Goal: Task Accomplishment & Management: Manage account settings

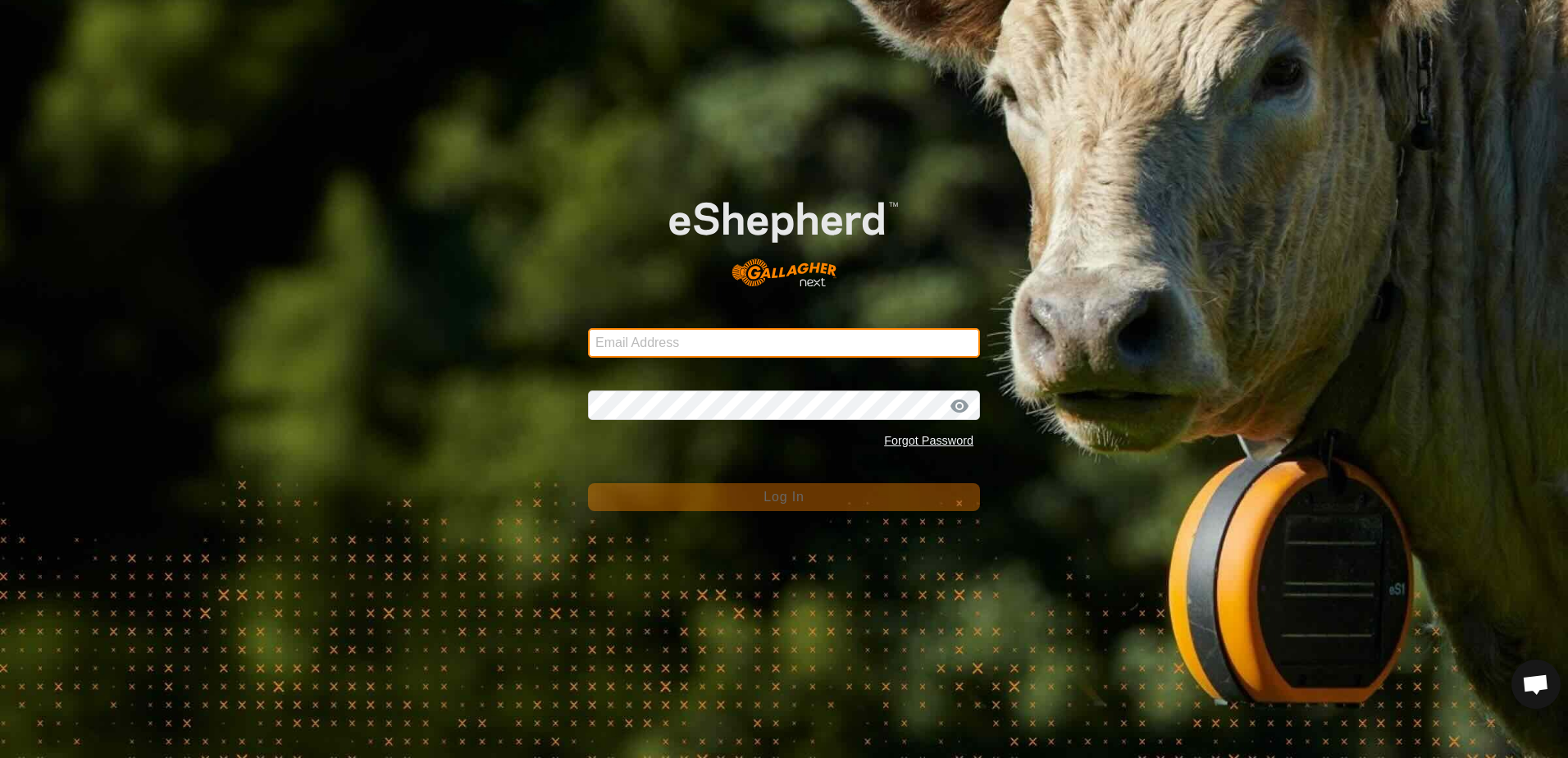
click at [616, 345] on input "Email Address" at bounding box center [784, 343] width 392 height 30
type input "[EMAIL_ADDRESS][DOMAIN_NAME]"
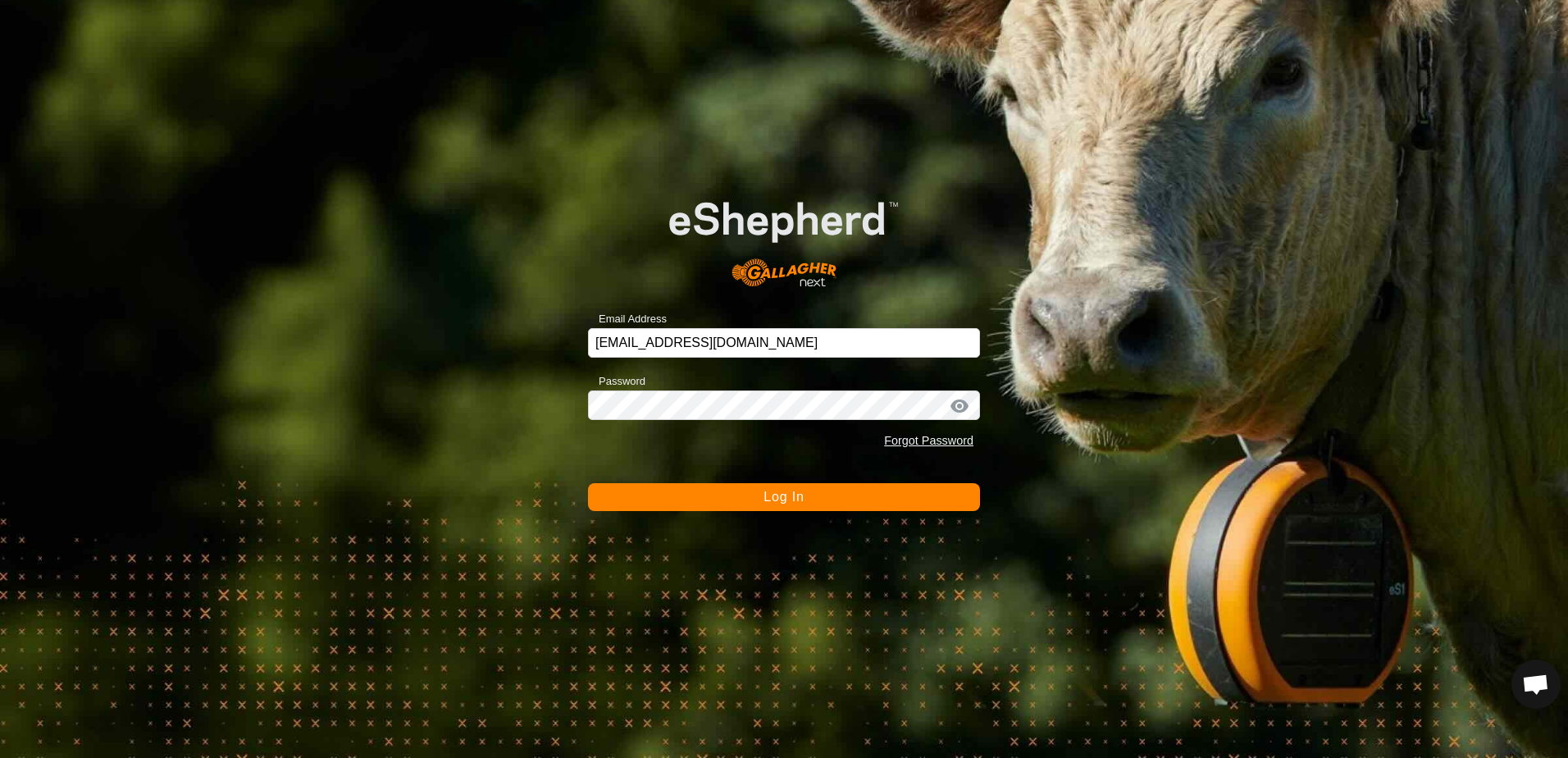
click at [831, 500] on button "Log In" at bounding box center [784, 497] width 392 height 28
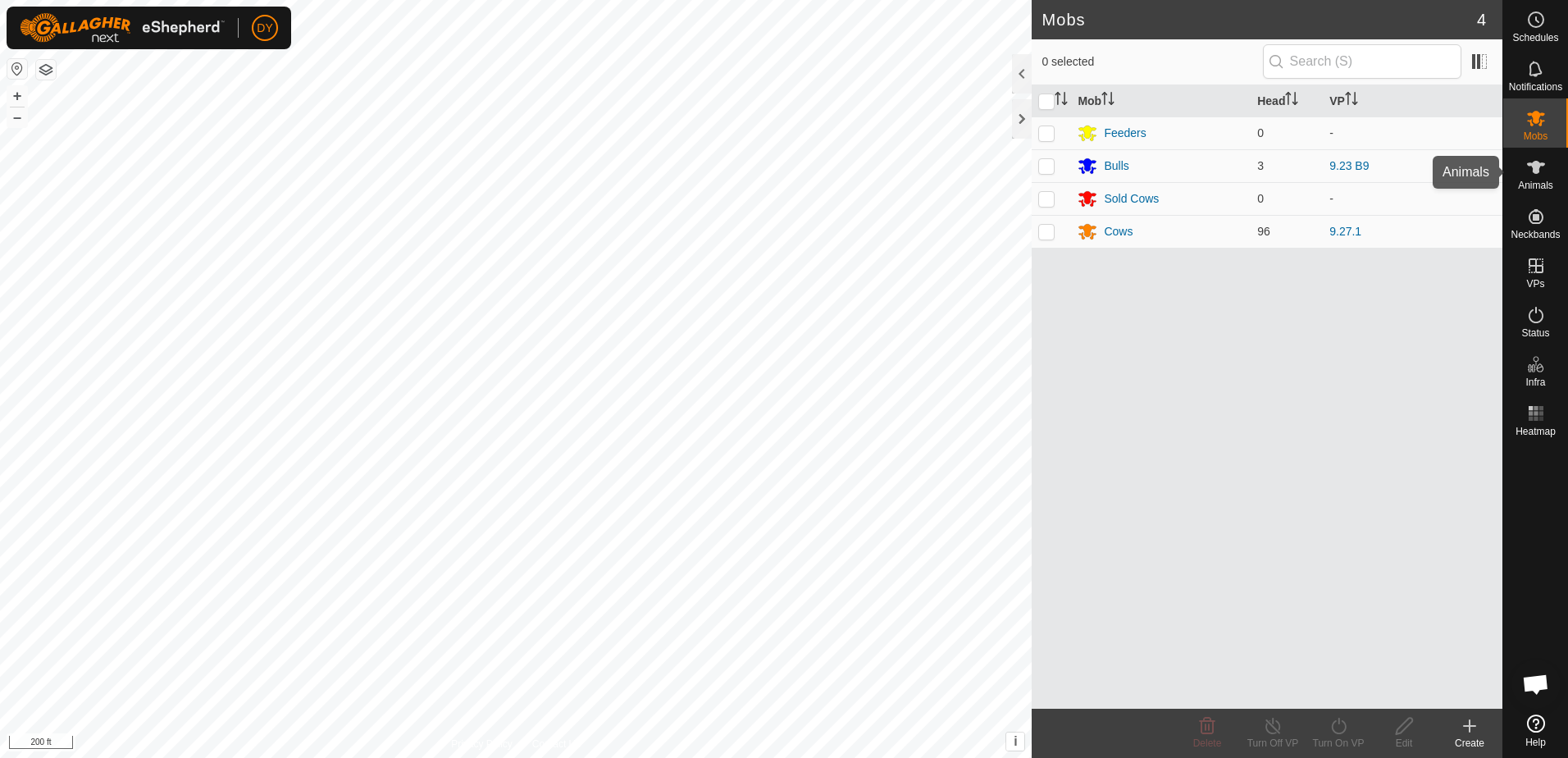
click at [1551, 176] on div "Animals" at bounding box center [1536, 172] width 65 height 49
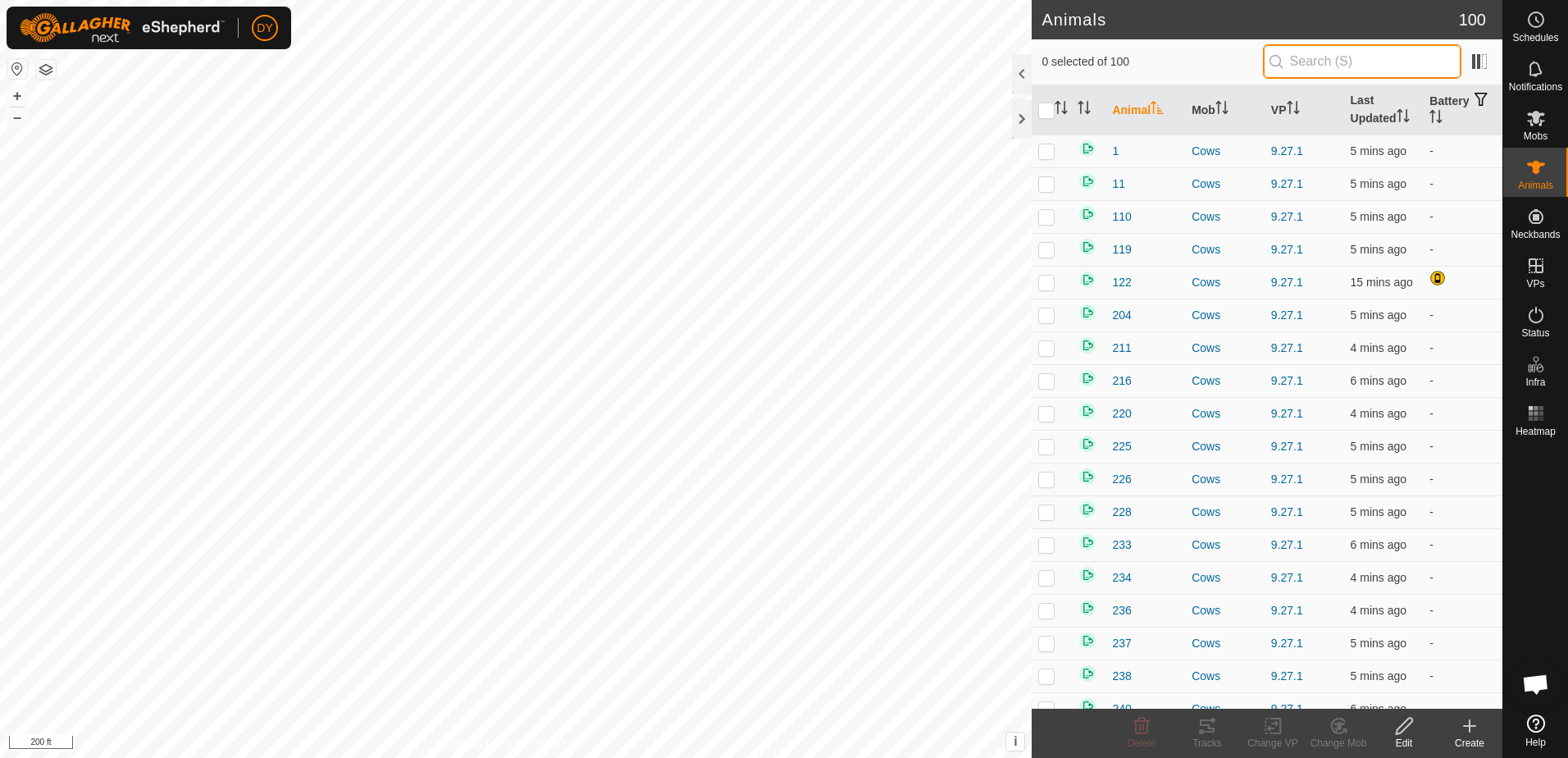
click at [1326, 59] on input "text" at bounding box center [1362, 61] width 198 height 34
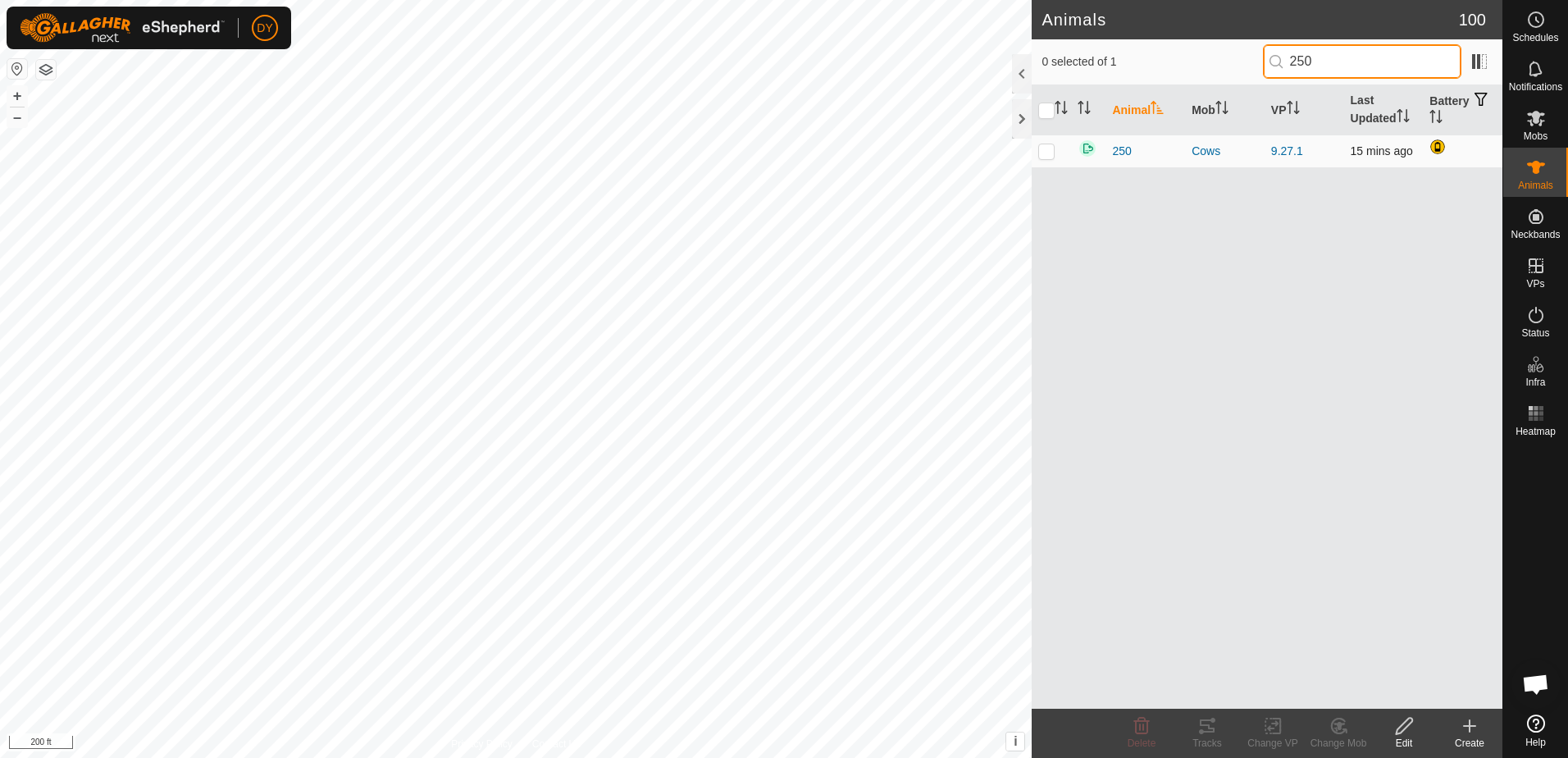
type input "250"
click at [1051, 151] on p-checkbox at bounding box center [1046, 150] width 17 height 13
checkbox input "true"
click at [1145, 731] on icon at bounding box center [1141, 726] width 20 height 20
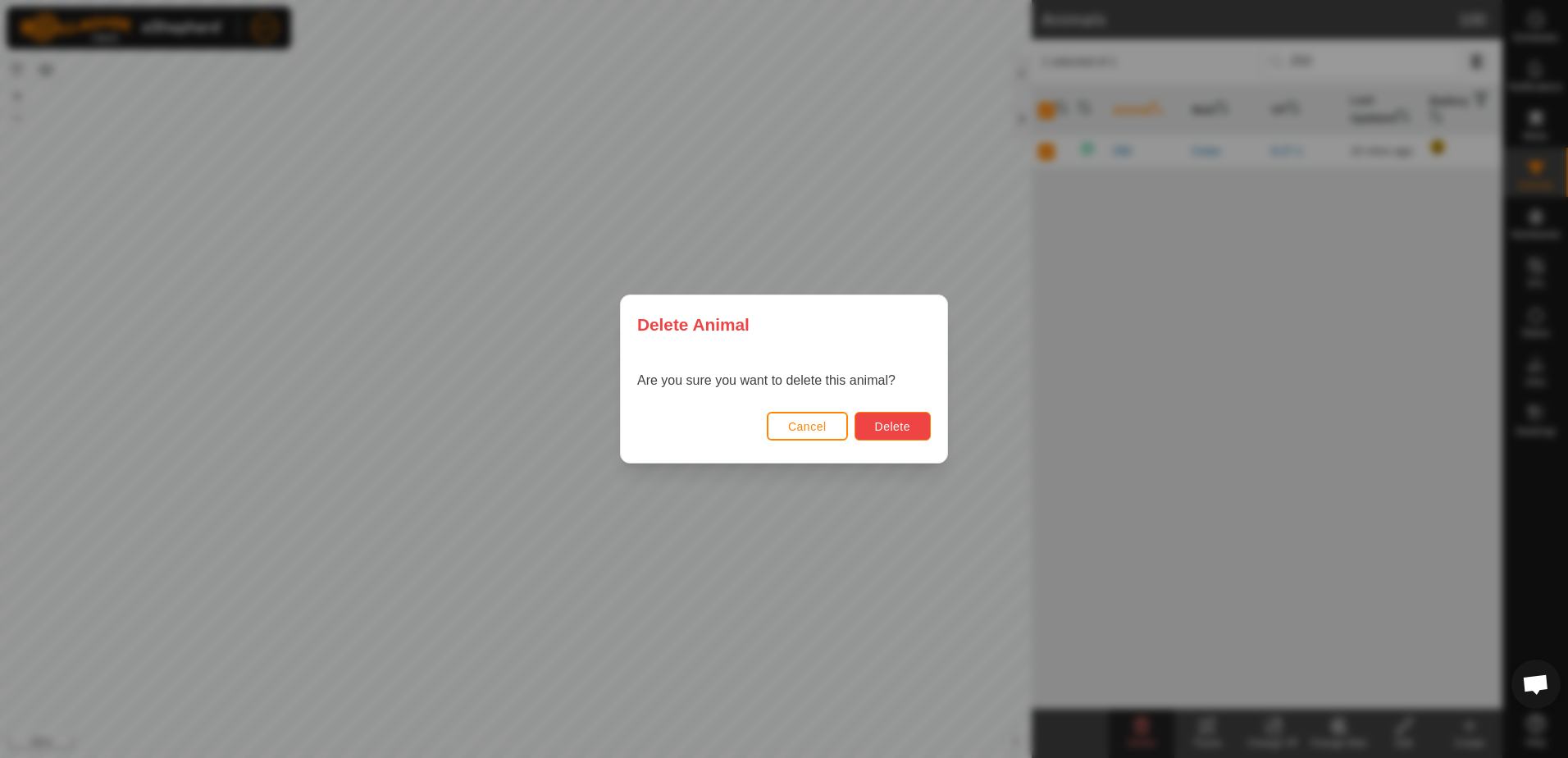
click at [886, 427] on span "Delete" at bounding box center [892, 426] width 35 height 13
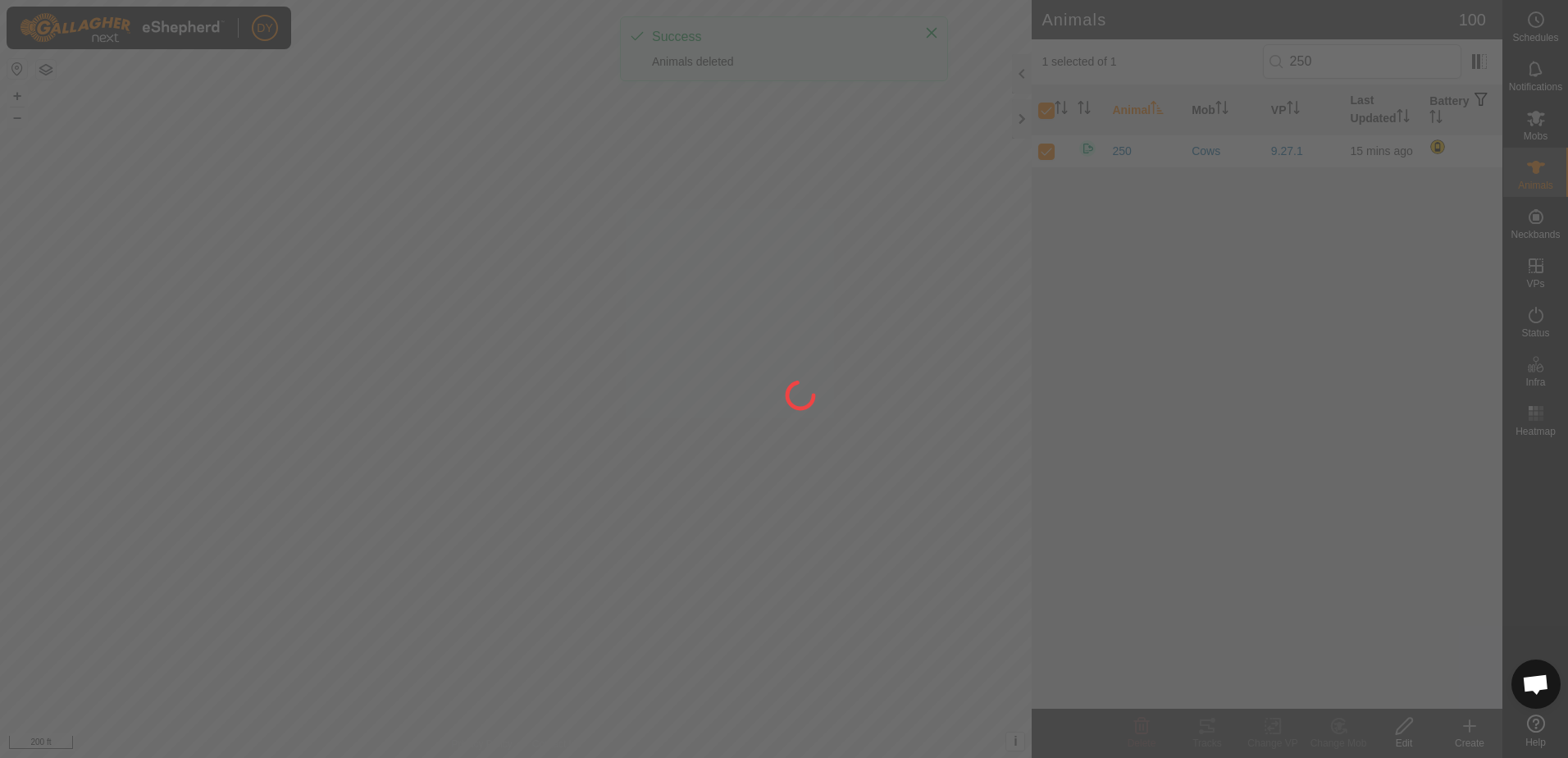
checkbox input "false"
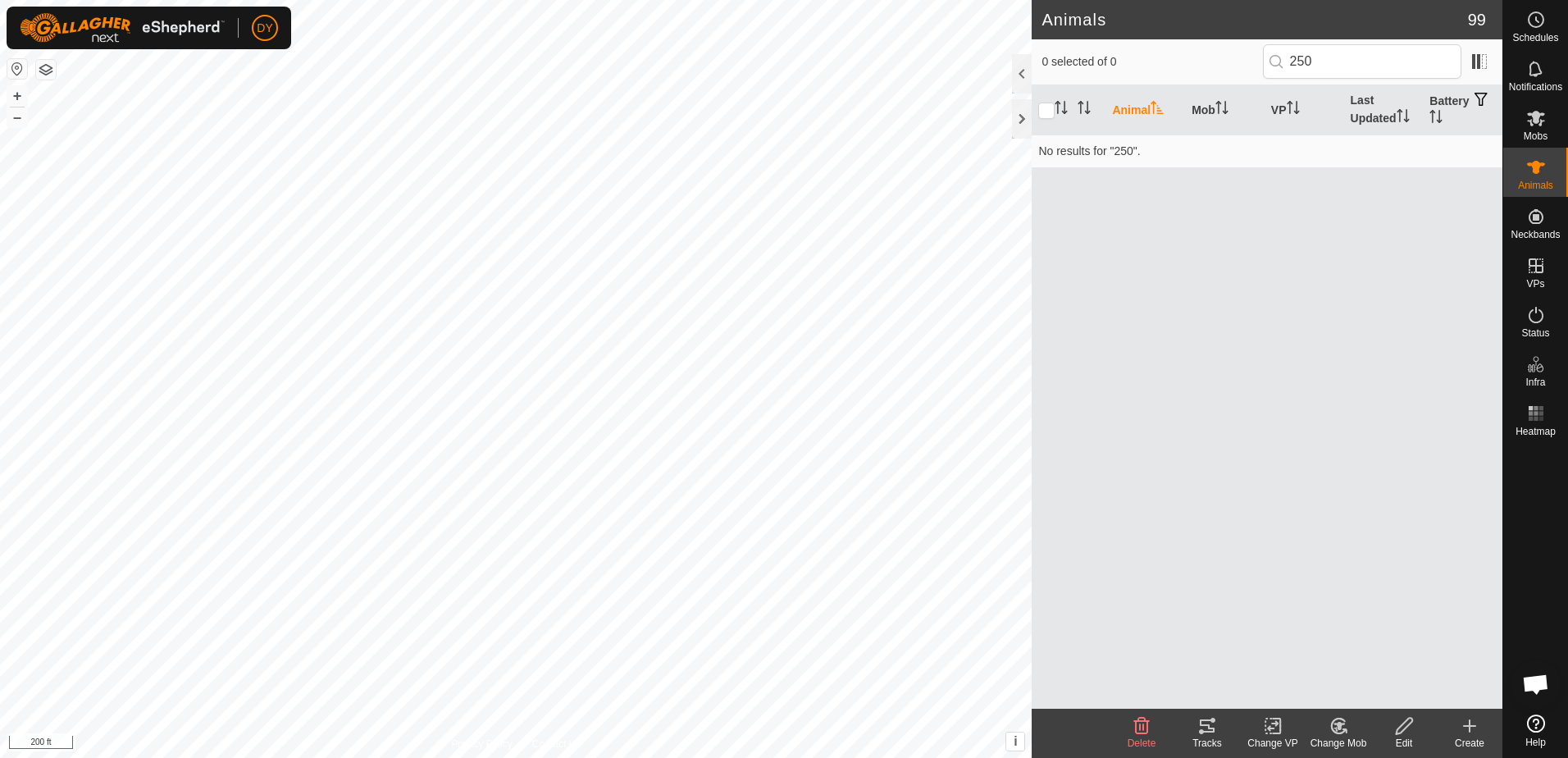
click at [1466, 728] on icon at bounding box center [1469, 726] width 20 height 20
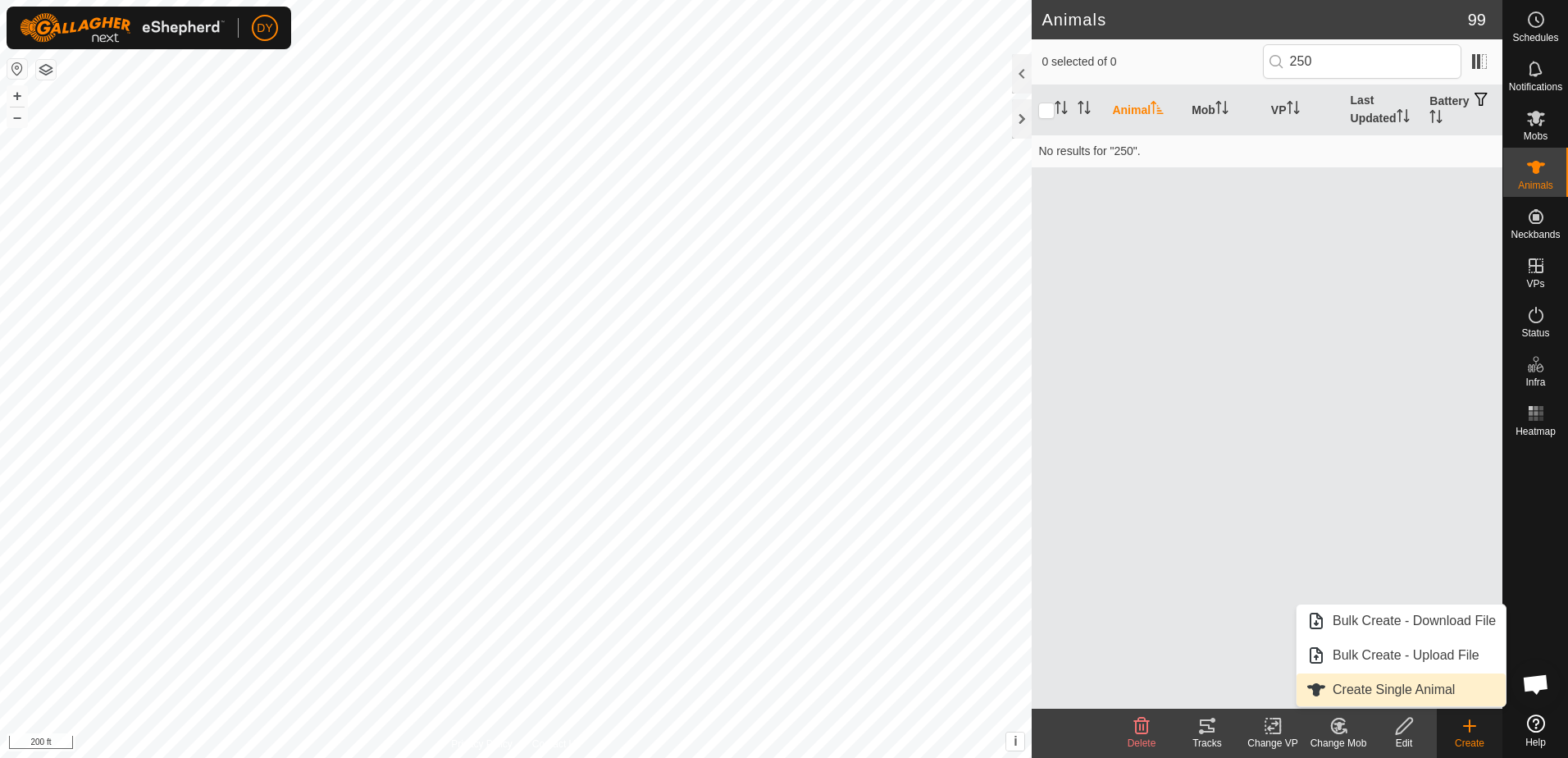
click at [1426, 686] on link "Create Single Animal" at bounding box center [1401, 690] width 210 height 33
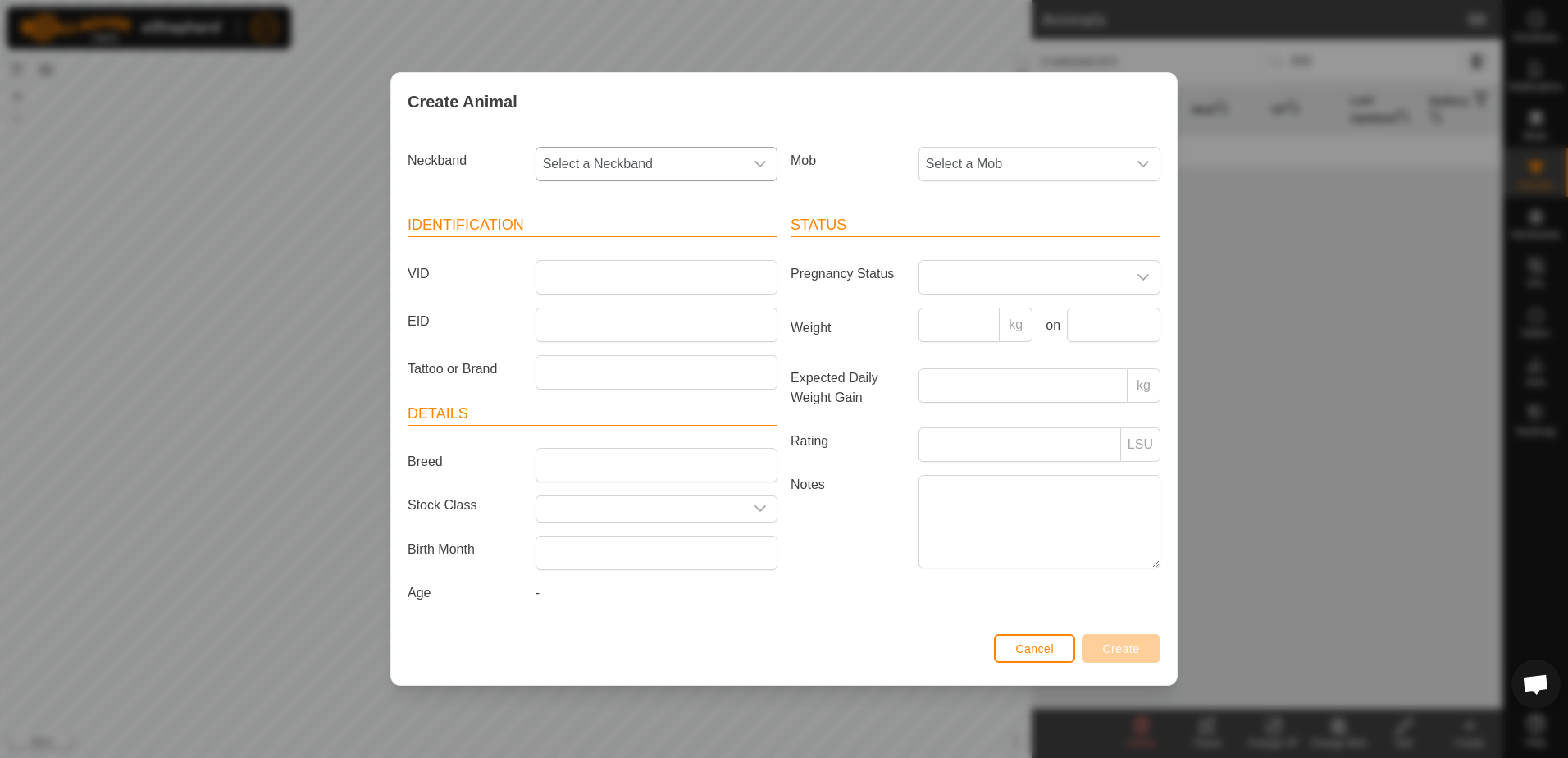
click at [683, 163] on span "Select a Neckband" at bounding box center [640, 164] width 208 height 33
click at [609, 319] on li "0785204141" at bounding box center [657, 318] width 240 height 33
click at [604, 280] on input "VID" at bounding box center [656, 277] width 242 height 34
type input "250"
click at [1137, 167] on icon "dropdown trigger" at bounding box center [1143, 163] width 13 height 13
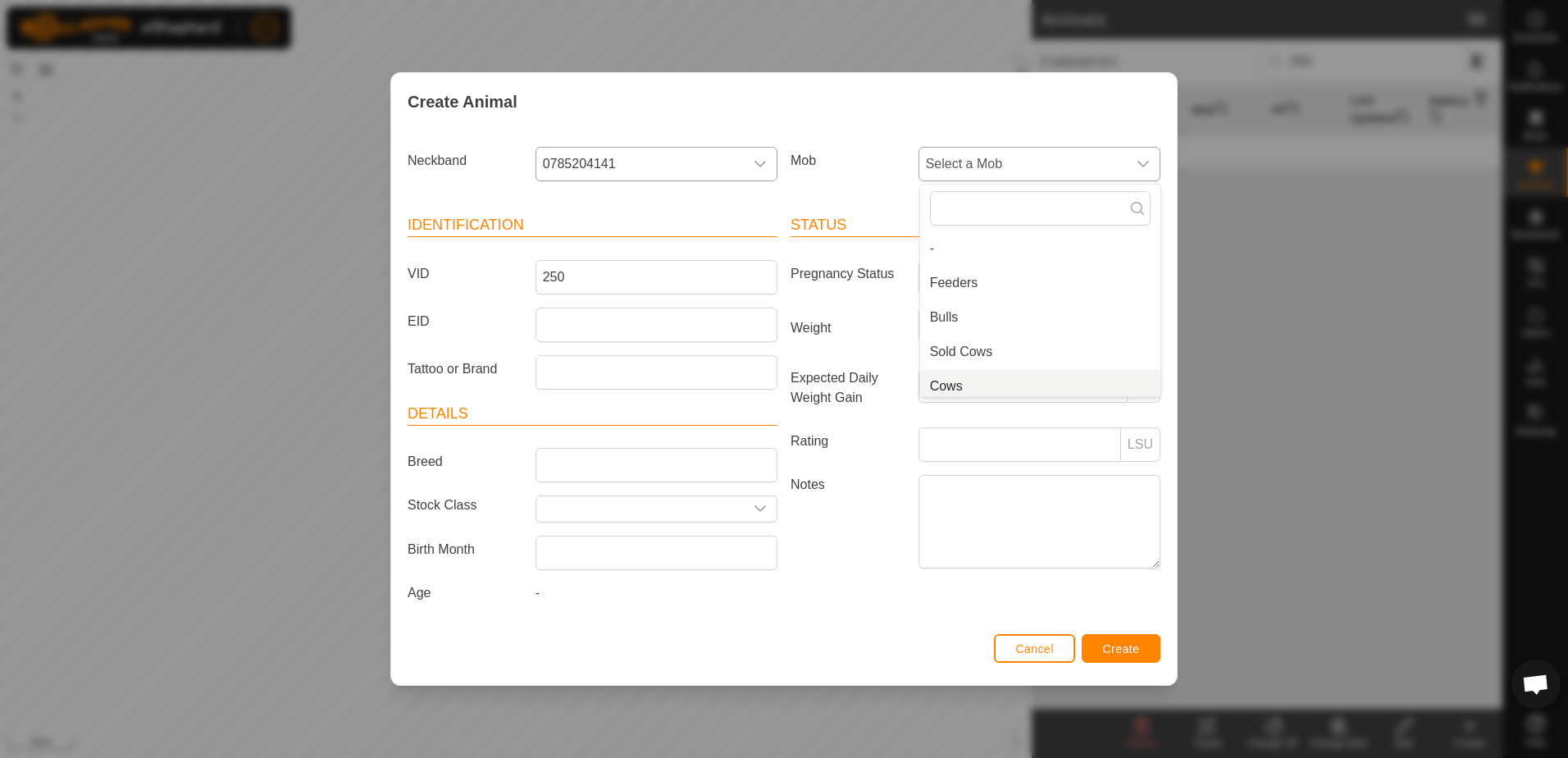
scroll to position [7, 0]
click at [967, 382] on li "Cows" at bounding box center [1040, 380] width 240 height 33
click at [1096, 649] on button "Create" at bounding box center [1121, 648] width 79 height 29
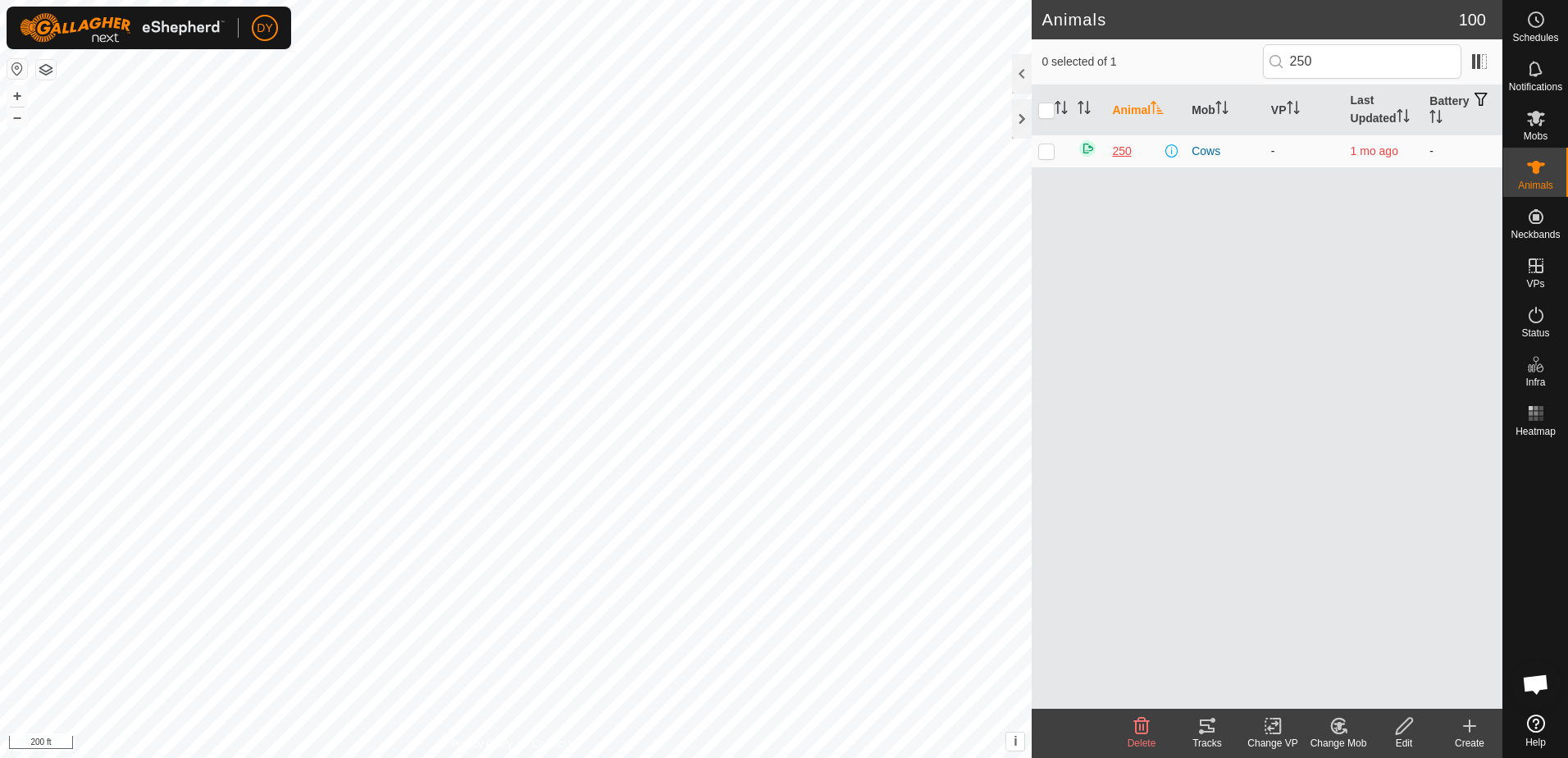
click at [1124, 153] on span "250" at bounding box center [1122, 151] width 19 height 17
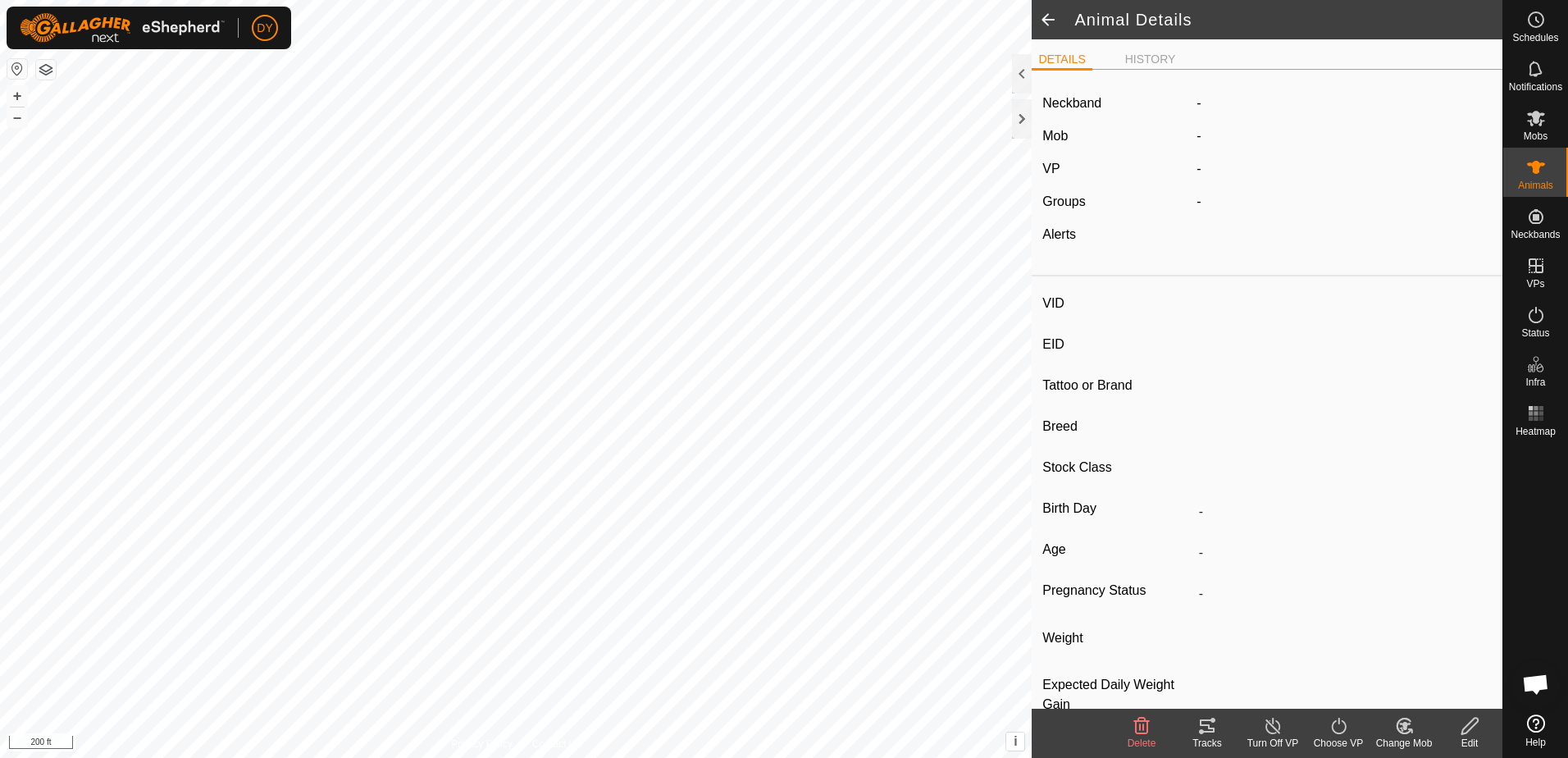
type input "250"
type input "-"
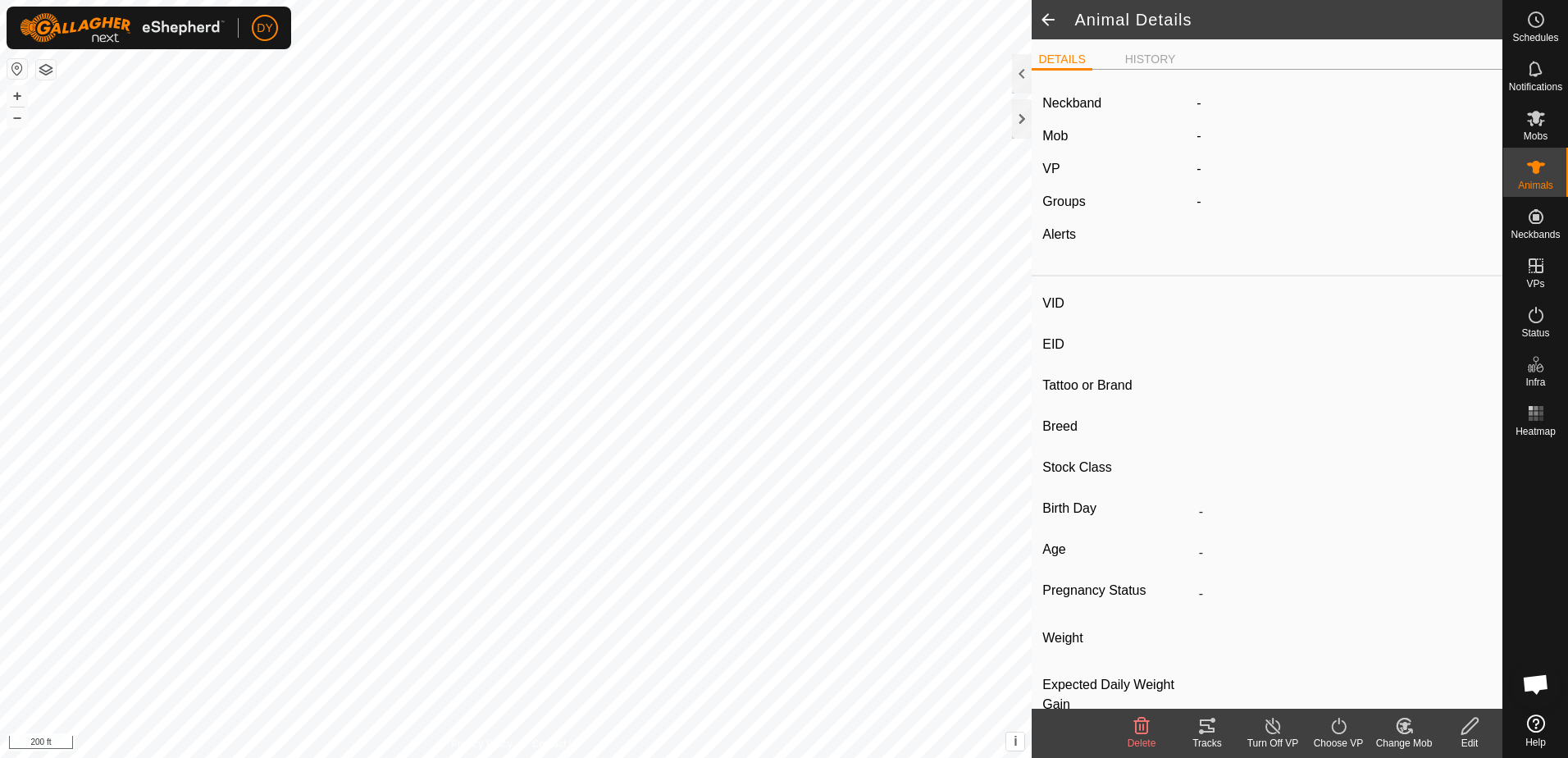
type input "0 kg"
type input "-"
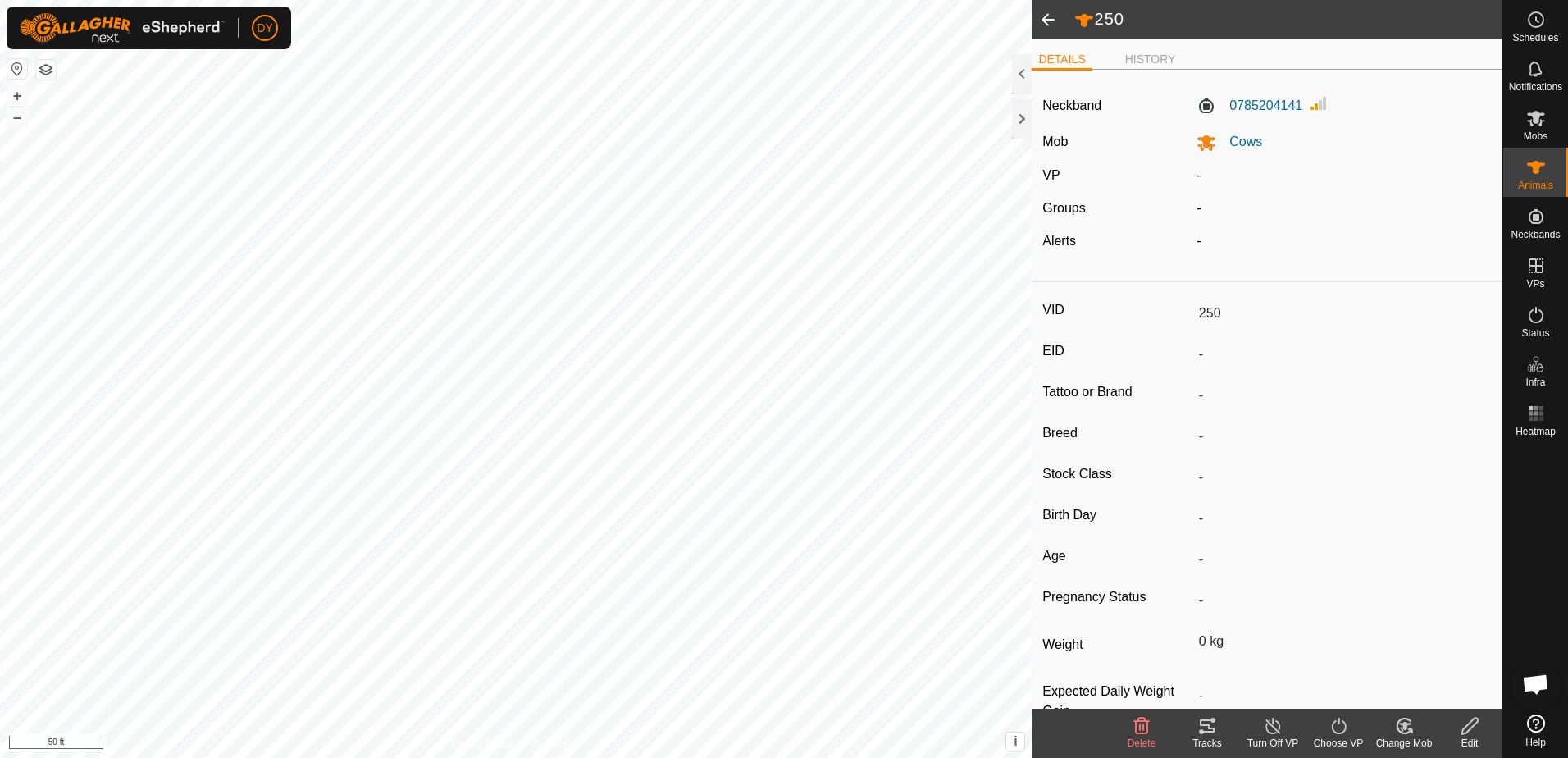
click at [1048, 20] on span at bounding box center [1049, 19] width 33 height 39
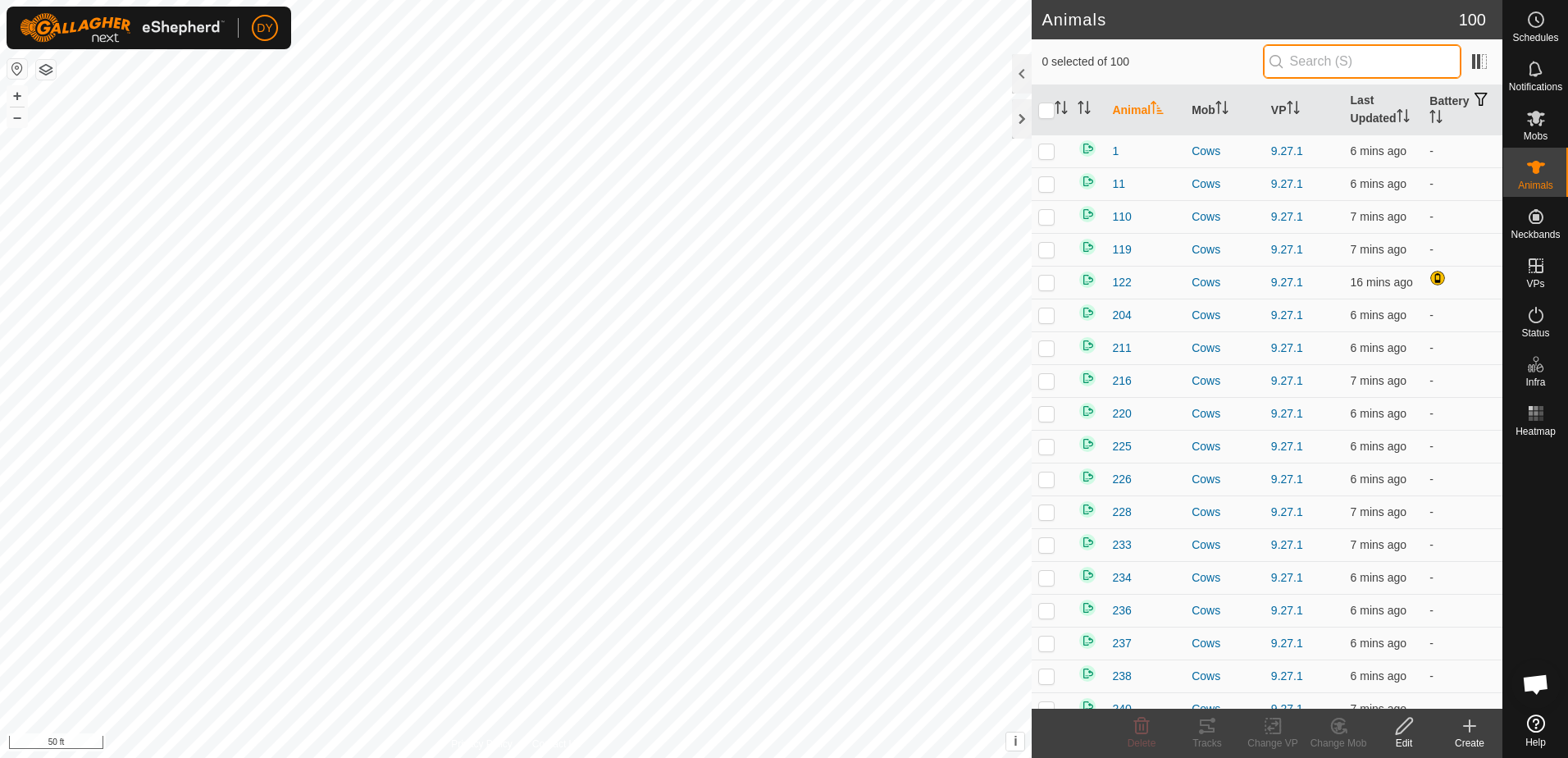
click at [1335, 70] on input "text" at bounding box center [1362, 61] width 198 height 34
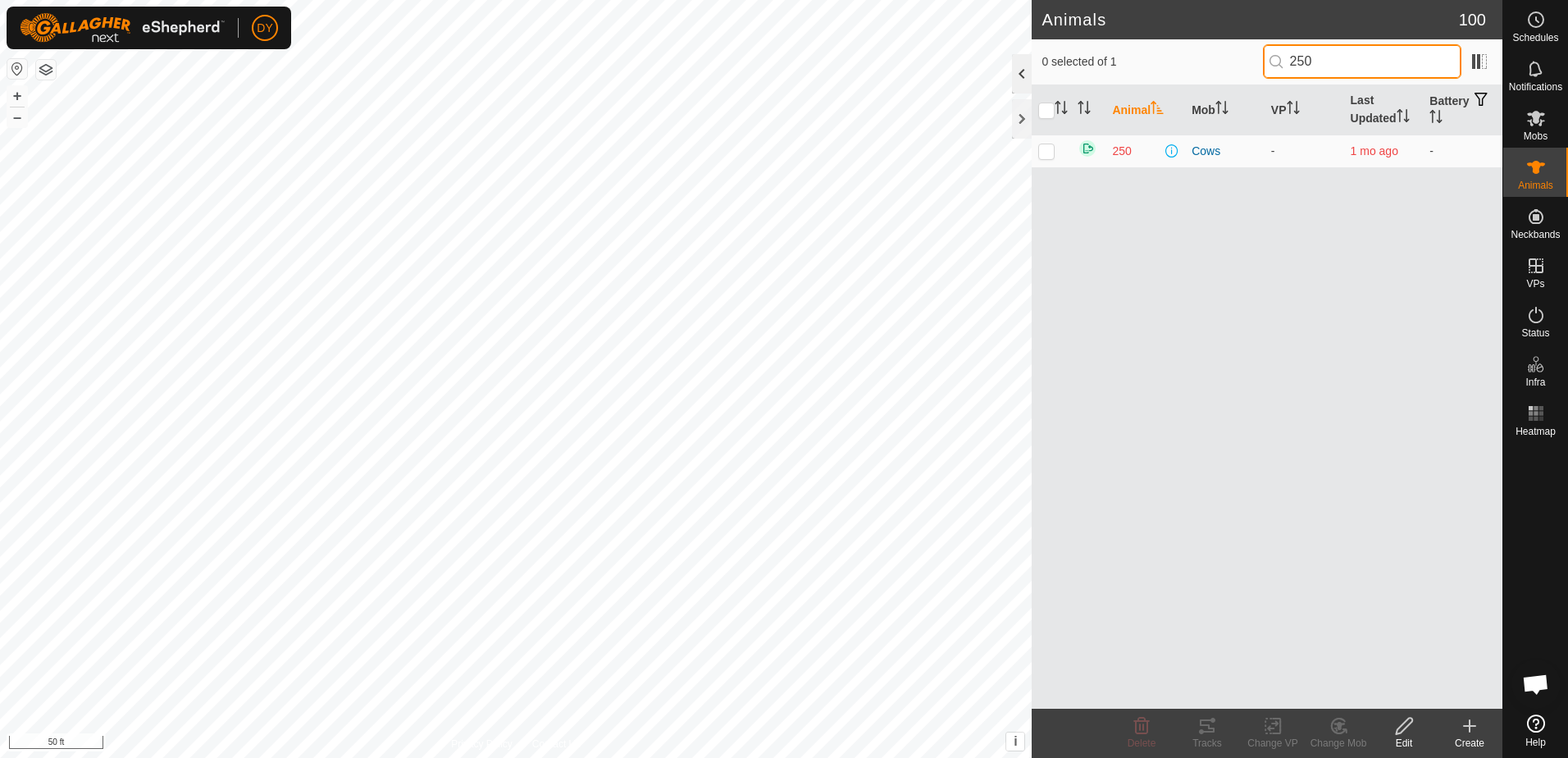
type input "250"
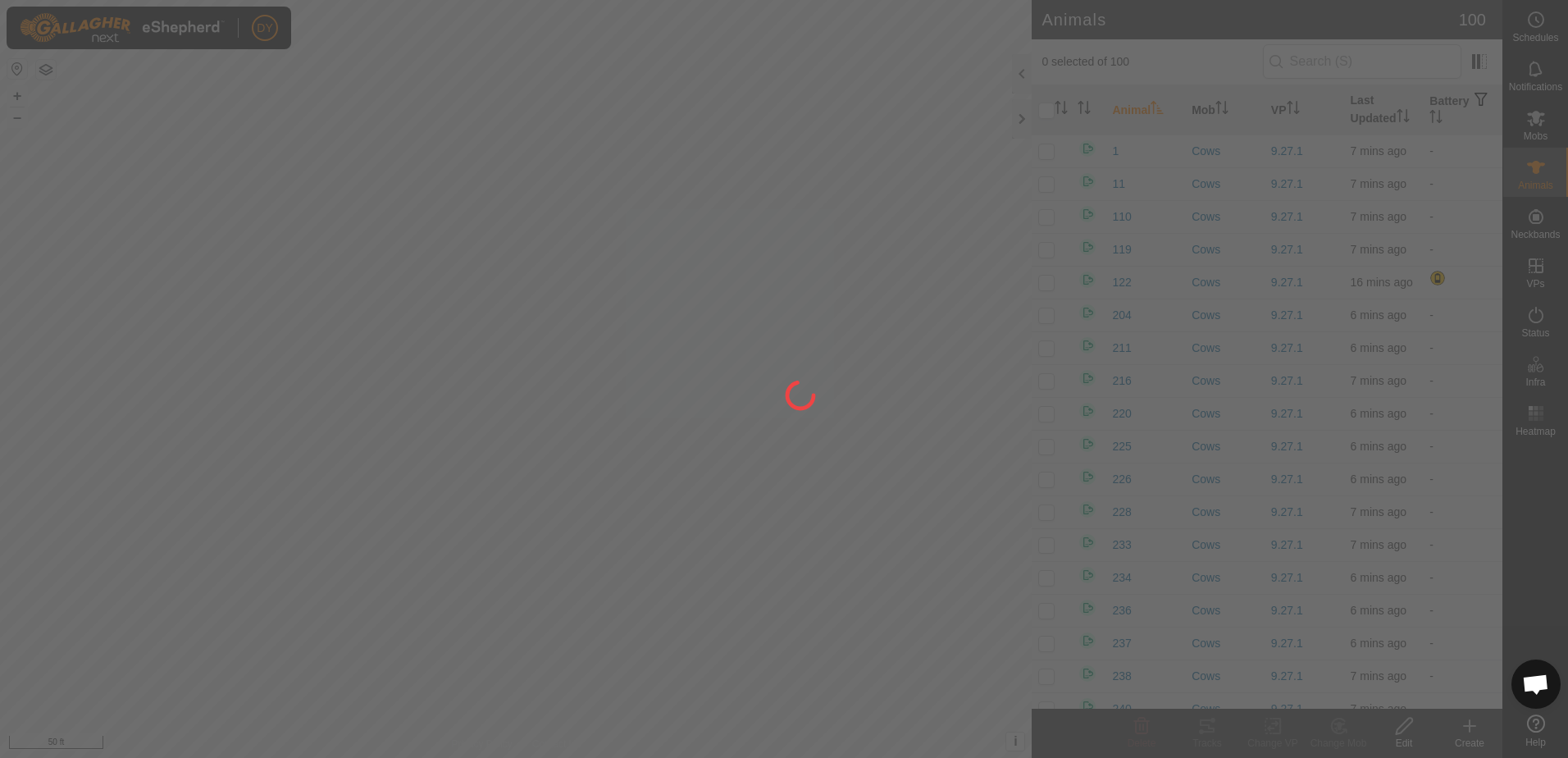
drag, startPoint x: 628, startPoint y: 169, endPoint x: 549, endPoint y: 171, distance: 79.0
click at [553, 171] on div at bounding box center [784, 379] width 1568 height 758
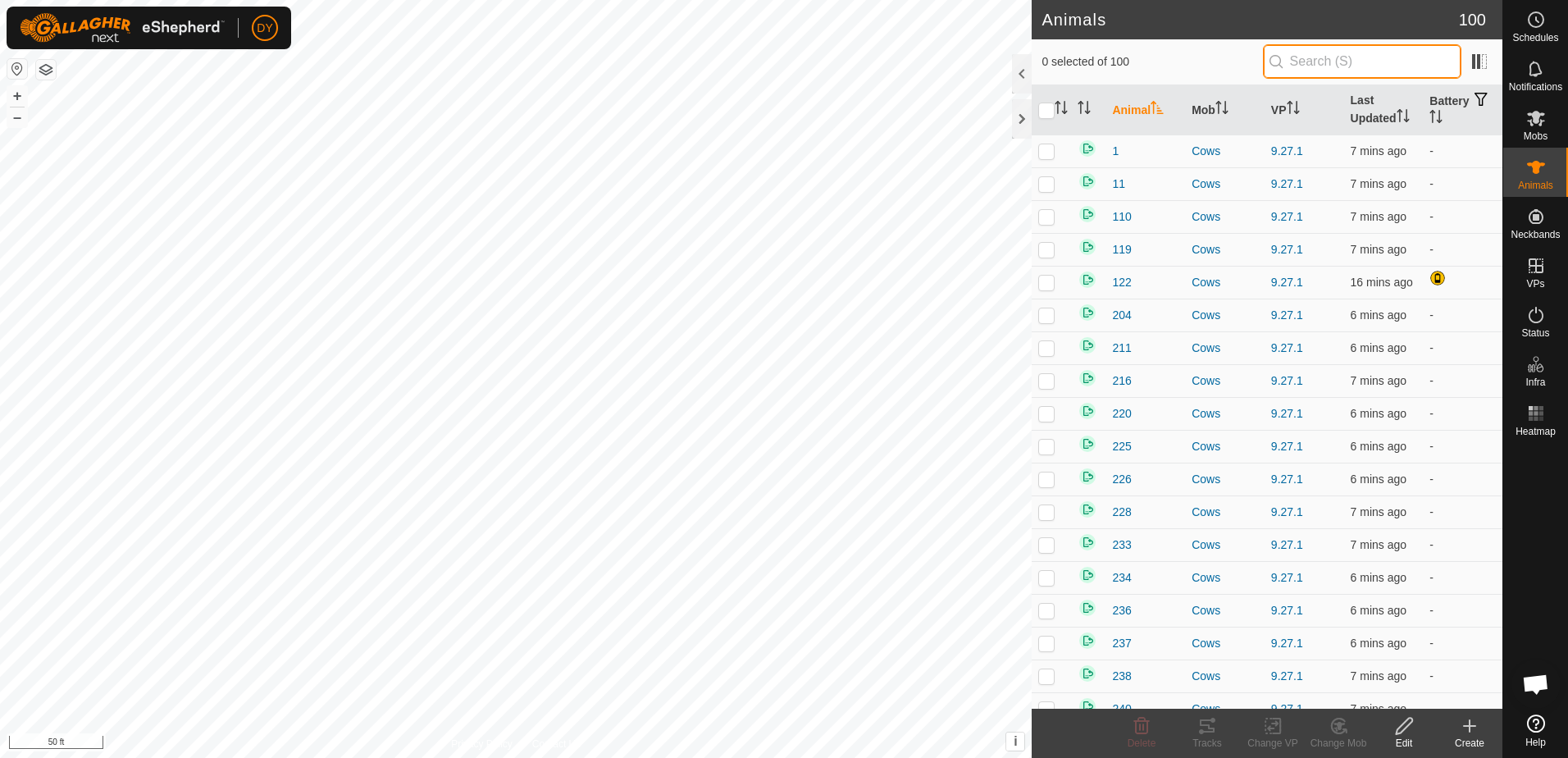
click at [1372, 59] on input "text" at bounding box center [1362, 61] width 198 height 34
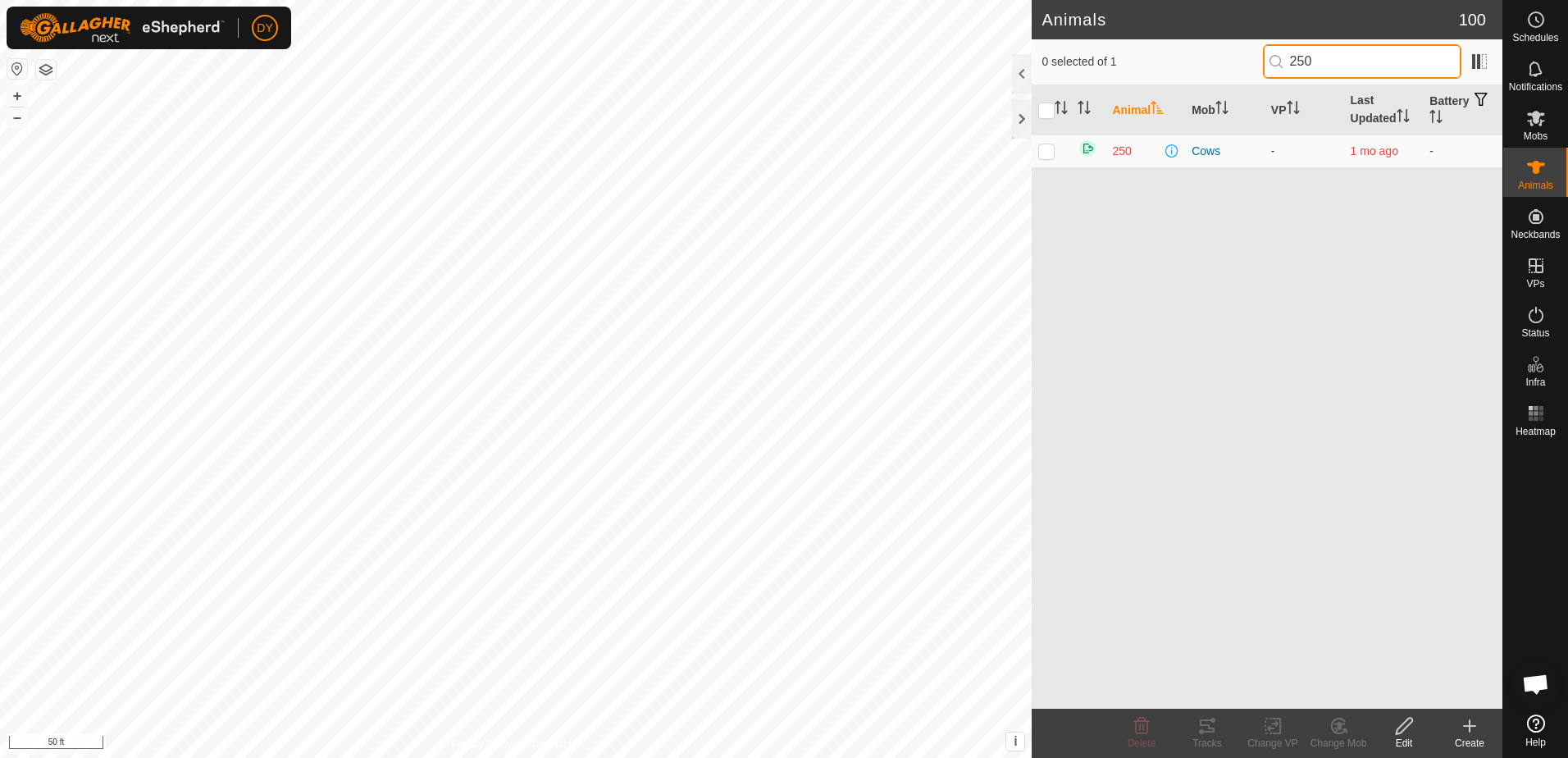
type input "250"
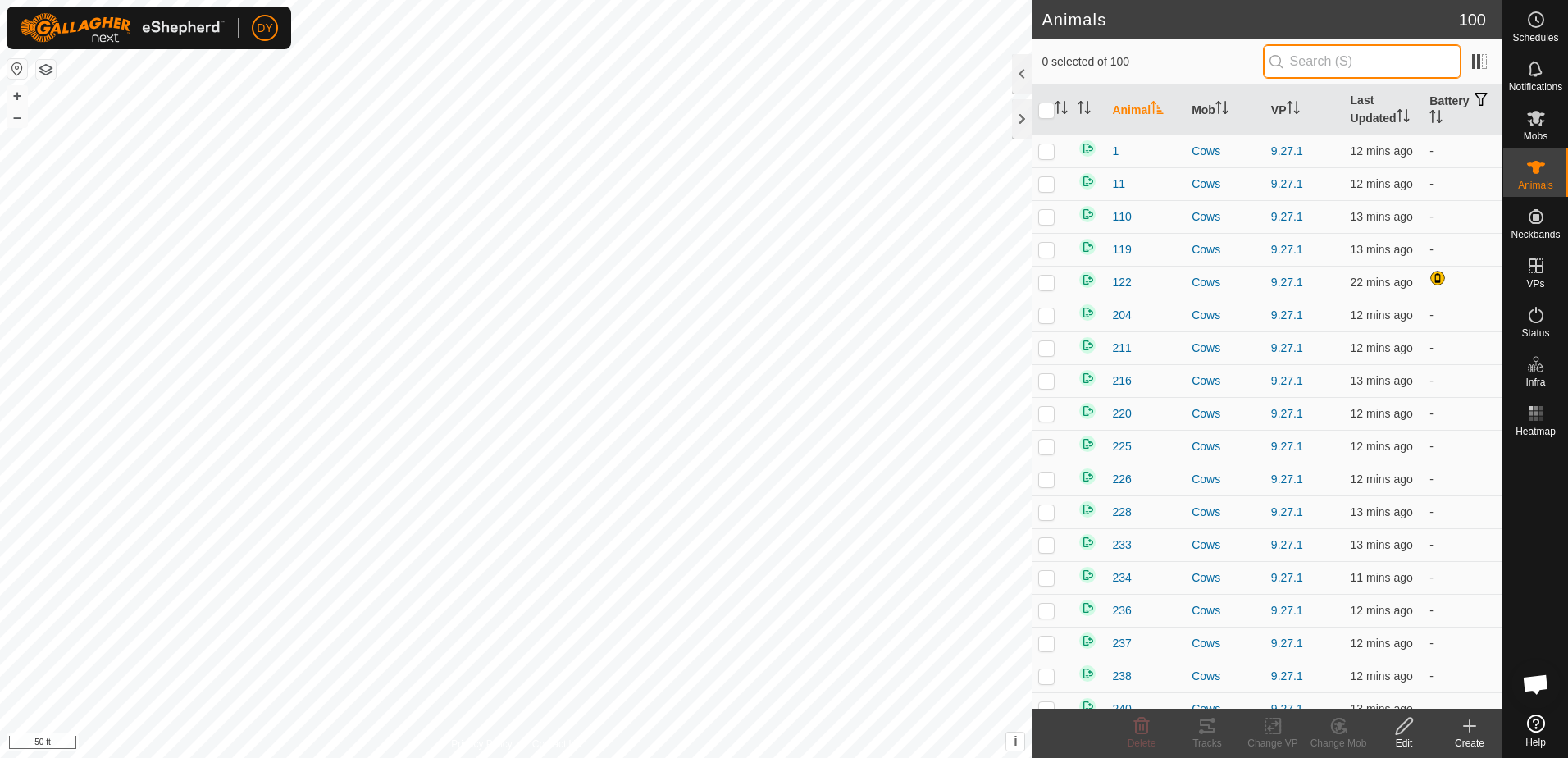
click at [1351, 63] on input "text" at bounding box center [1362, 61] width 198 height 34
type input "250"
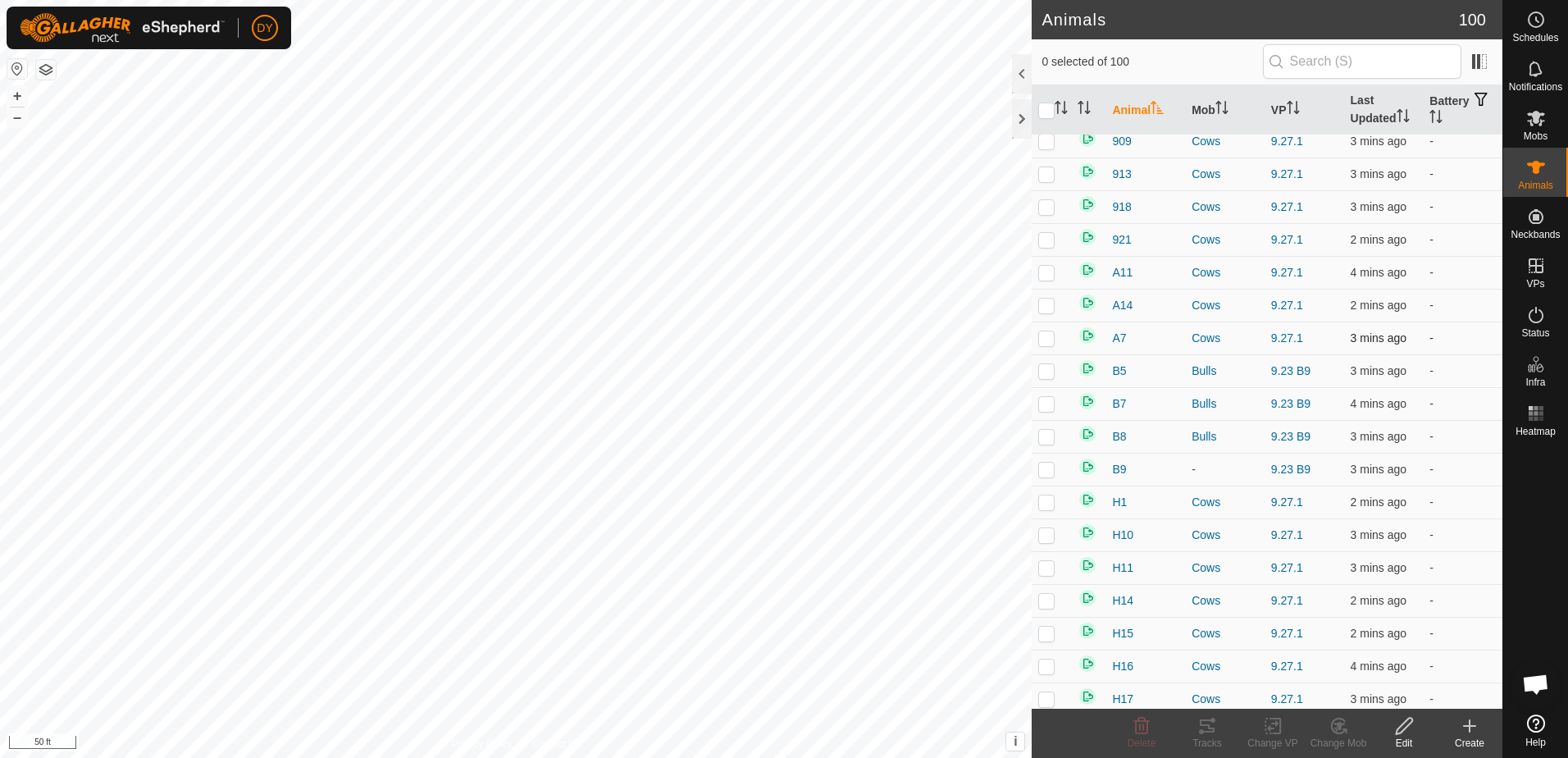
scroll to position [2380, 0]
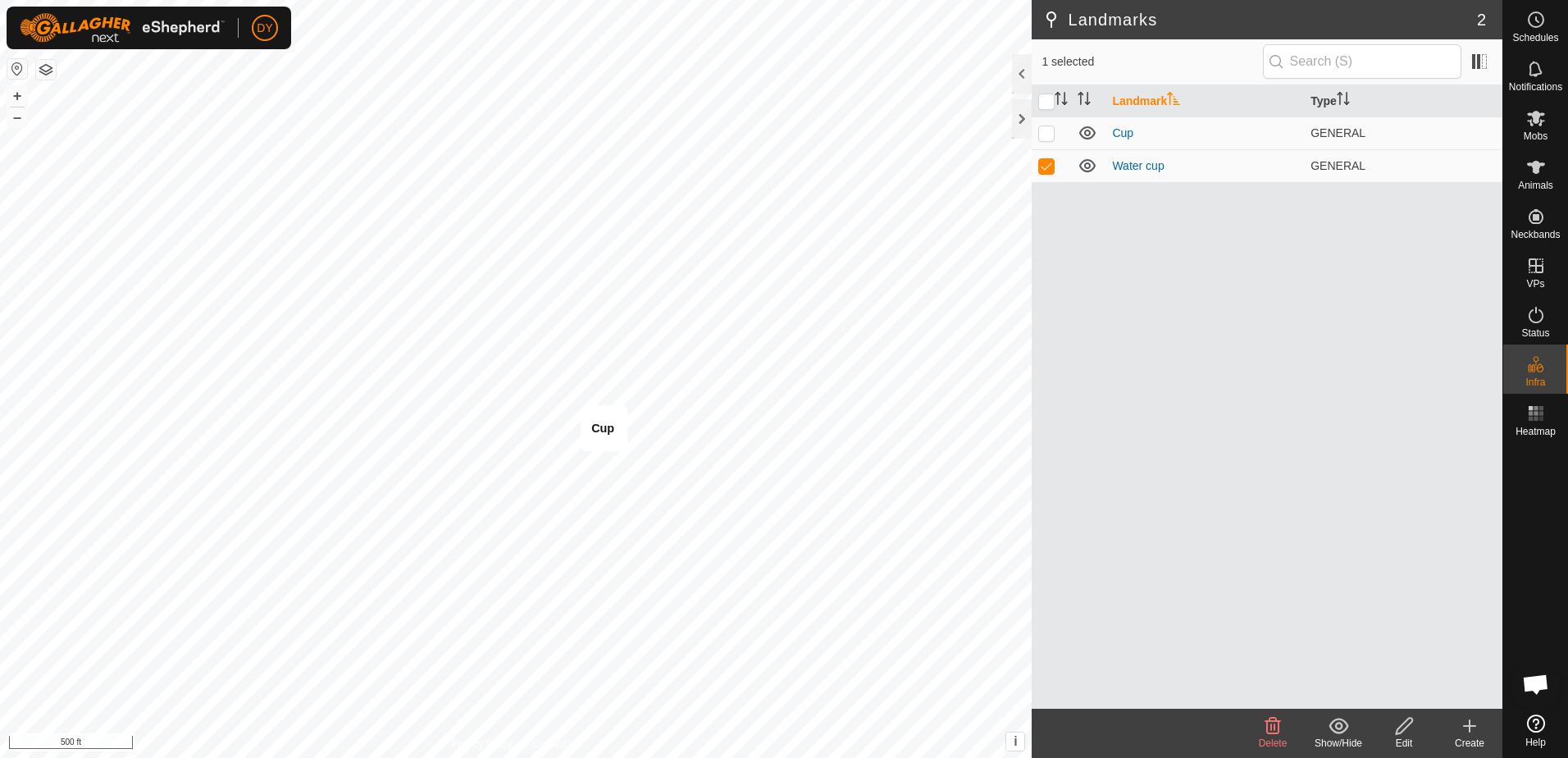
checkbox input "true"
checkbox input "false"
click at [1277, 726] on icon at bounding box center [1273, 726] width 20 height 20
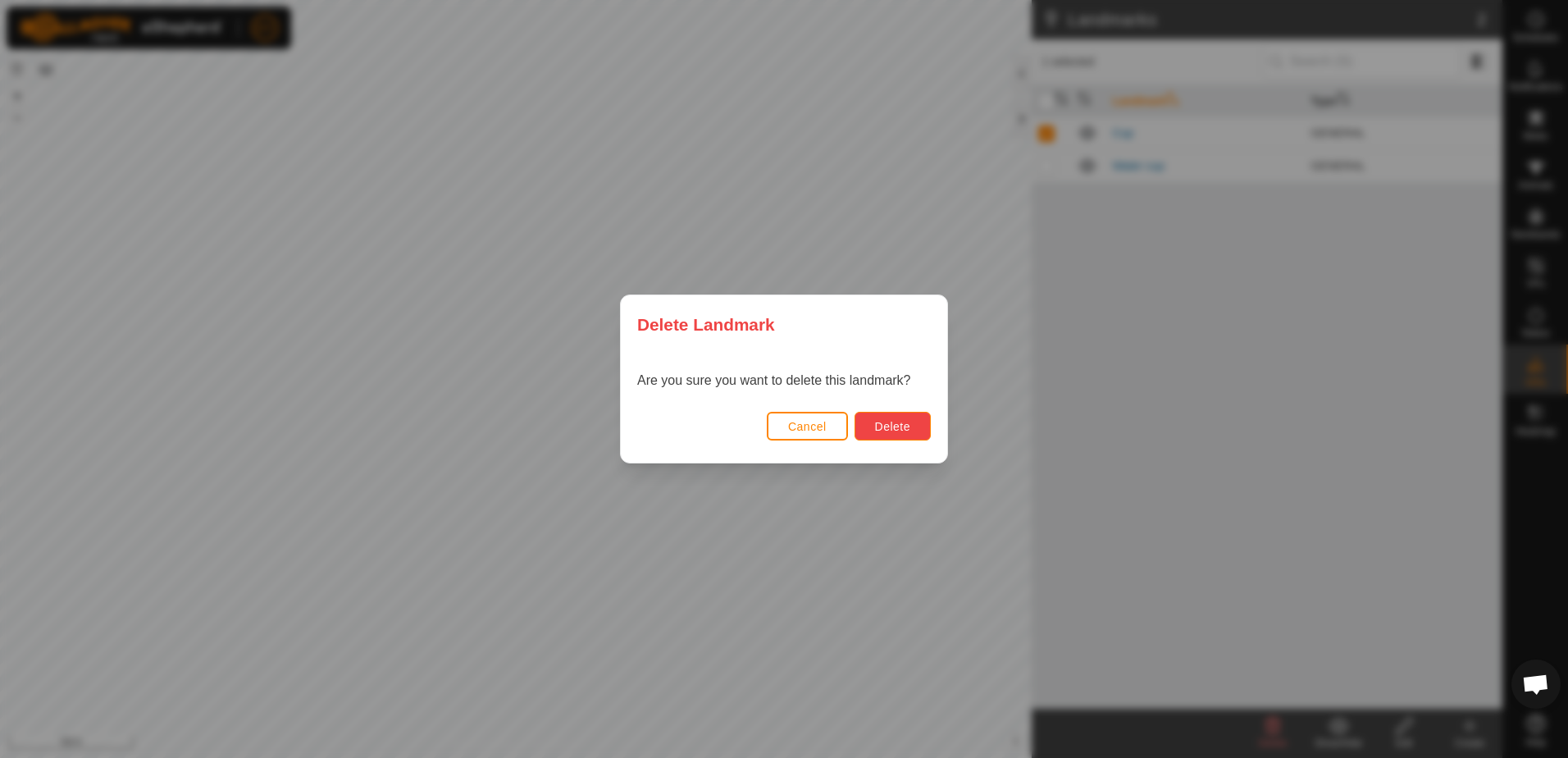
click at [887, 426] on span "Delete" at bounding box center [892, 426] width 35 height 13
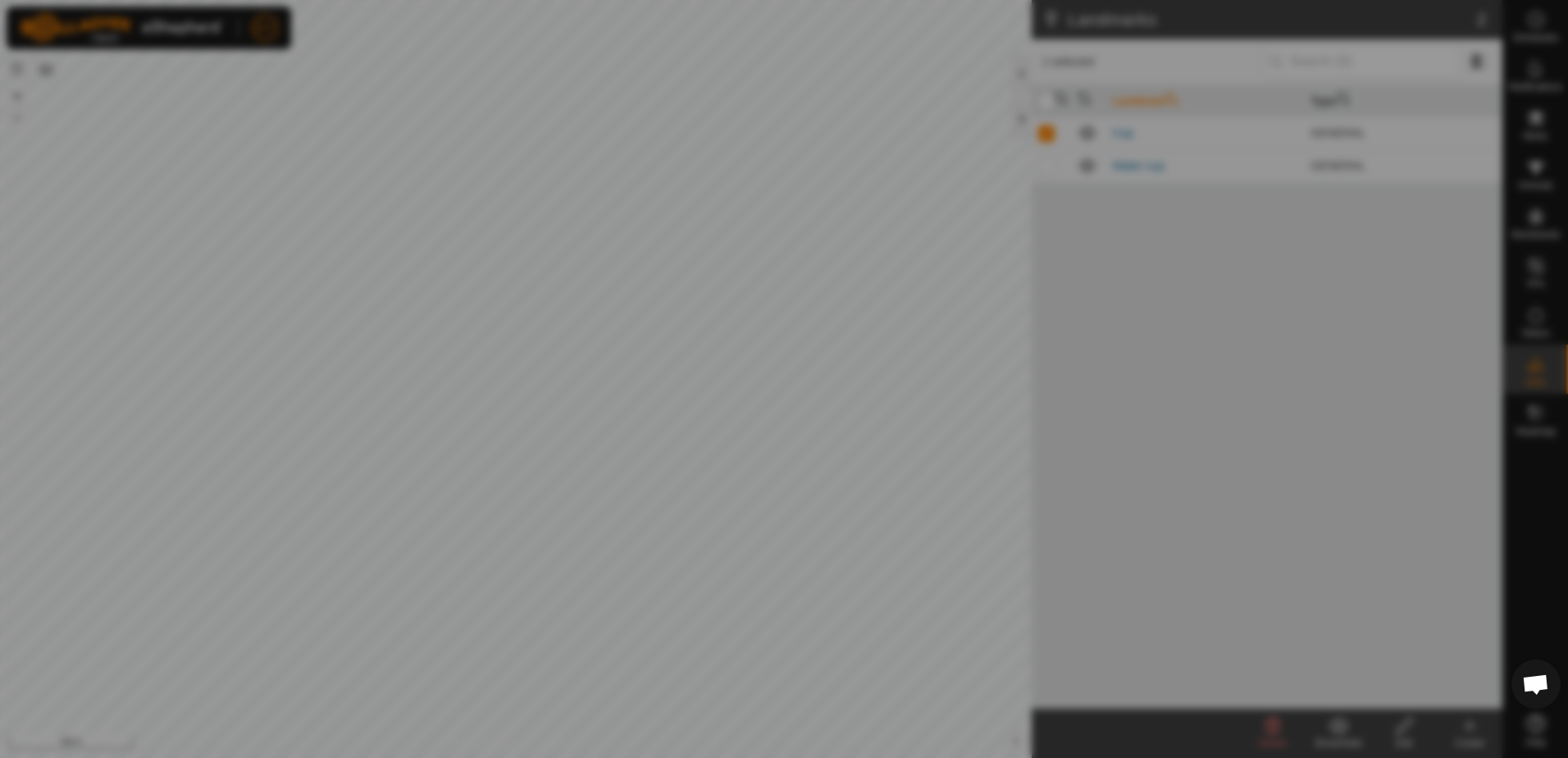
checkbox input "false"
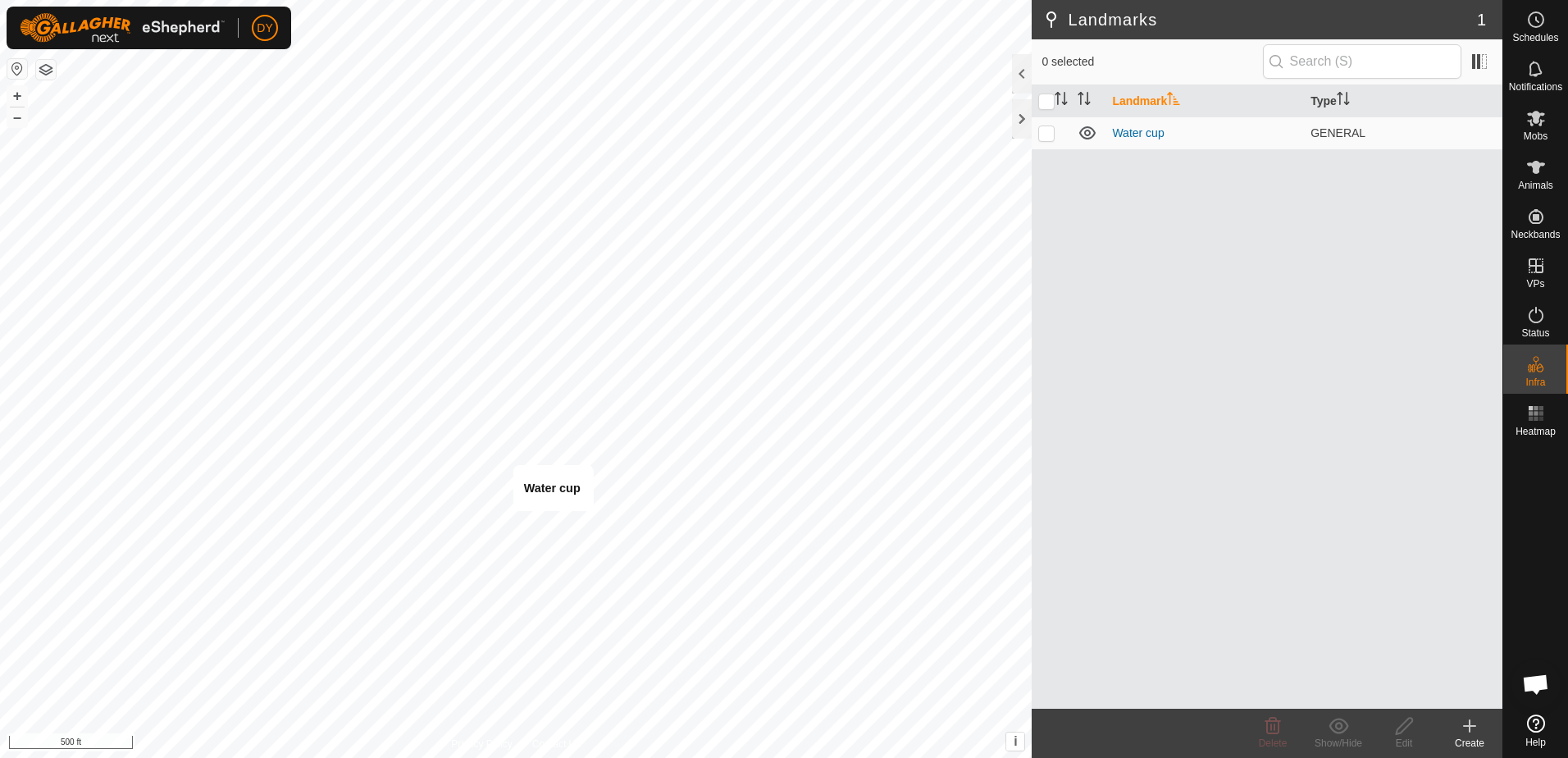
checkbox input "true"
click at [1400, 726] on icon at bounding box center [1404, 726] width 20 height 20
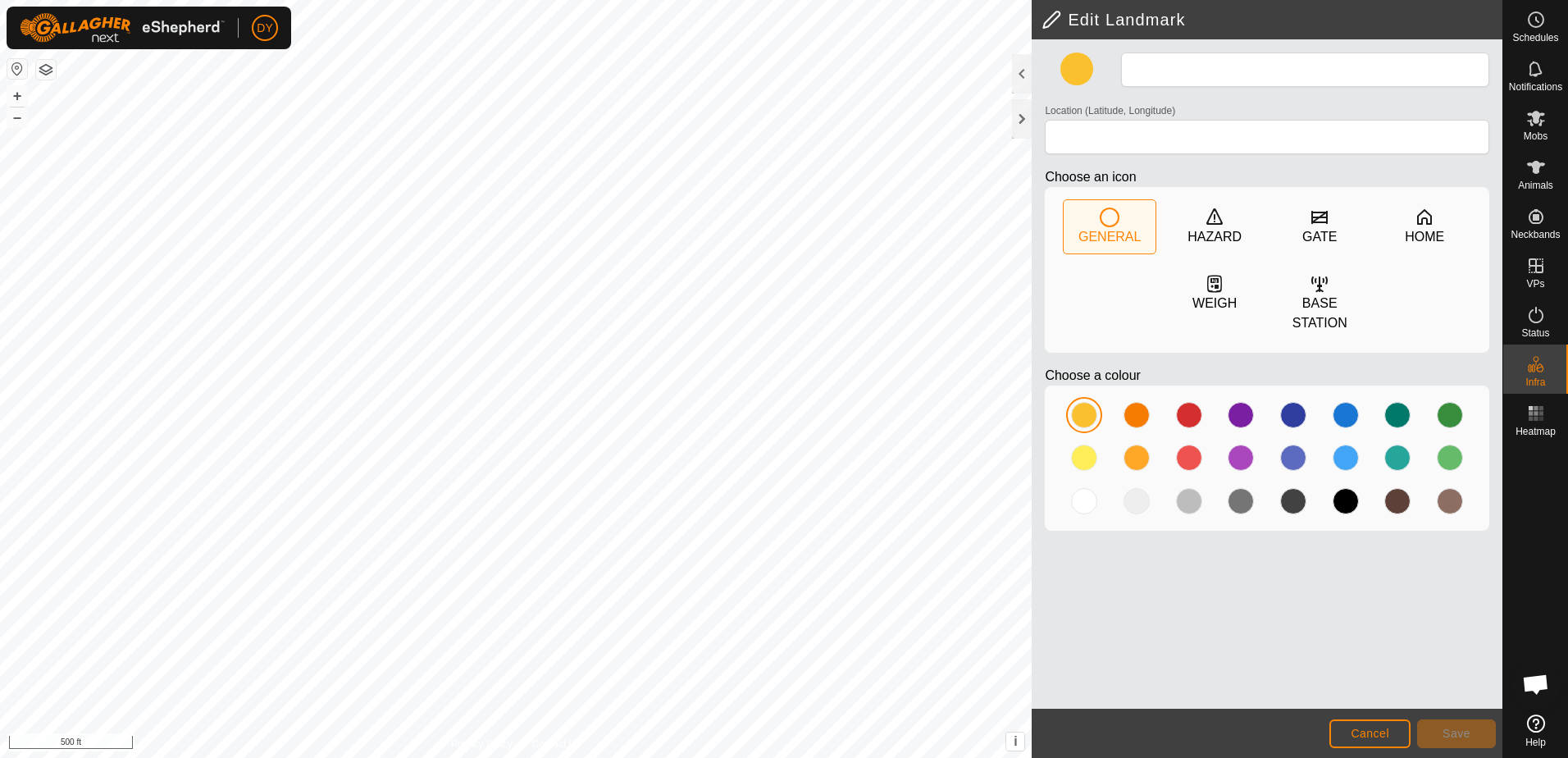
type input "Water cup"
type input "43.354504, -90.018878"
click at [1457, 739] on span "Save" at bounding box center [1456, 733] width 28 height 13
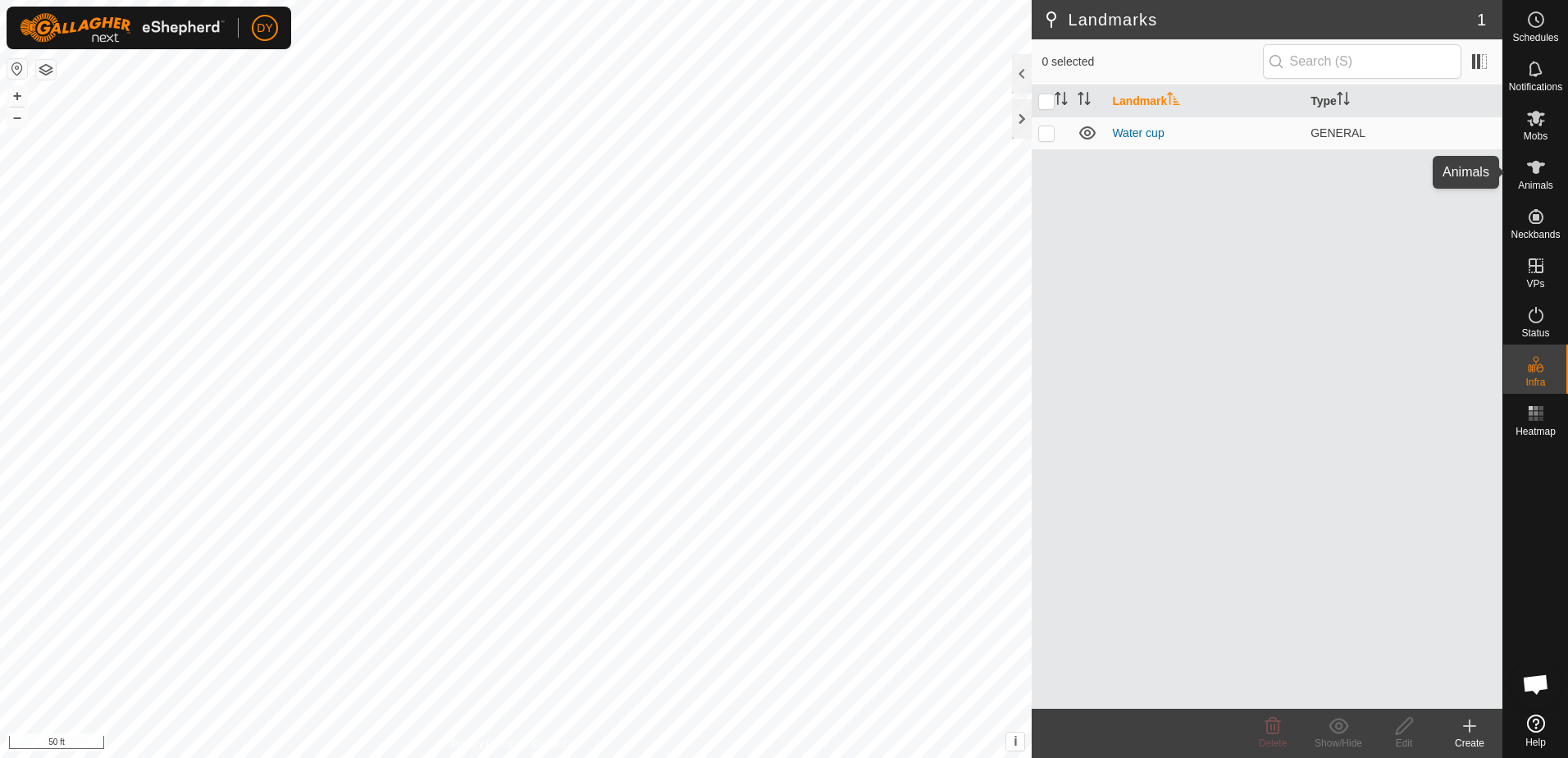
click at [1534, 174] on icon at bounding box center [1536, 167] width 20 height 20
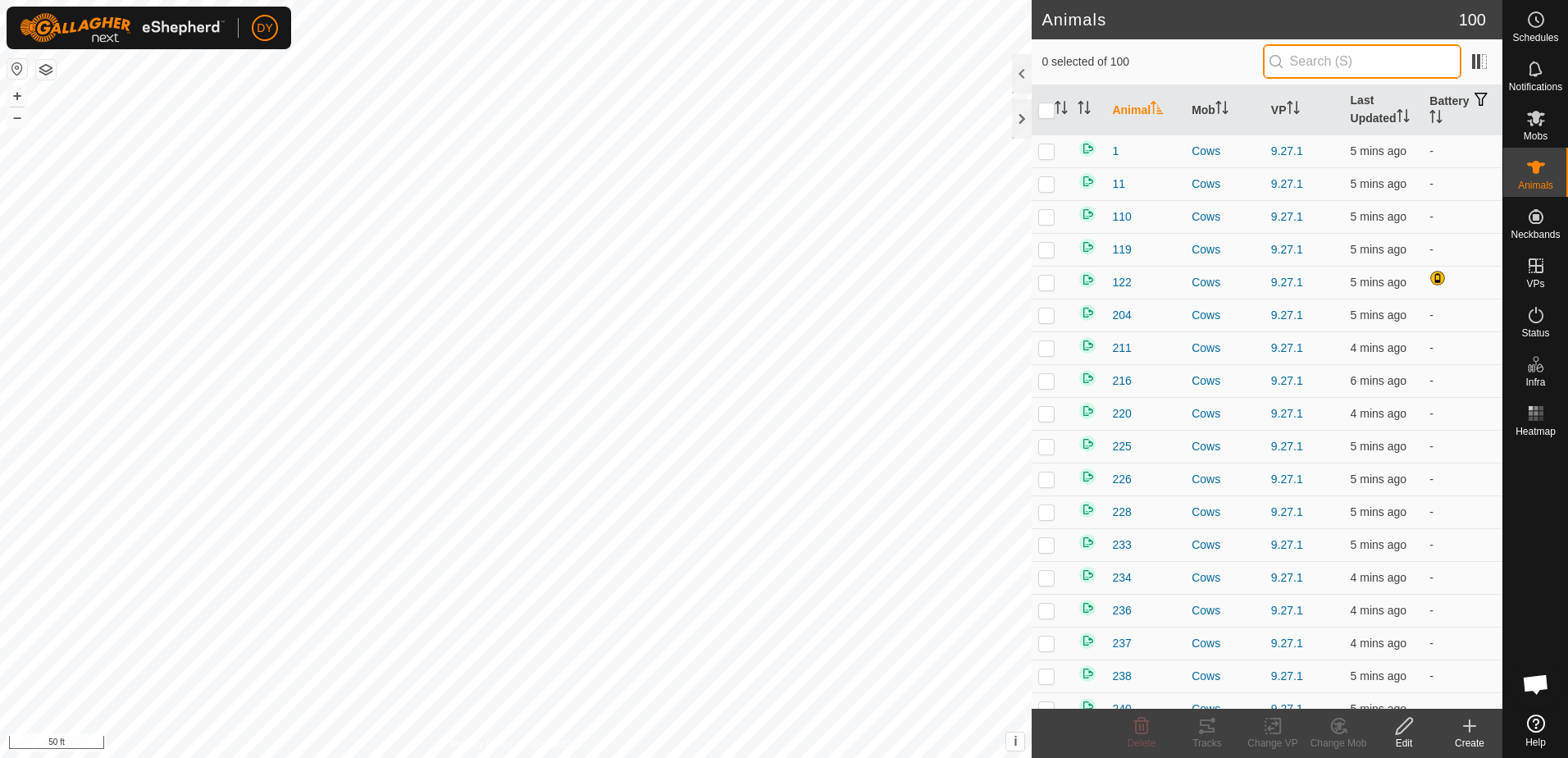
click at [1330, 61] on input "text" at bounding box center [1362, 61] width 198 height 34
type input "250"
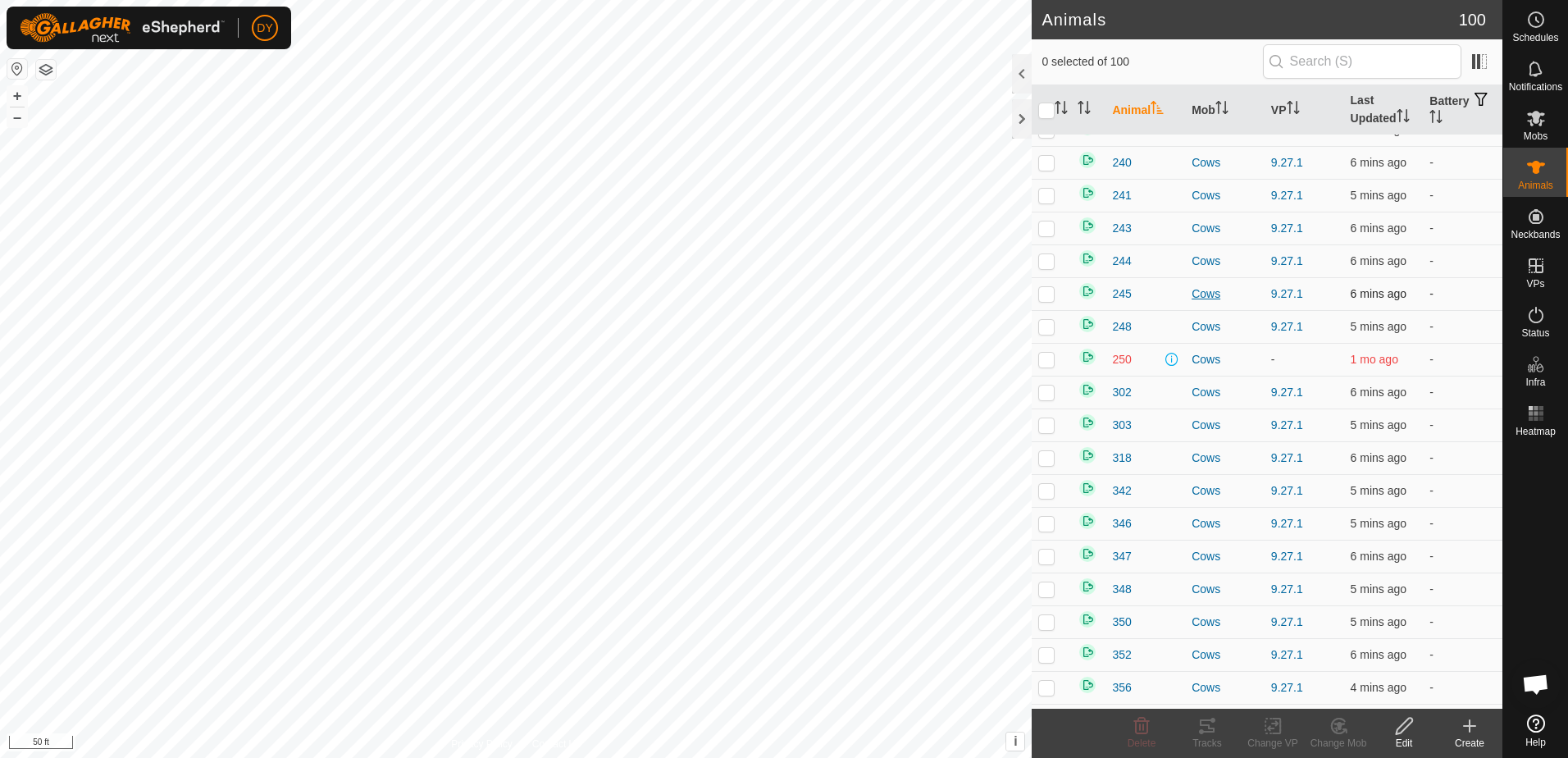
scroll to position [575, 0]
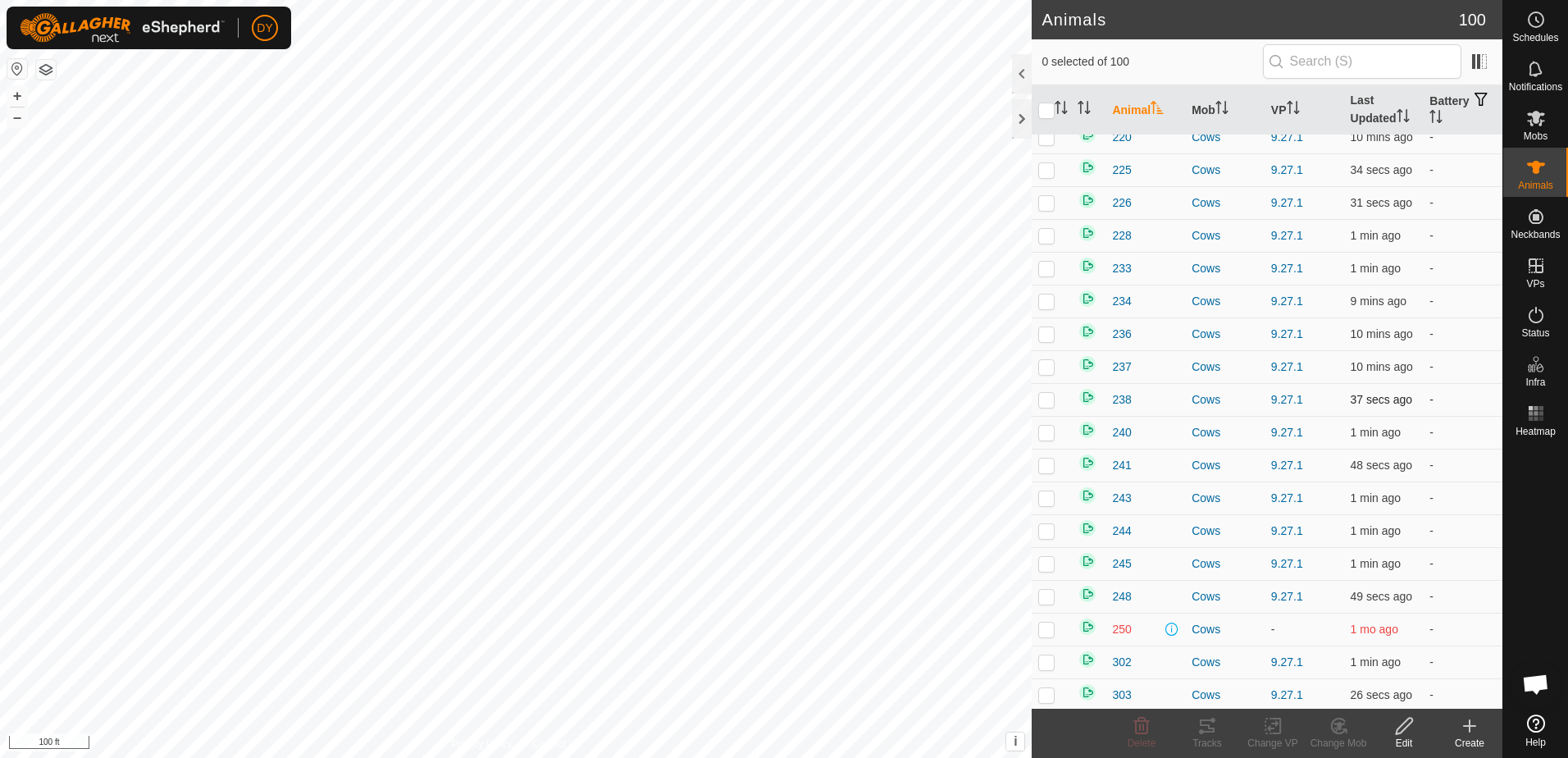
scroll to position [328, 0]
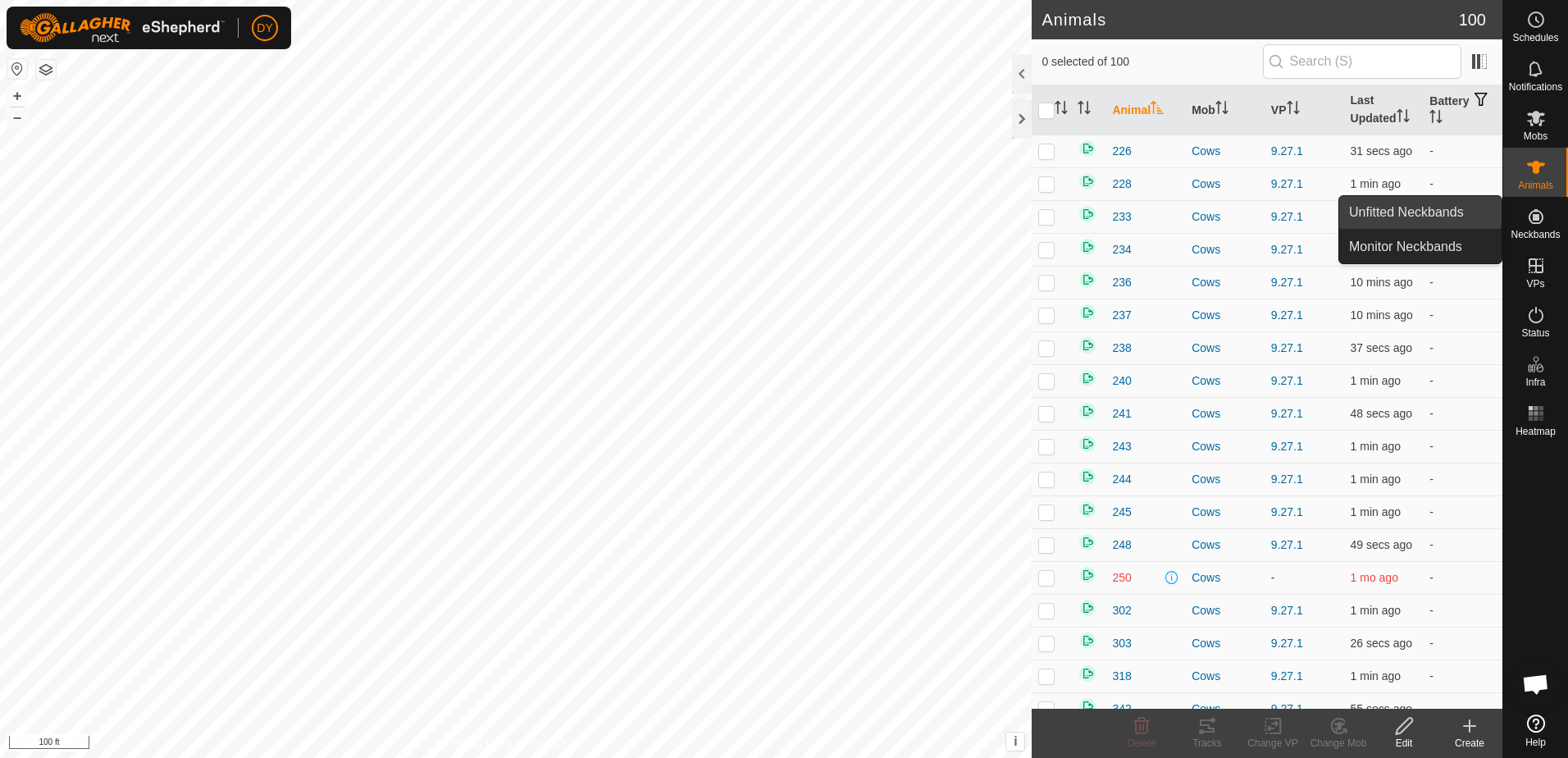
click at [1453, 213] on link "Unfitted Neckbands" at bounding box center [1420, 213] width 162 height 33
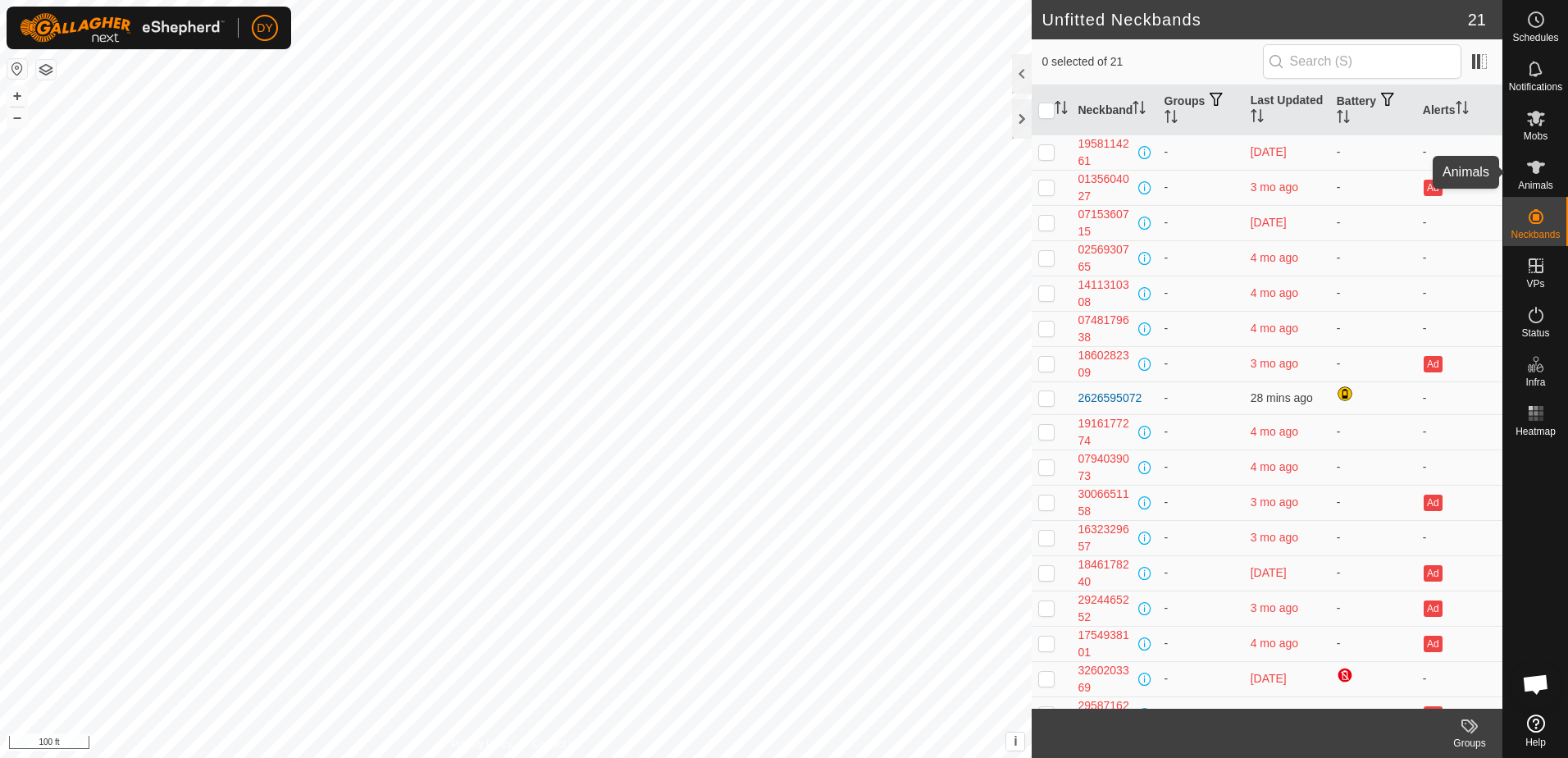
click at [1537, 173] on icon at bounding box center [1536, 167] width 20 height 20
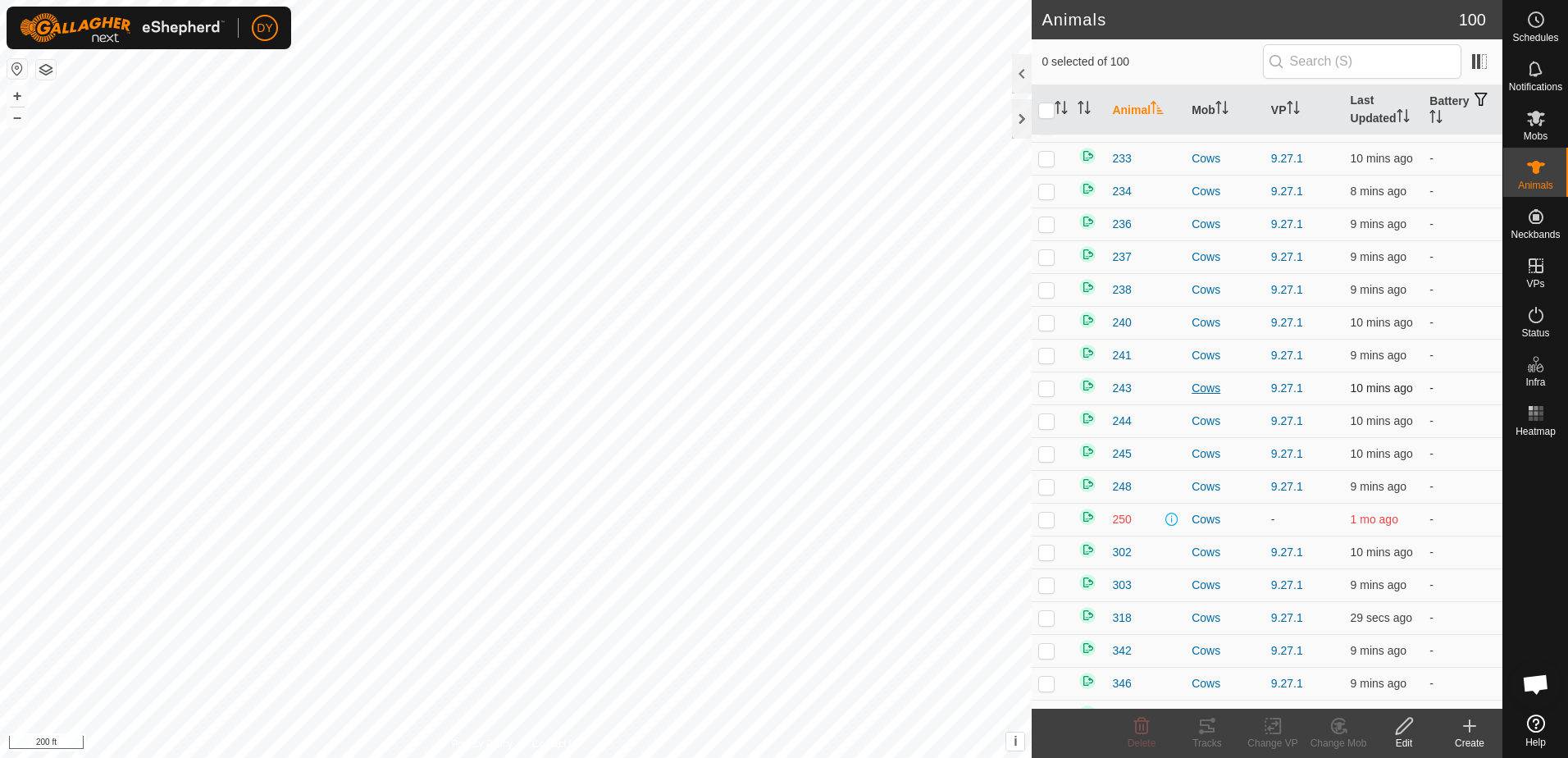
scroll to position [493, 0]
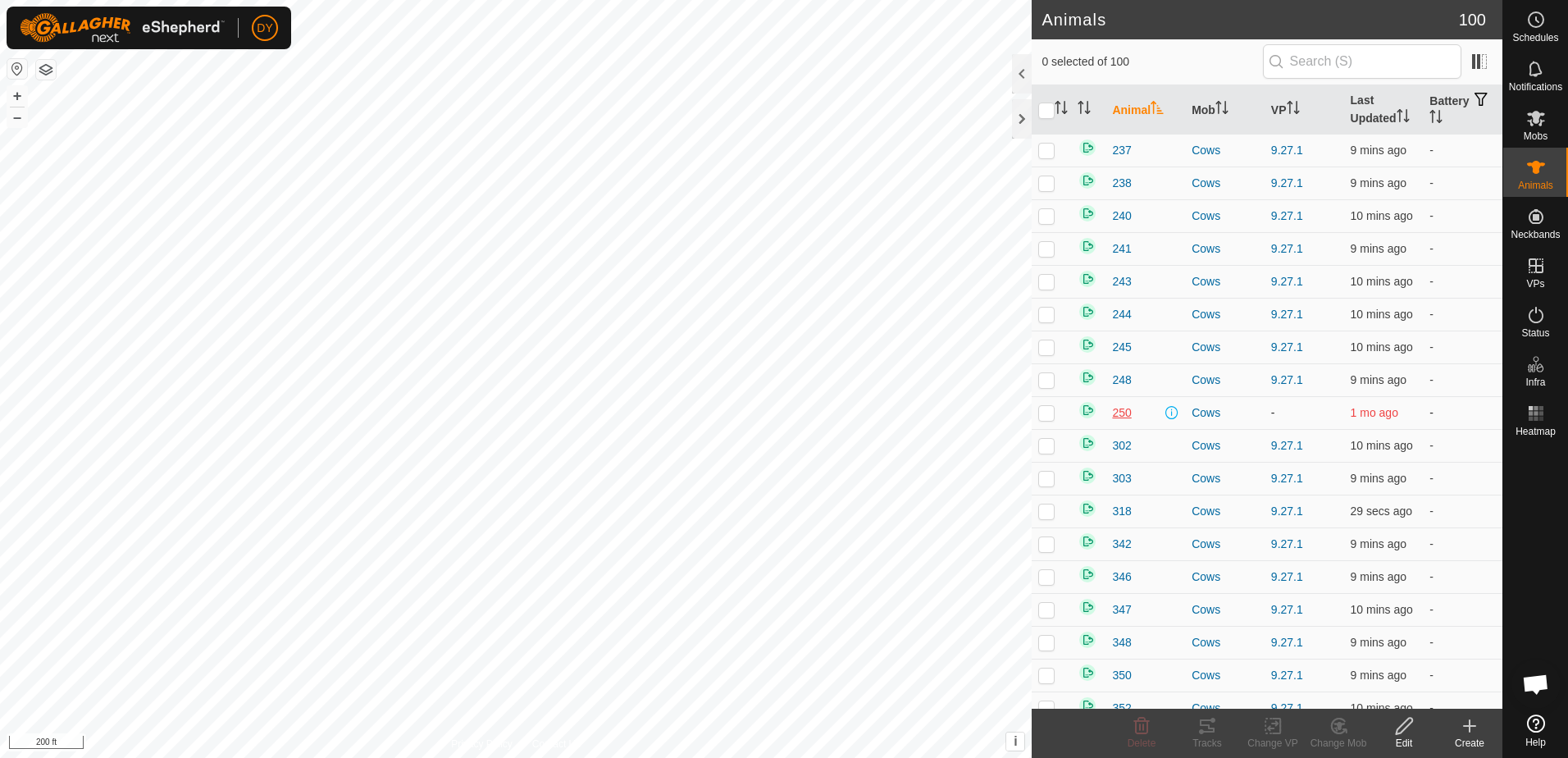
click at [1115, 412] on span "250" at bounding box center [1122, 413] width 19 height 17
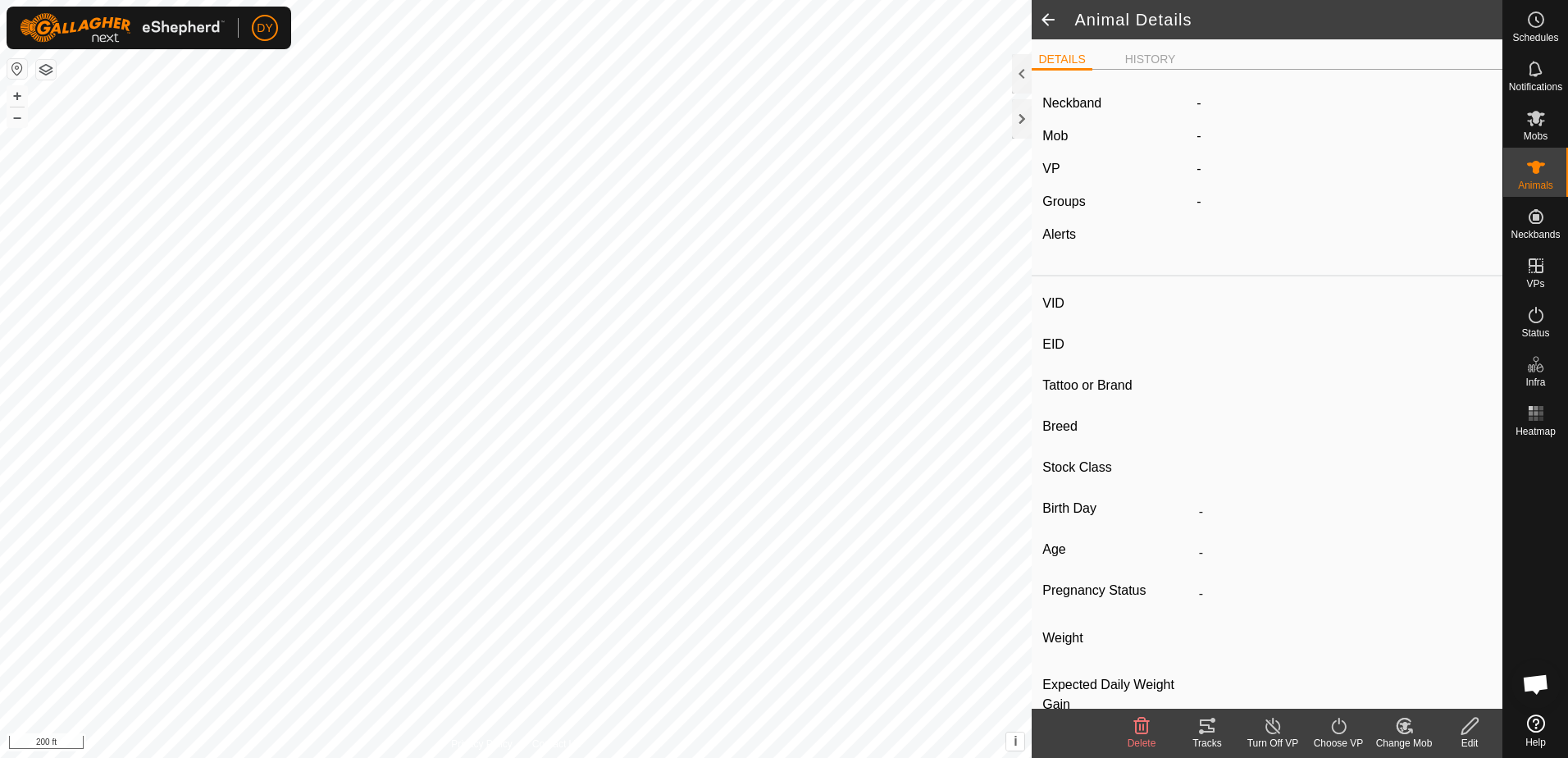
type input "250"
type input "-"
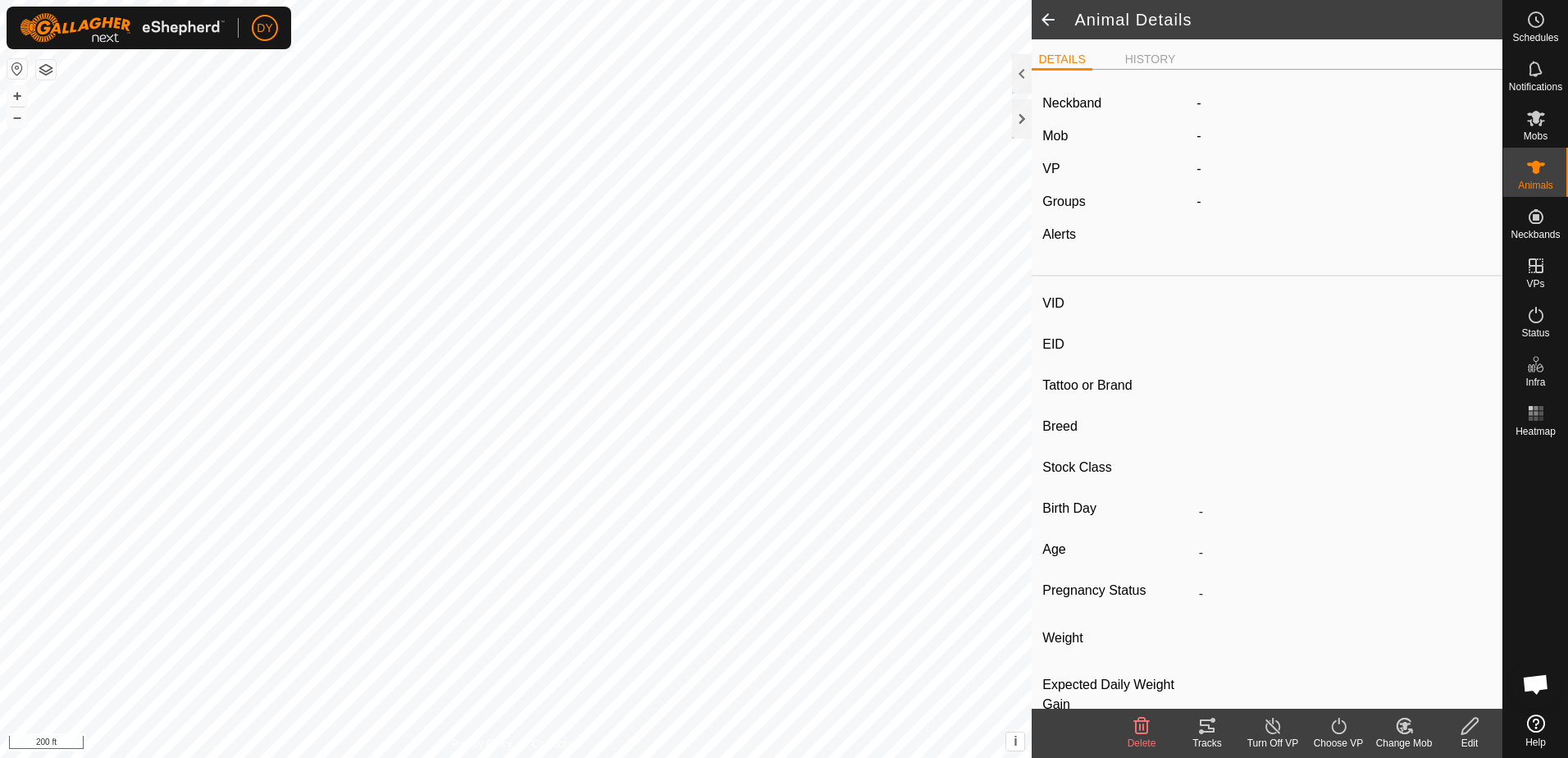
type input "0 kg"
type input "-"
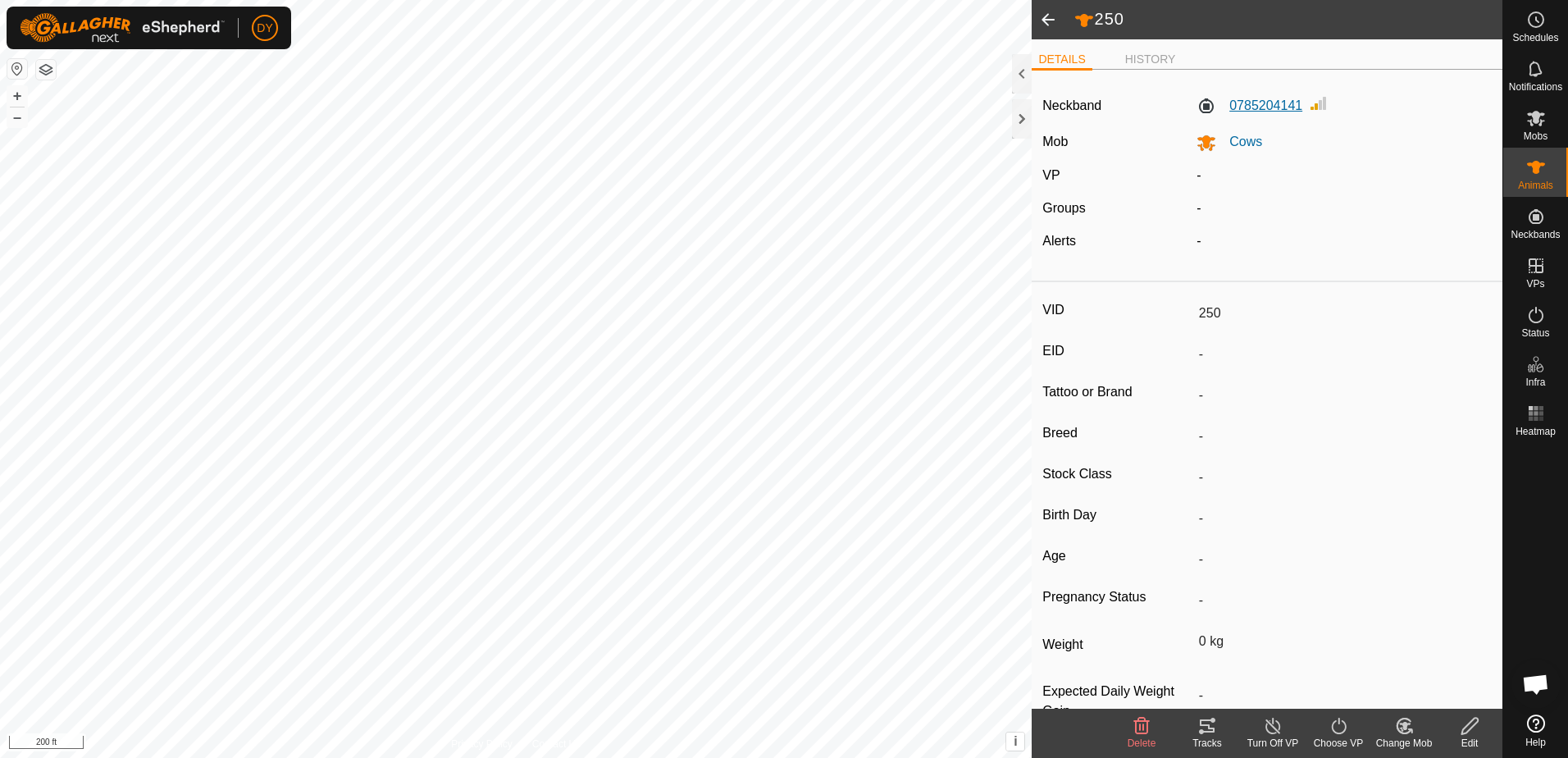
click at [1248, 103] on label "0785204141" at bounding box center [1249, 106] width 106 height 20
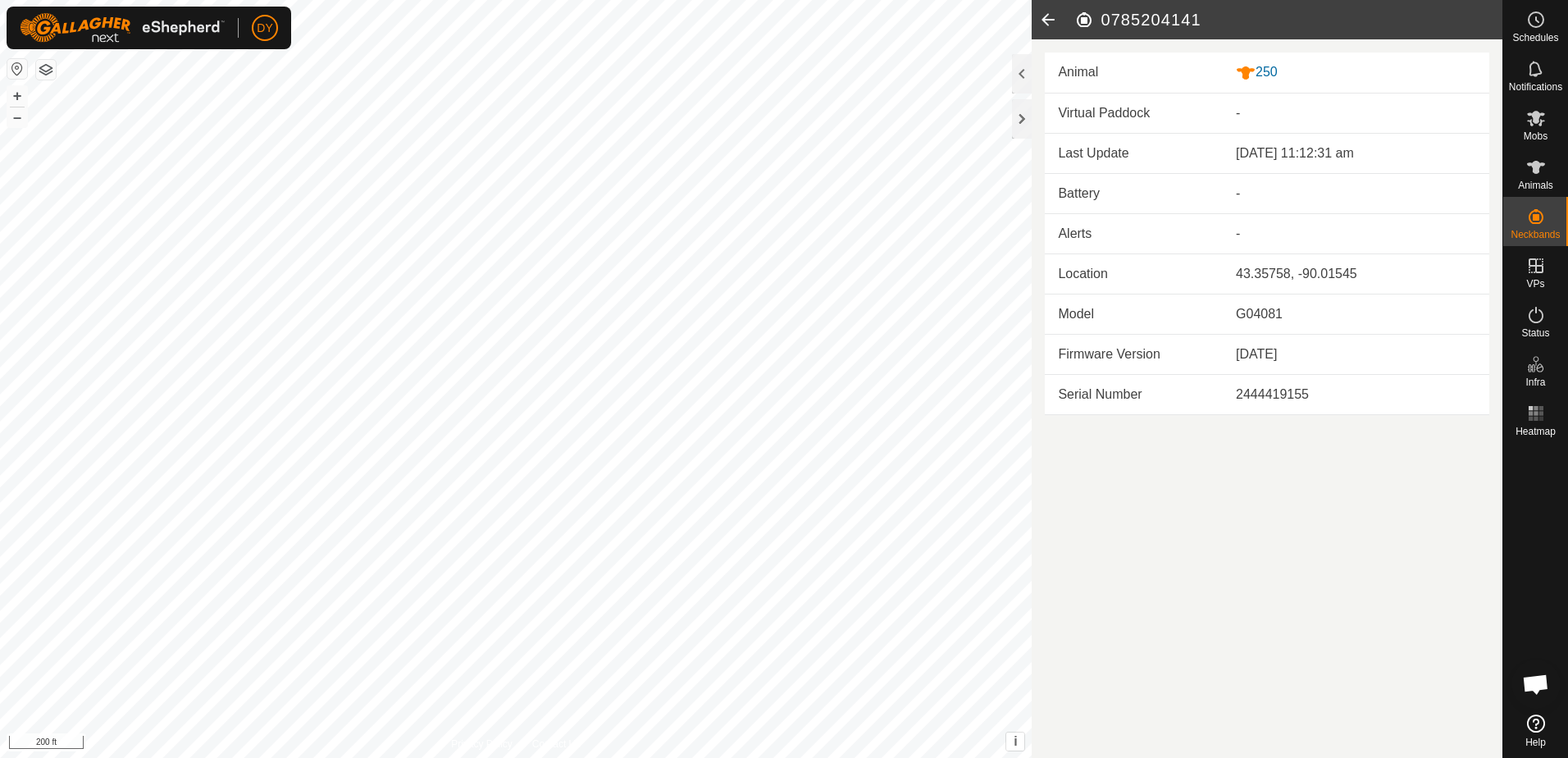
click at [1045, 23] on icon at bounding box center [1049, 19] width 33 height 39
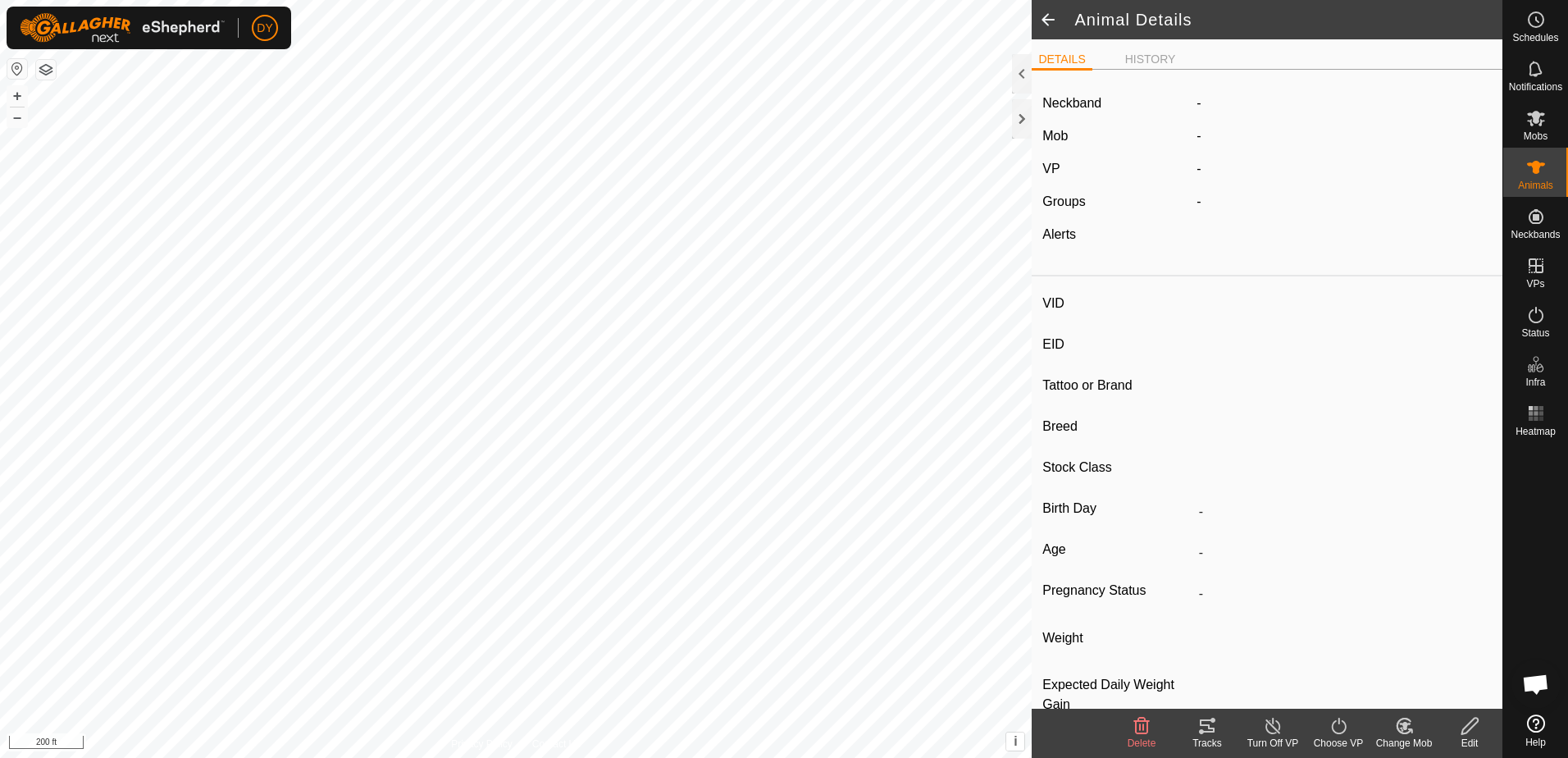
type input "250"
type input "-"
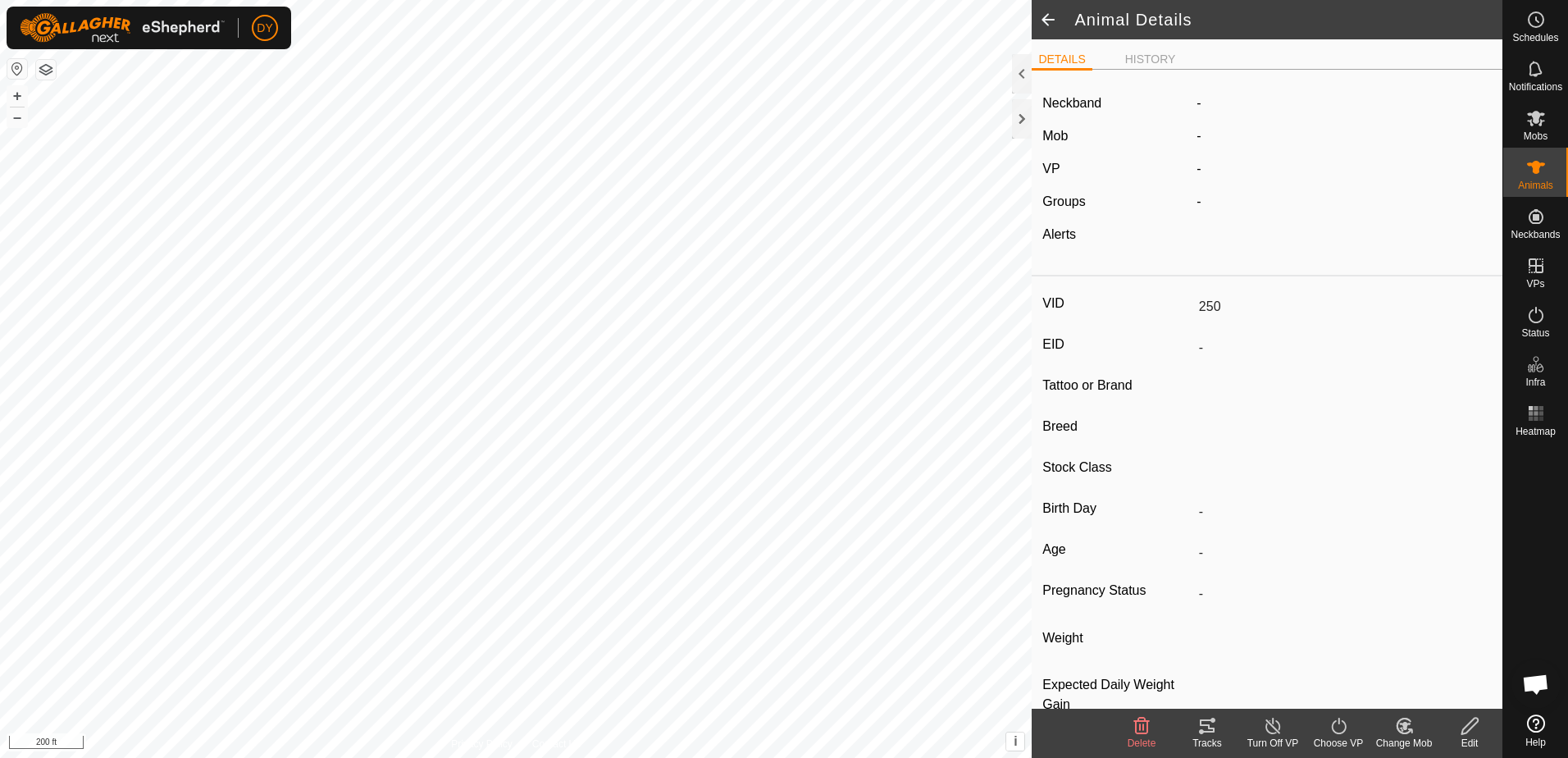
type input "0 kg"
type input "-"
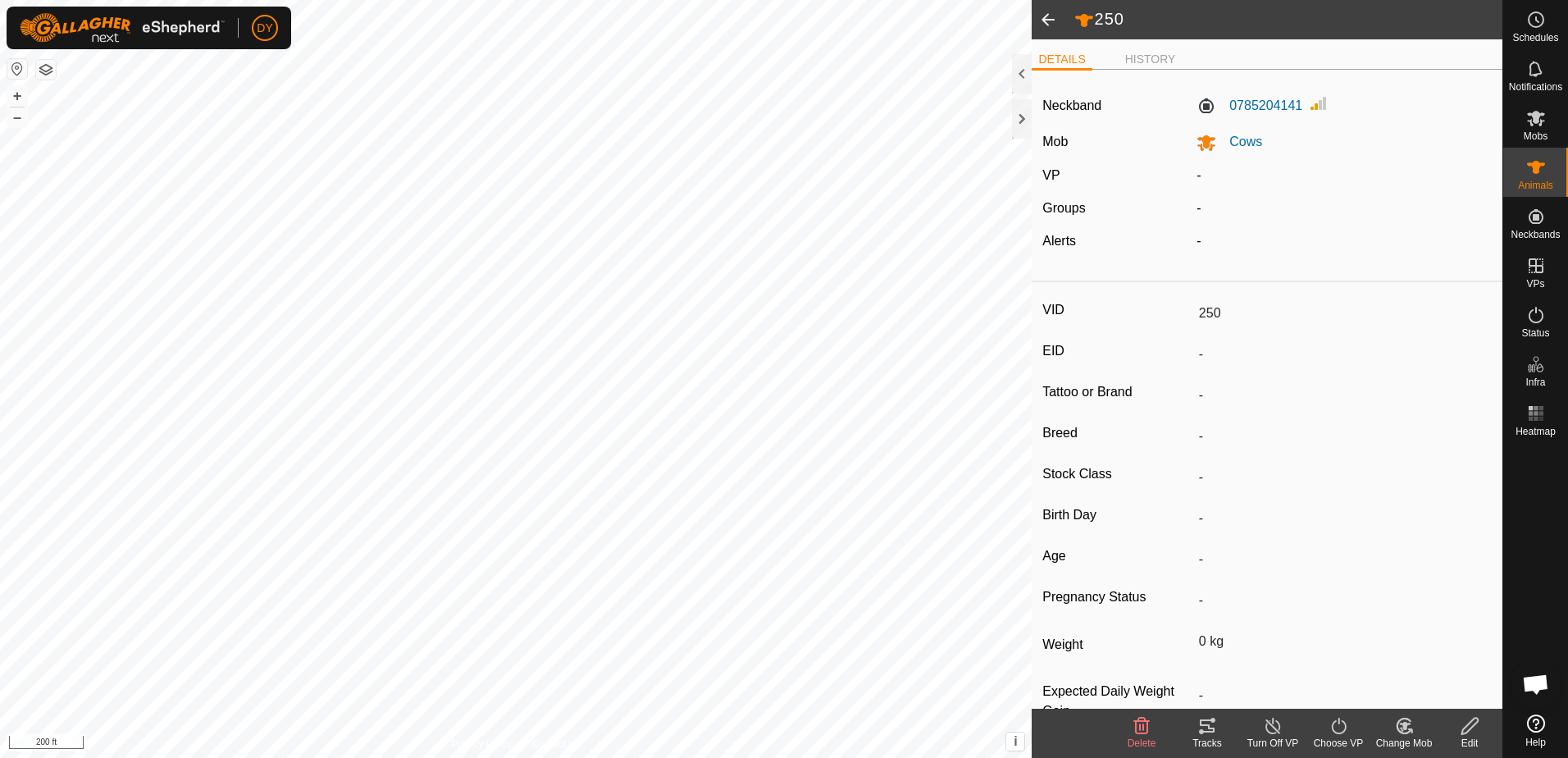
click at [1047, 16] on span at bounding box center [1049, 19] width 33 height 39
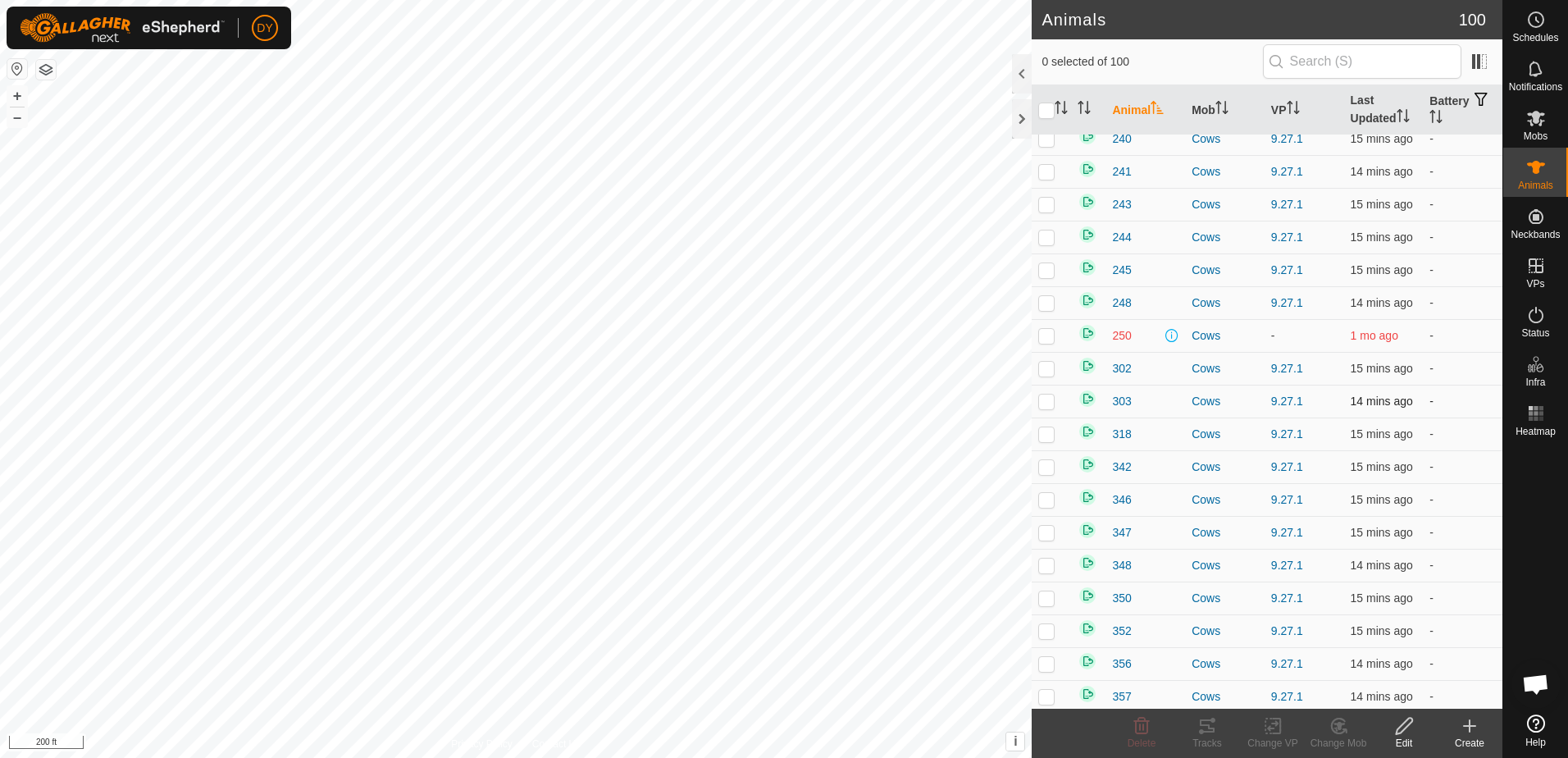
scroll to position [575, 0]
click at [1048, 332] on p-checkbox at bounding box center [1046, 331] width 17 height 13
checkbox input "true"
click at [1138, 731] on icon at bounding box center [1141, 726] width 20 height 20
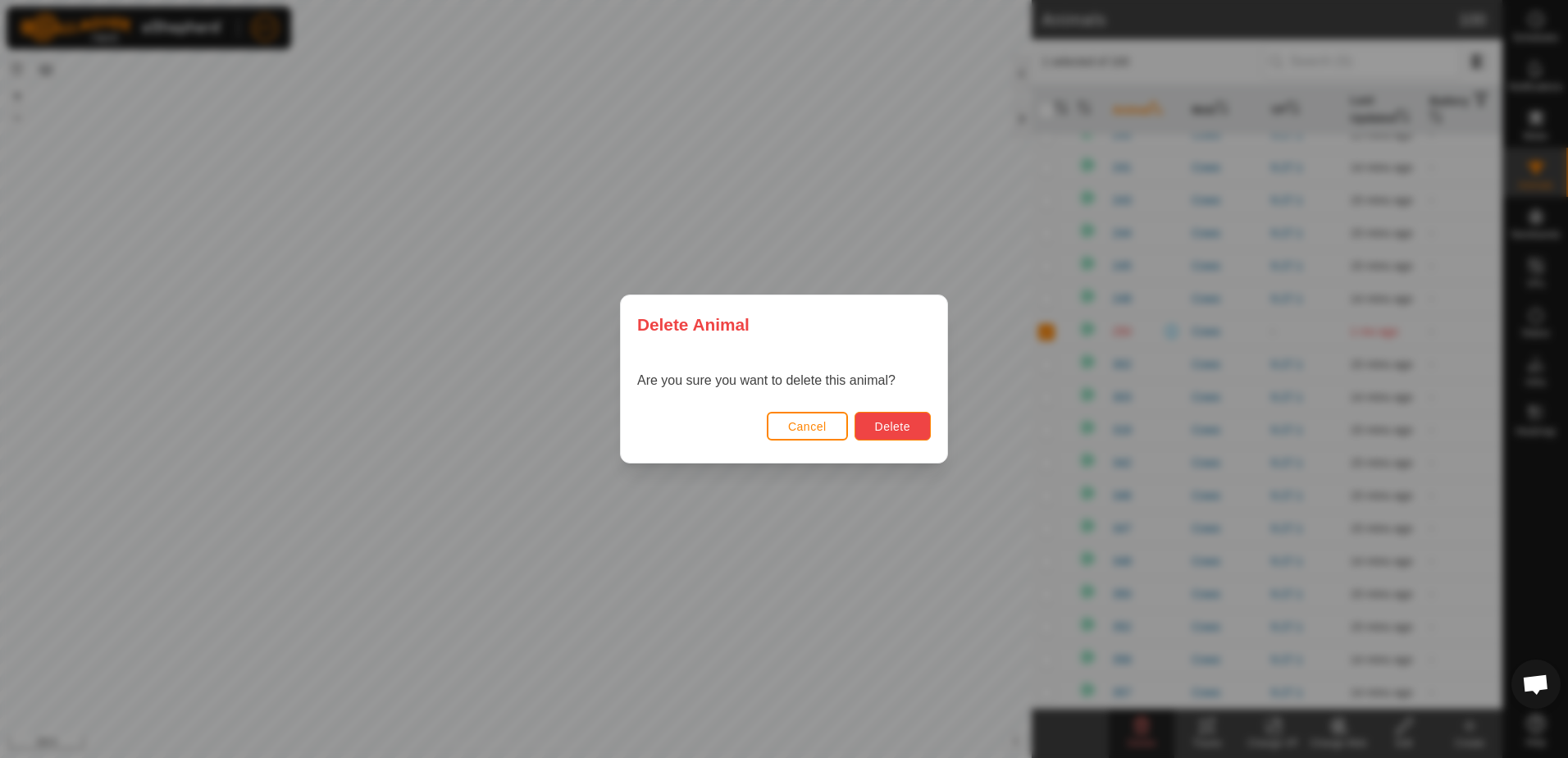
click at [884, 422] on span "Delete" at bounding box center [892, 426] width 35 height 13
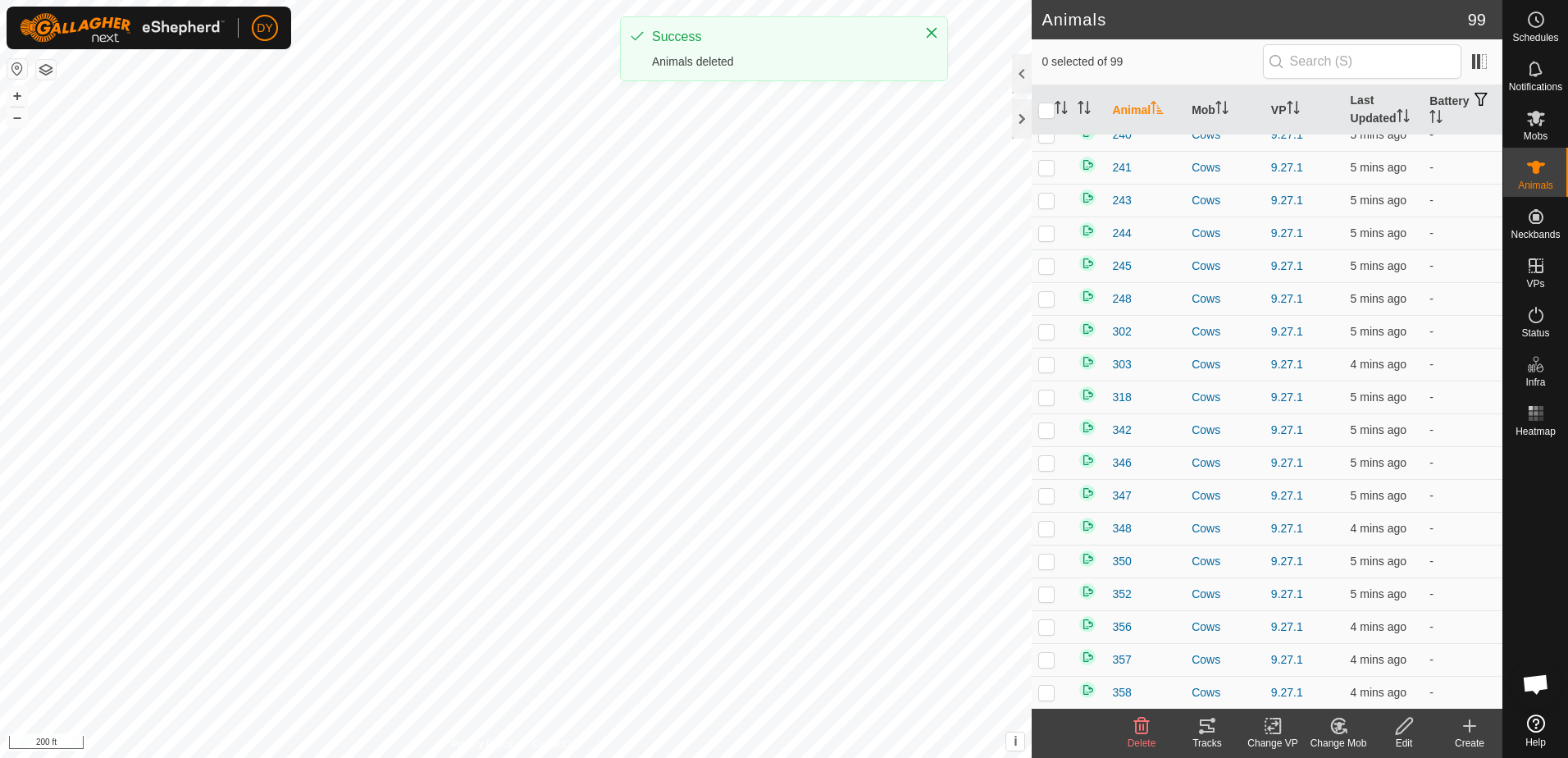
click at [1475, 727] on icon at bounding box center [1469, 726] width 20 height 20
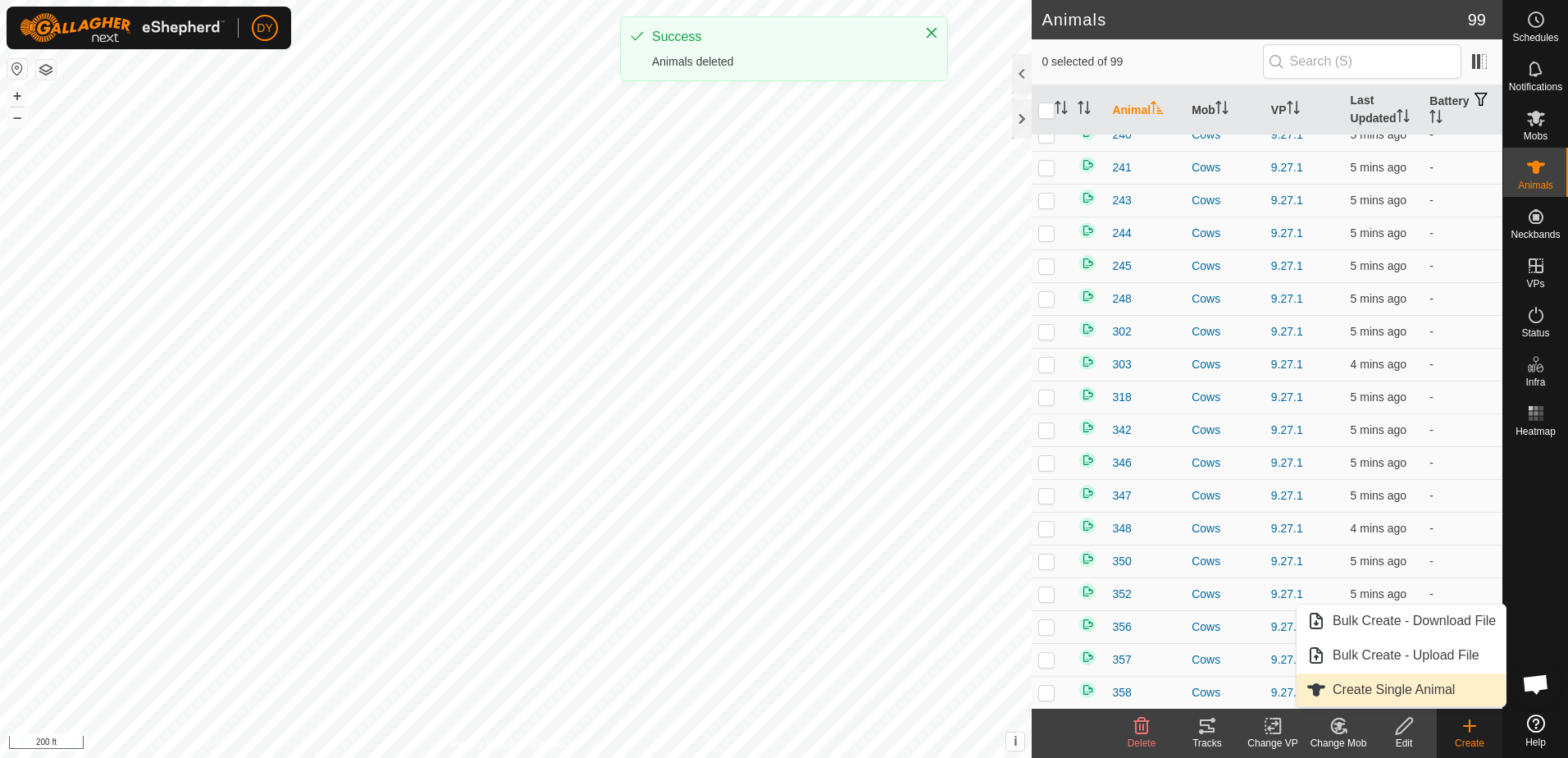
click at [1455, 694] on link "Create Single Animal" at bounding box center [1401, 690] width 210 height 33
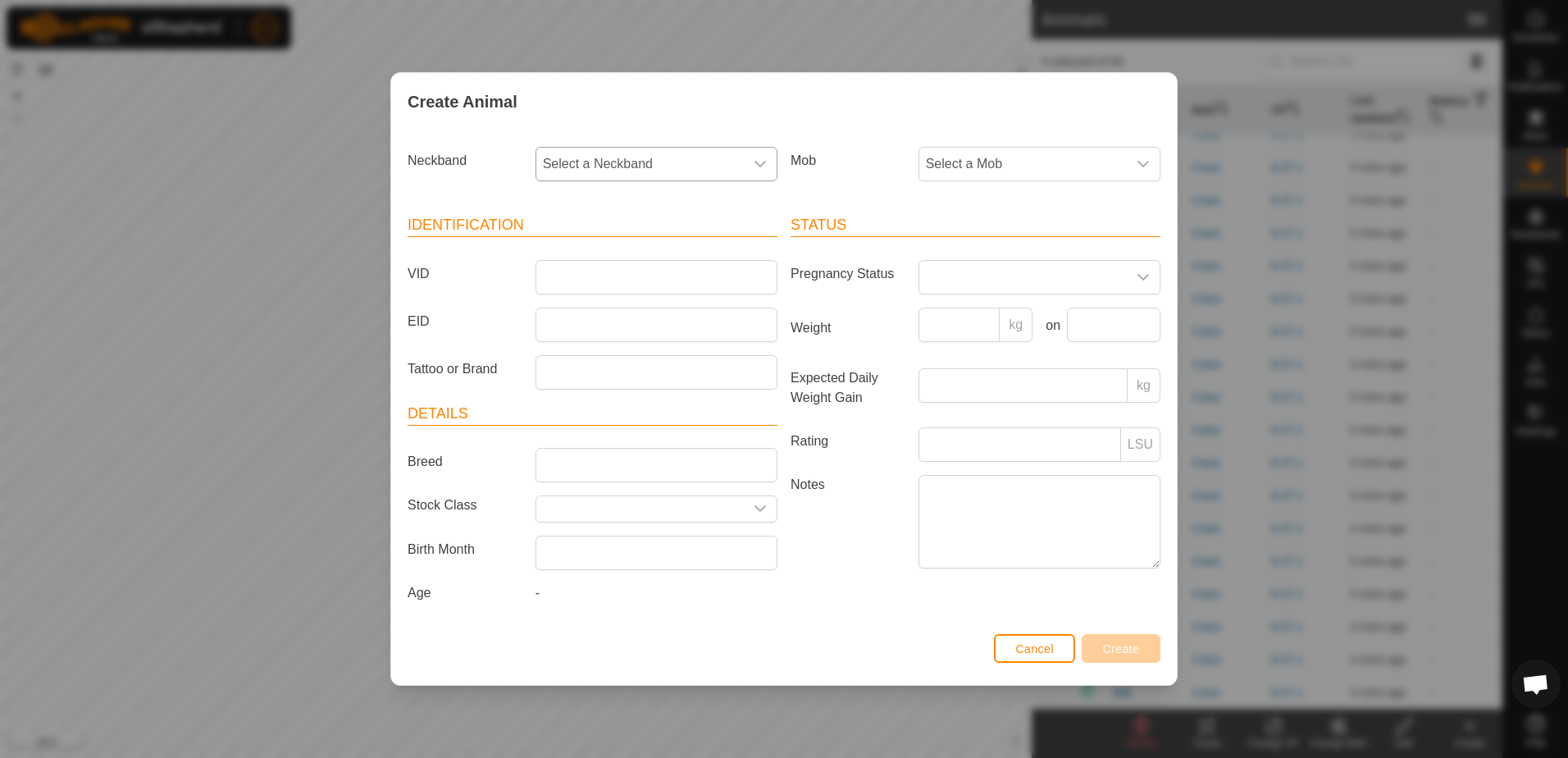
click at [597, 169] on span "Select a Neckband" at bounding box center [640, 164] width 208 height 33
type input "162"
click at [613, 283] on li "1621994966" at bounding box center [657, 283] width 240 height 33
click at [609, 270] on input "VID" at bounding box center [656, 277] width 242 height 34
type input "250"
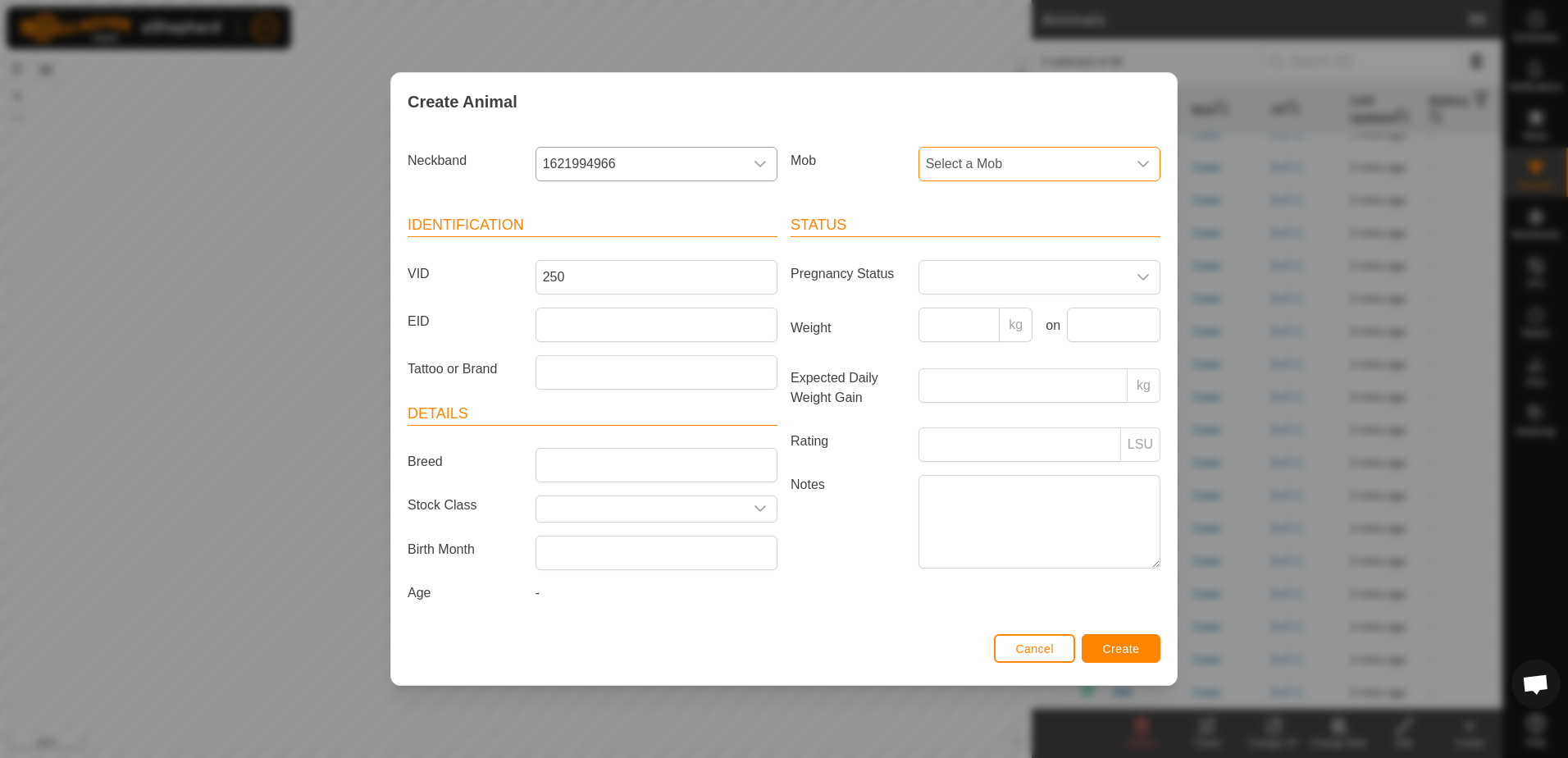
click at [978, 157] on span "Select a Mob" at bounding box center [1023, 164] width 208 height 33
click at [959, 377] on li "Cows" at bounding box center [1040, 380] width 240 height 33
click at [1125, 644] on span "Create" at bounding box center [1121, 649] width 37 height 13
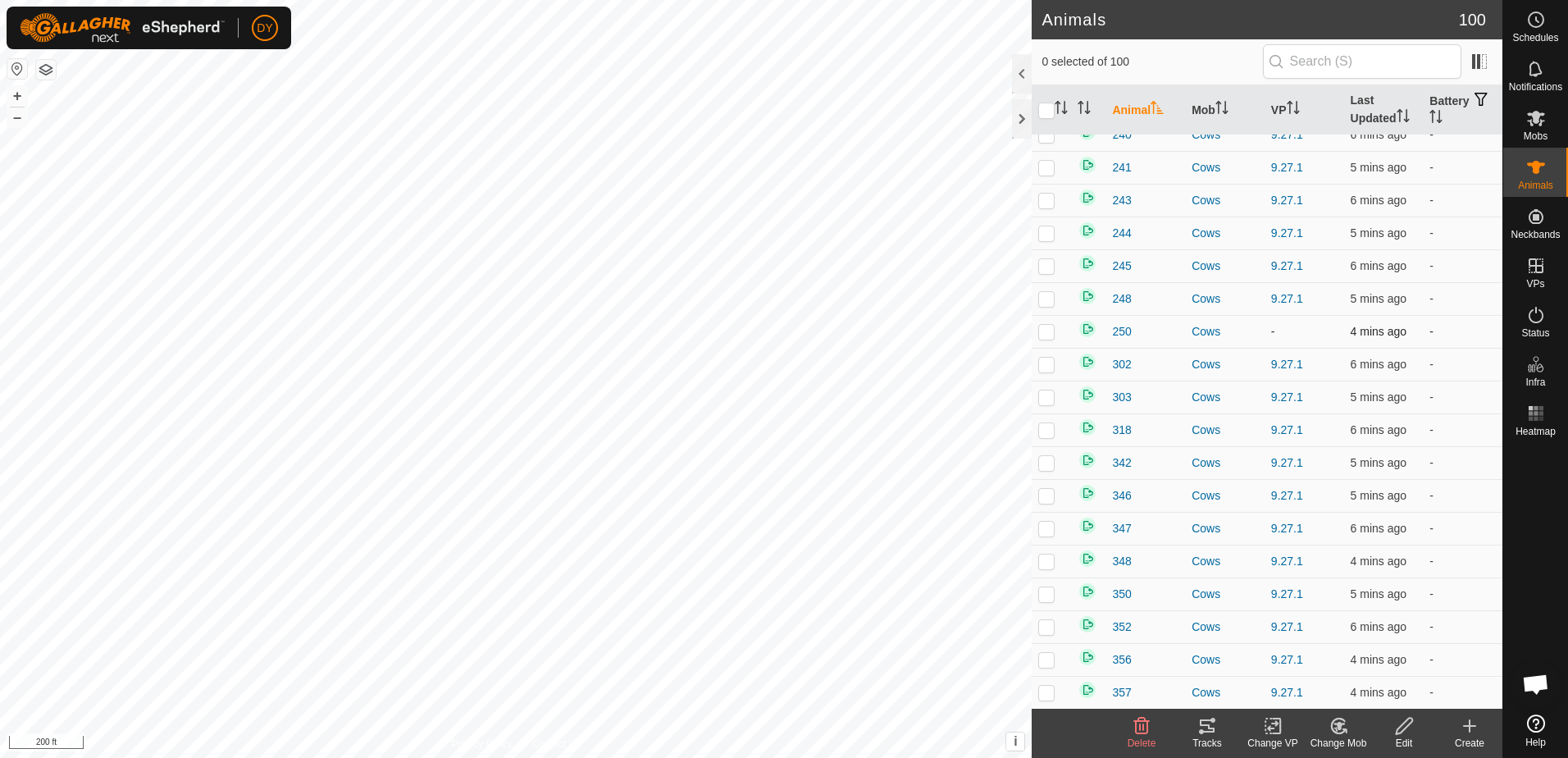
click at [1048, 329] on p-checkbox at bounding box center [1046, 331] width 17 height 13
checkbox input "true"
click at [1272, 729] on icon at bounding box center [1273, 726] width 20 height 20
click at [1288, 659] on link "Choose VP..." at bounding box center [1322, 656] width 162 height 33
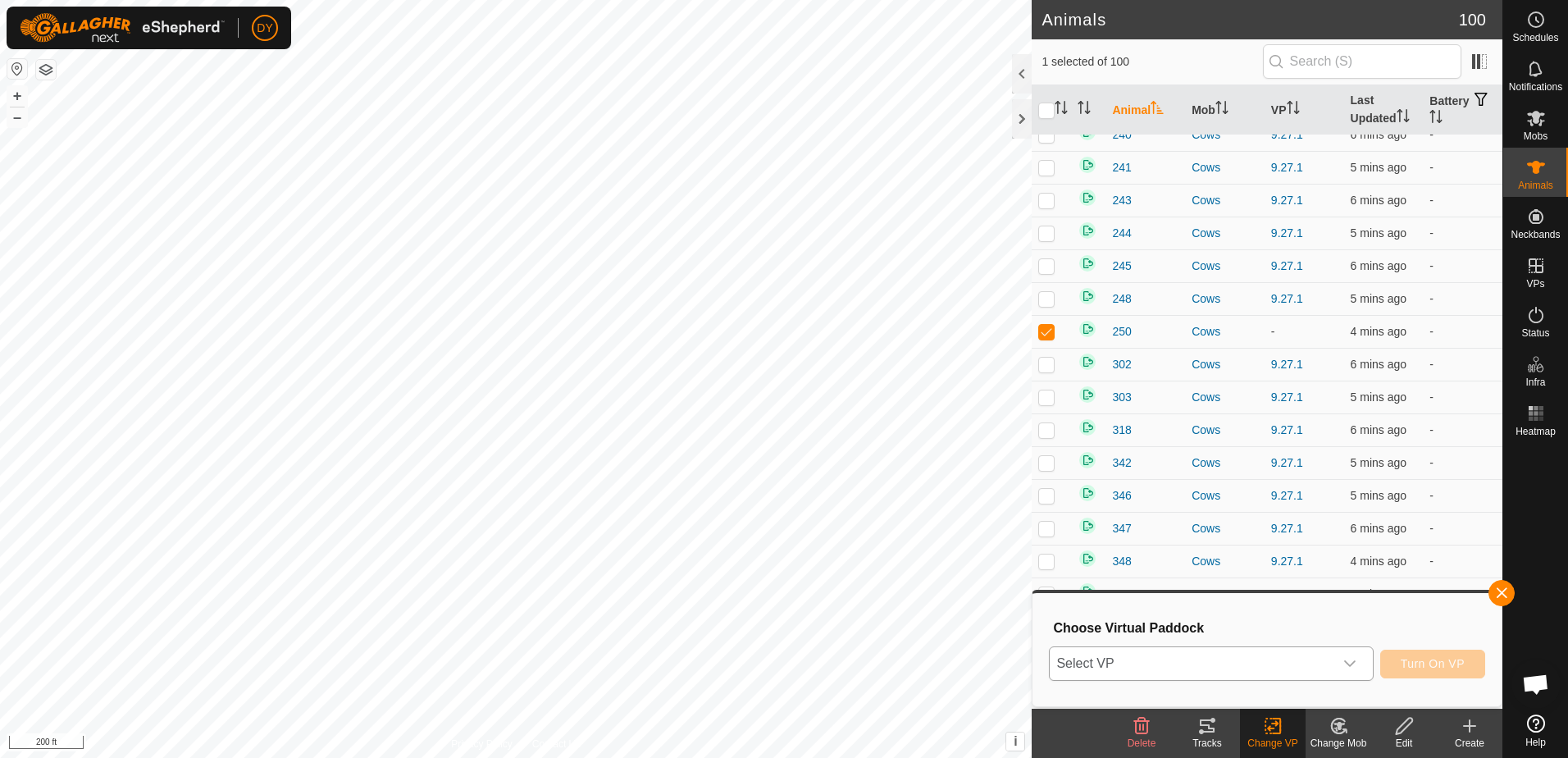
click at [1234, 665] on span "Select VP" at bounding box center [1191, 664] width 283 height 33
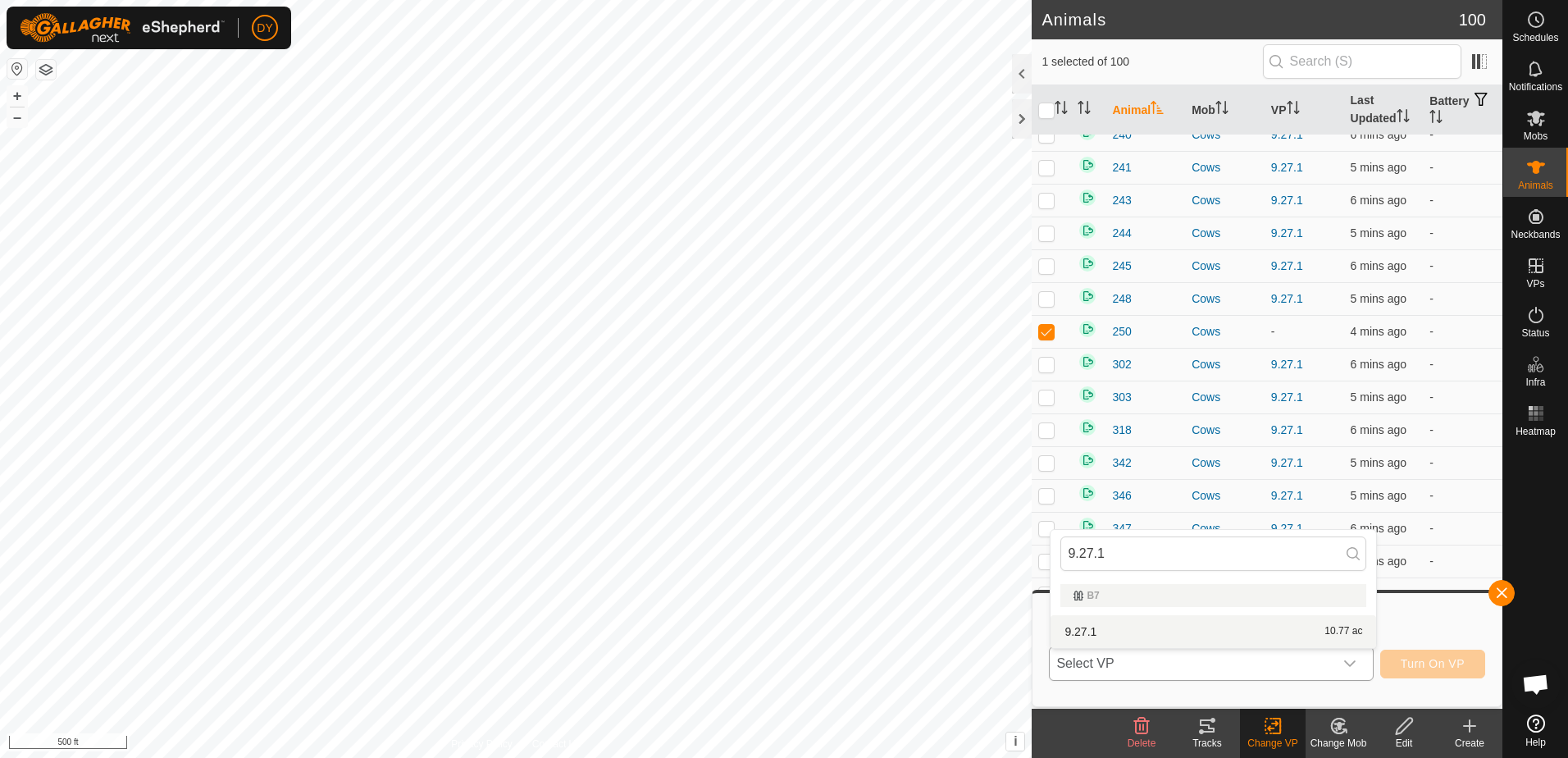
type input "9.27.1"
click at [1085, 632] on li "9.27.1 10.77 ac" at bounding box center [1213, 632] width 326 height 33
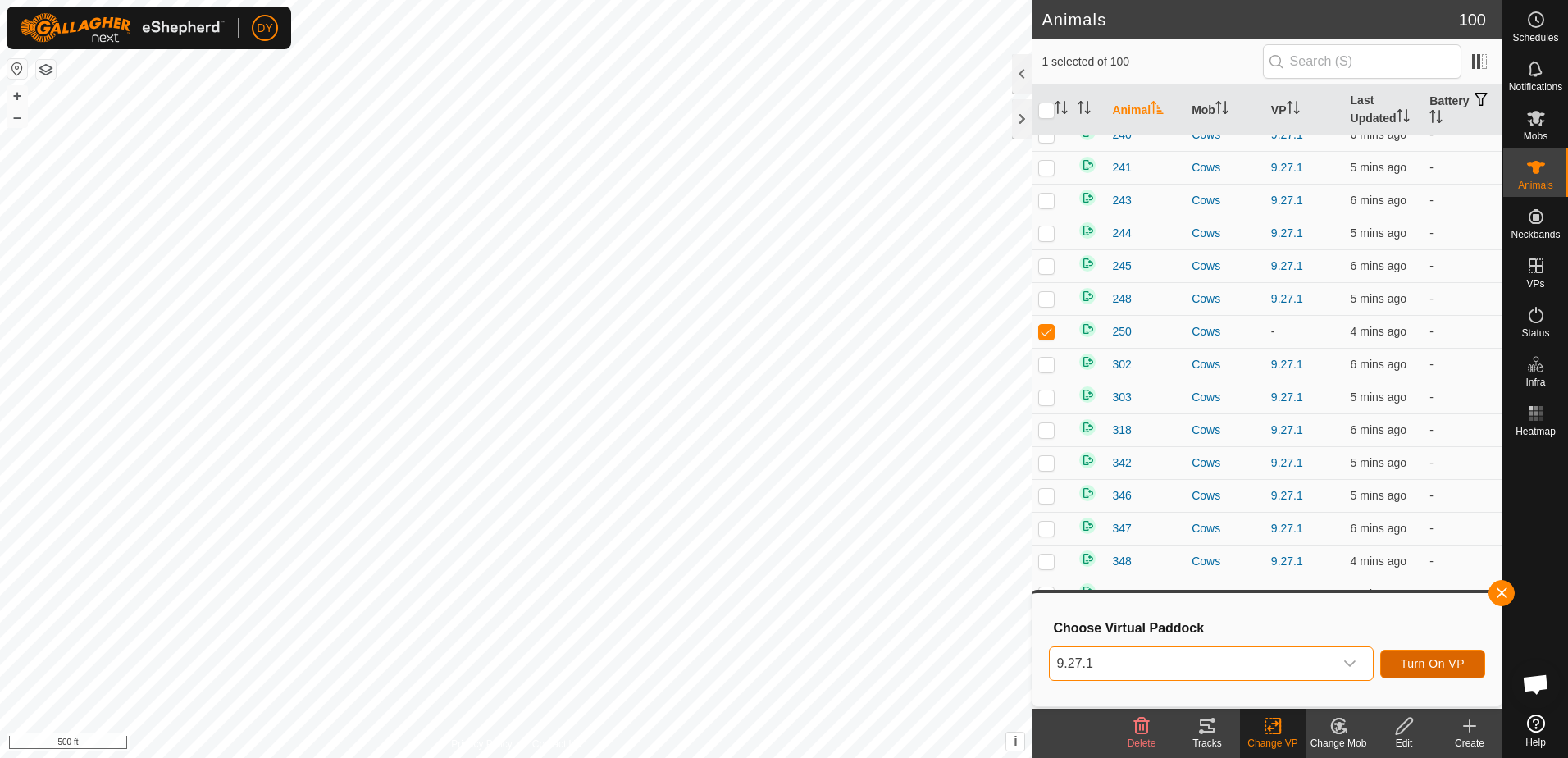
click at [1444, 667] on span "Turn On VP" at bounding box center [1432, 663] width 64 height 13
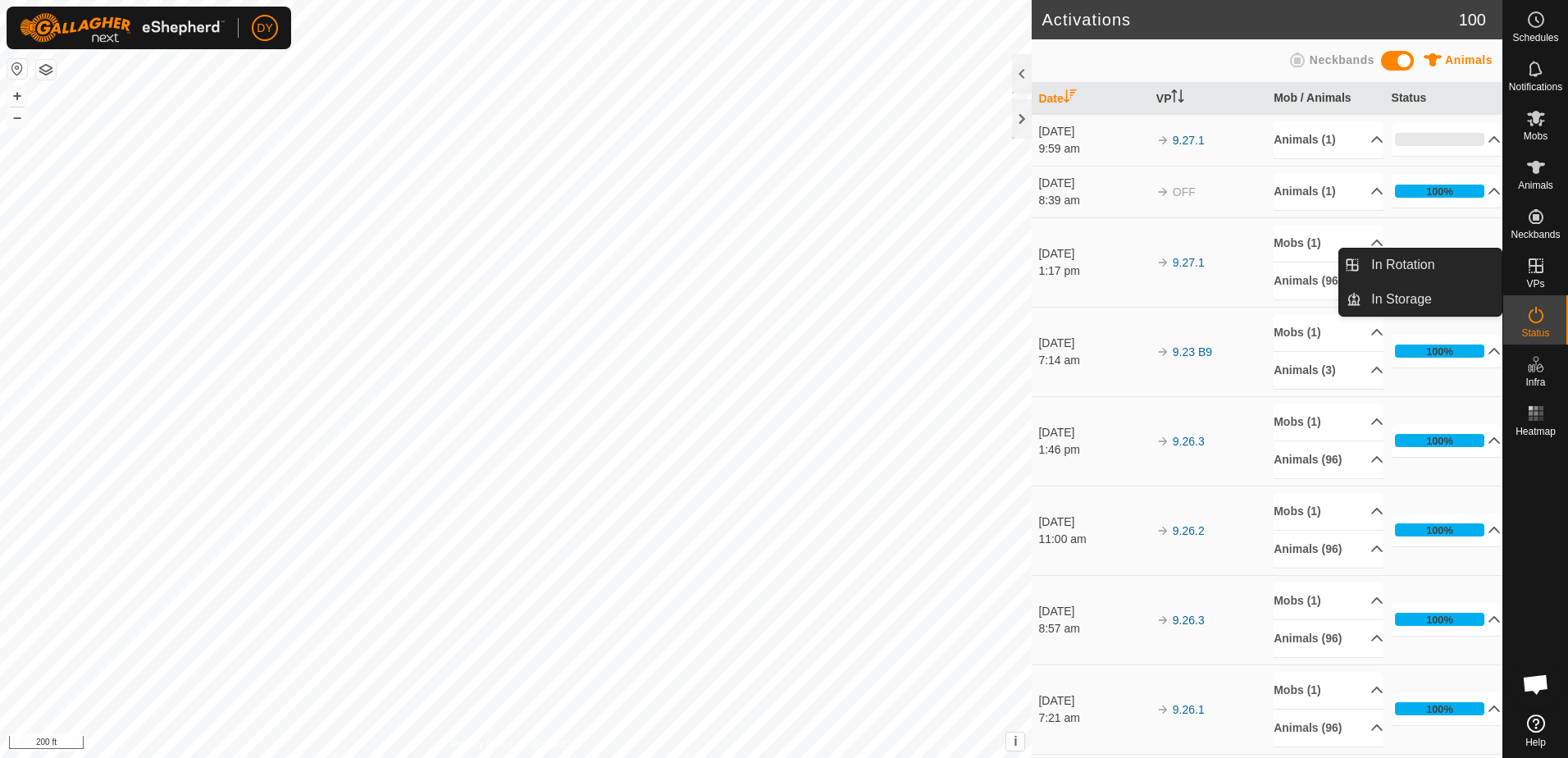
click at [1535, 272] on icon at bounding box center [1536, 265] width 15 height 15
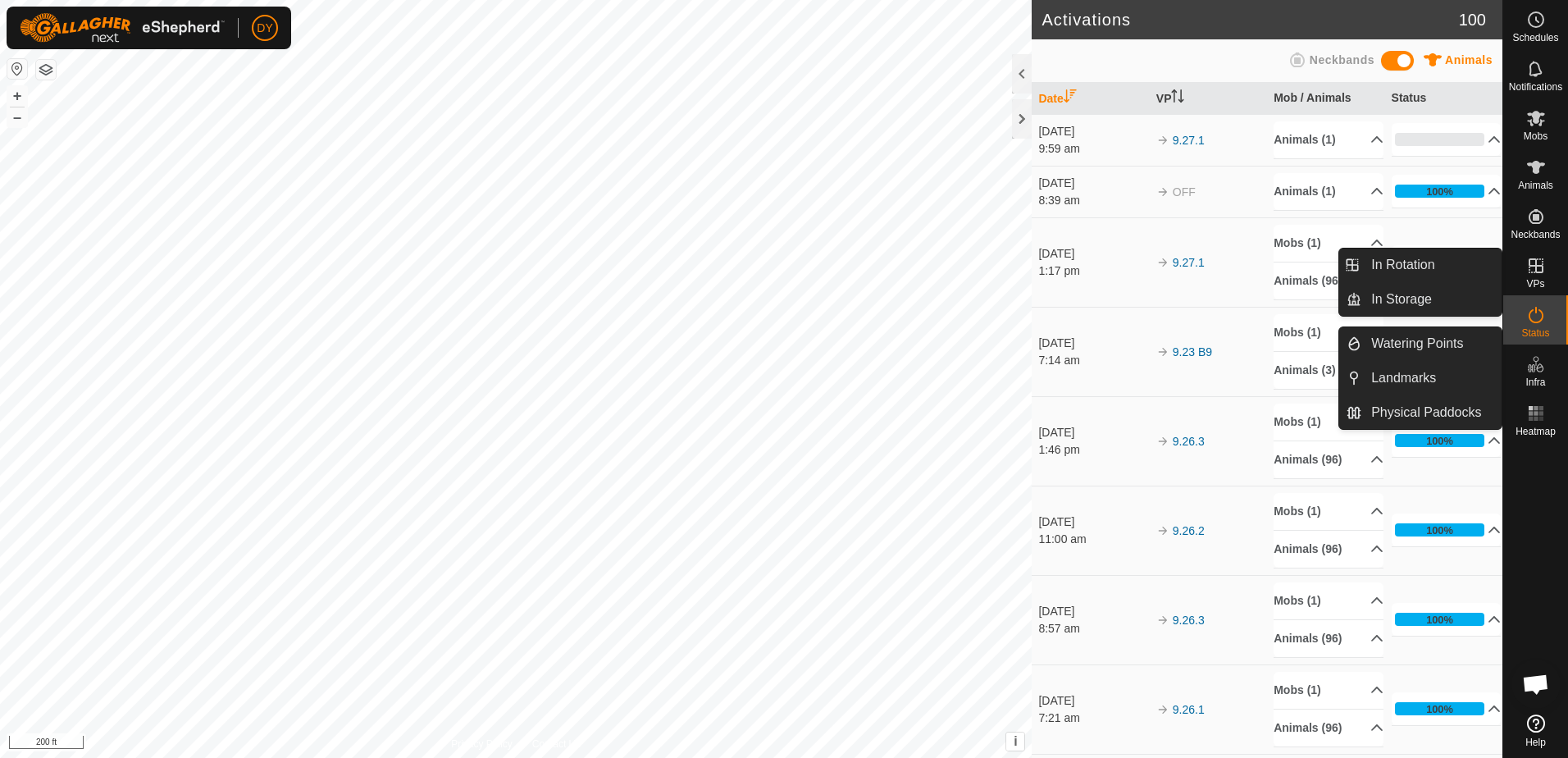
click at [1530, 272] on icon at bounding box center [1536, 265] width 15 height 15
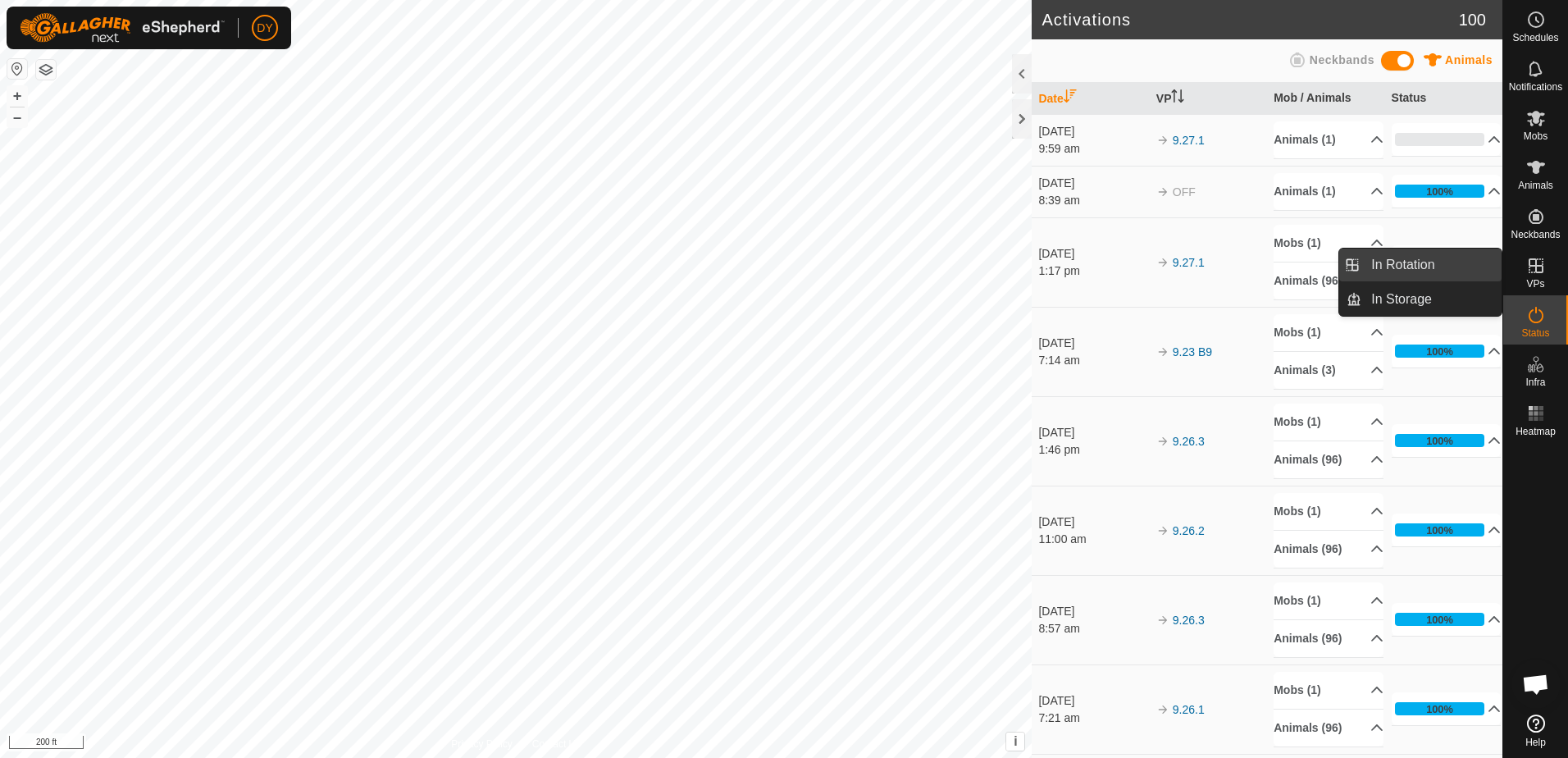
click at [1430, 264] on link "In Rotation" at bounding box center [1431, 265] width 141 height 33
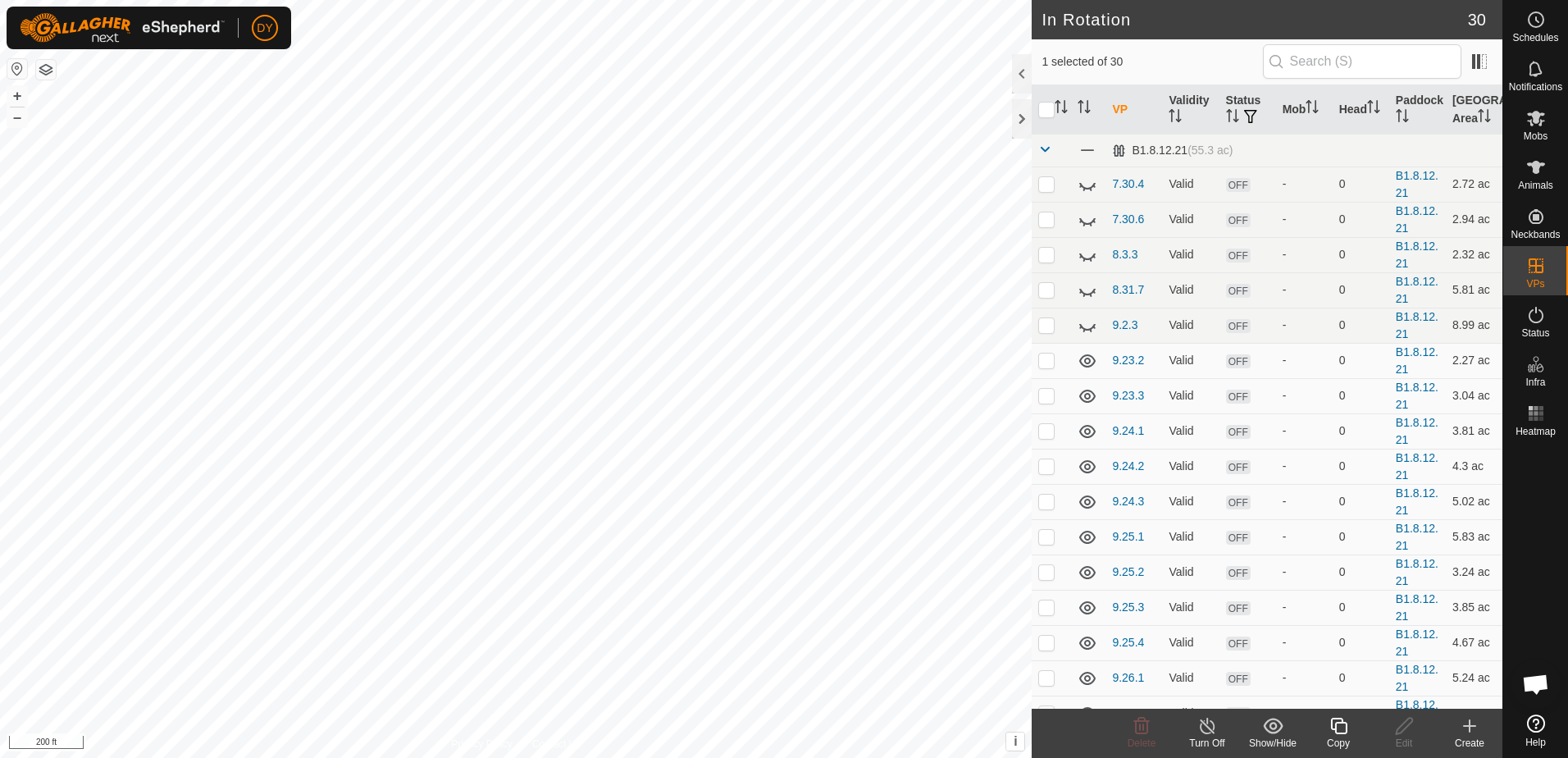
click at [1464, 726] on icon at bounding box center [1469, 726] width 11 height 0
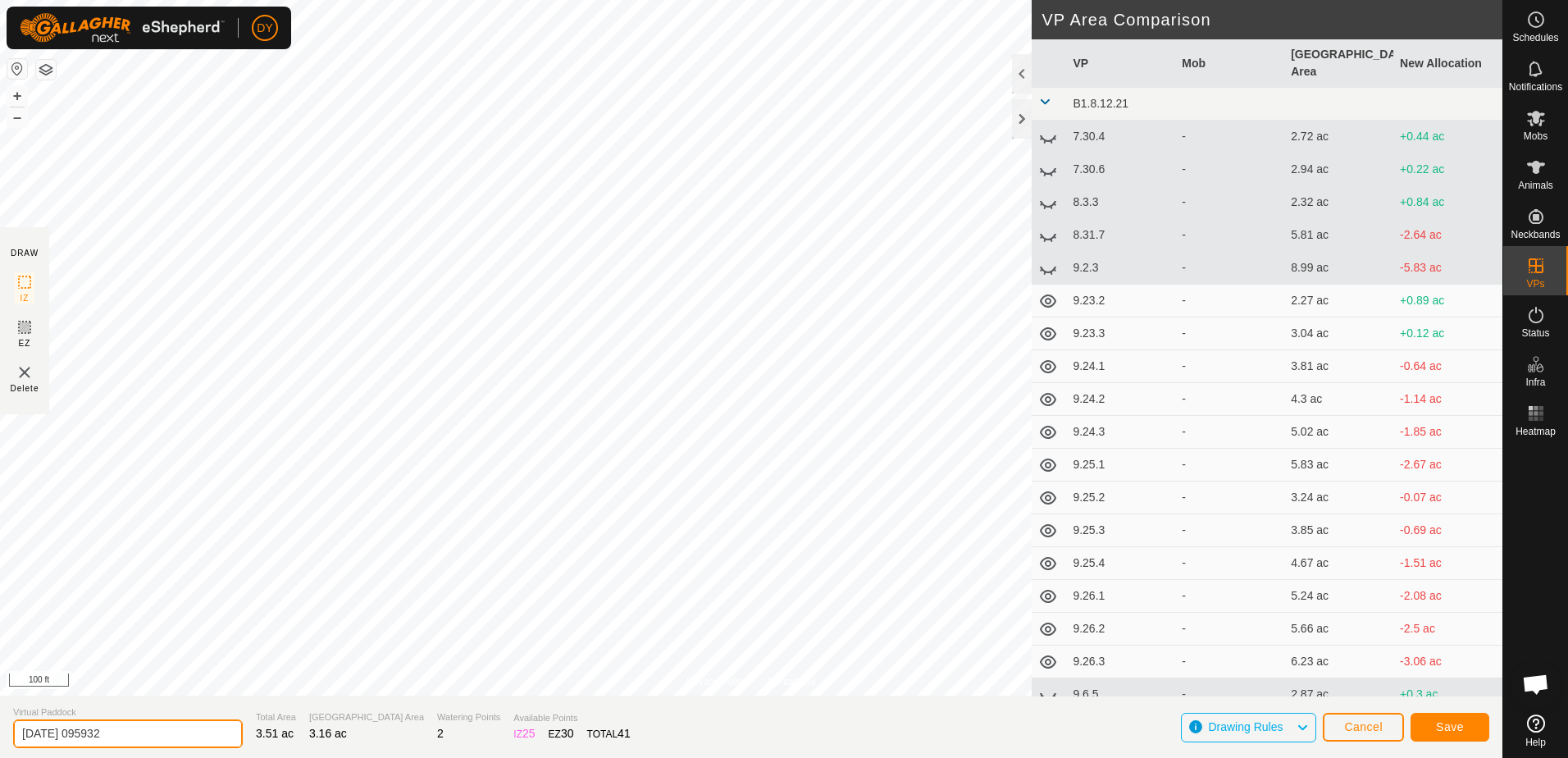
drag, startPoint x: 149, startPoint y: 731, endPoint x: 0, endPoint y: 727, distance: 149.1
click at [0, 728] on html "DY Schedules Notifications Mobs Animals Neckbands VPs Status Infra Heatmap Help…" at bounding box center [784, 379] width 1568 height 758
type input "9.28.1"
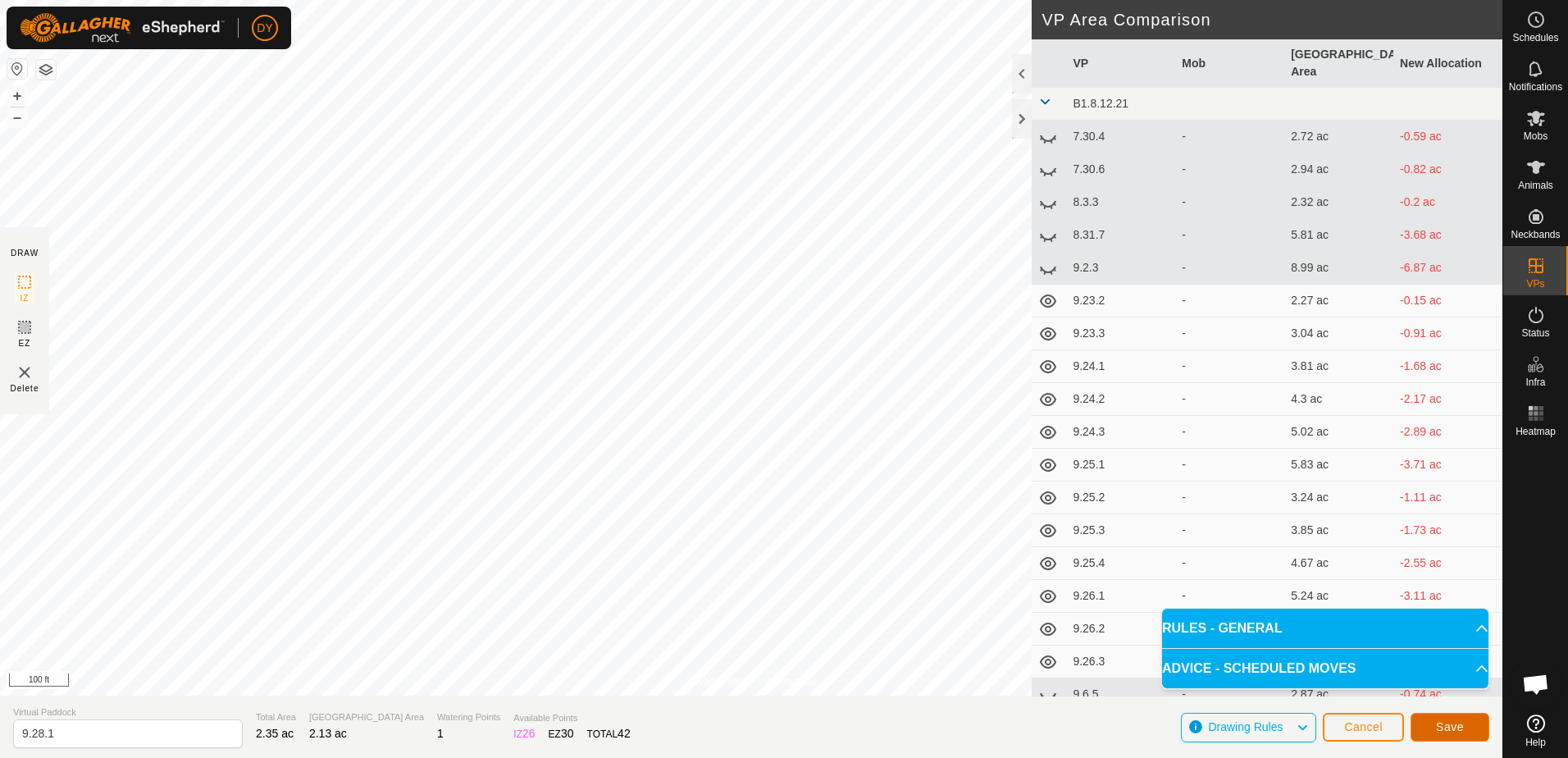
click at [1449, 728] on span "Save" at bounding box center [1450, 727] width 28 height 13
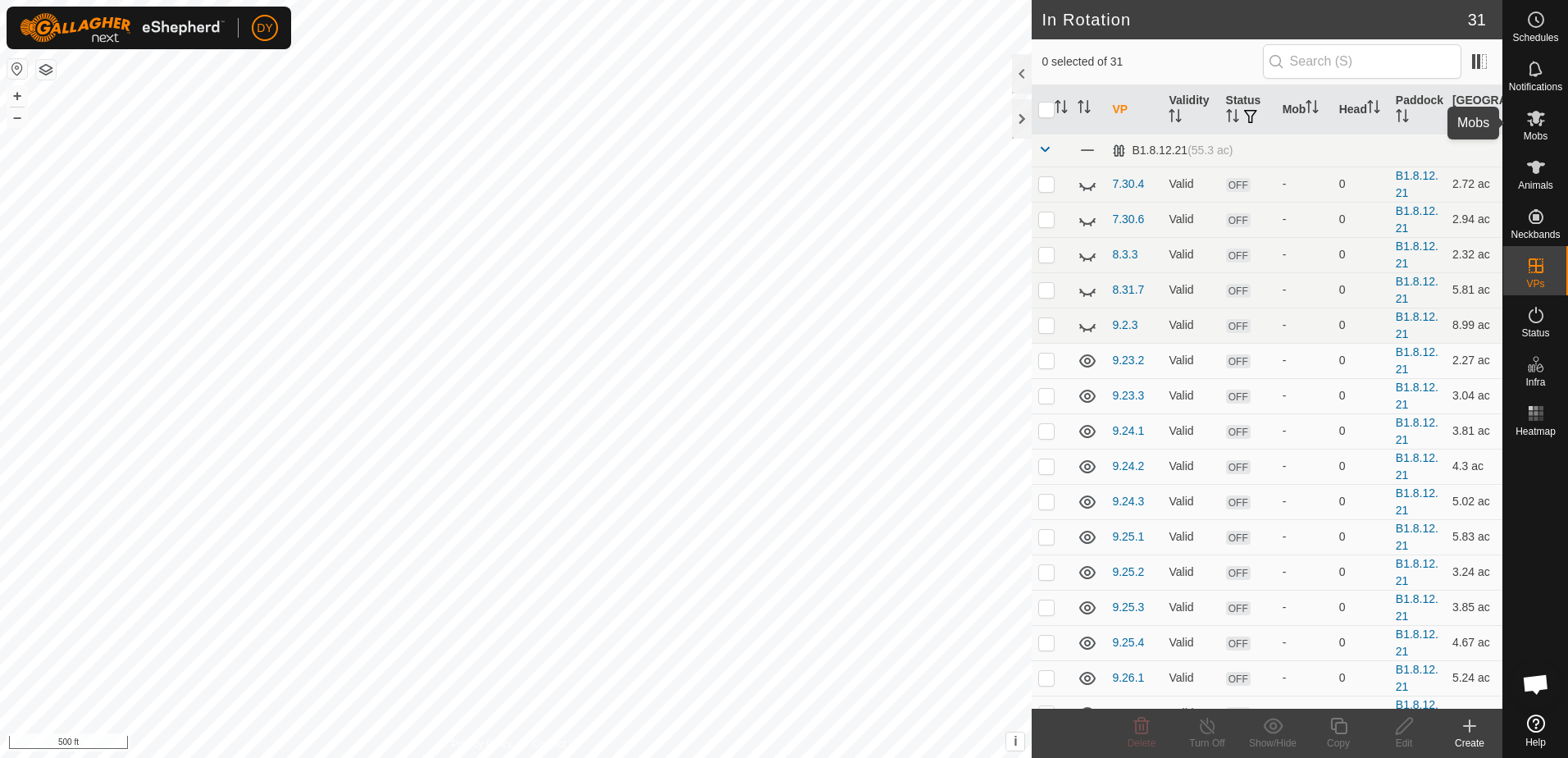
click at [1537, 122] on icon at bounding box center [1536, 119] width 18 height 16
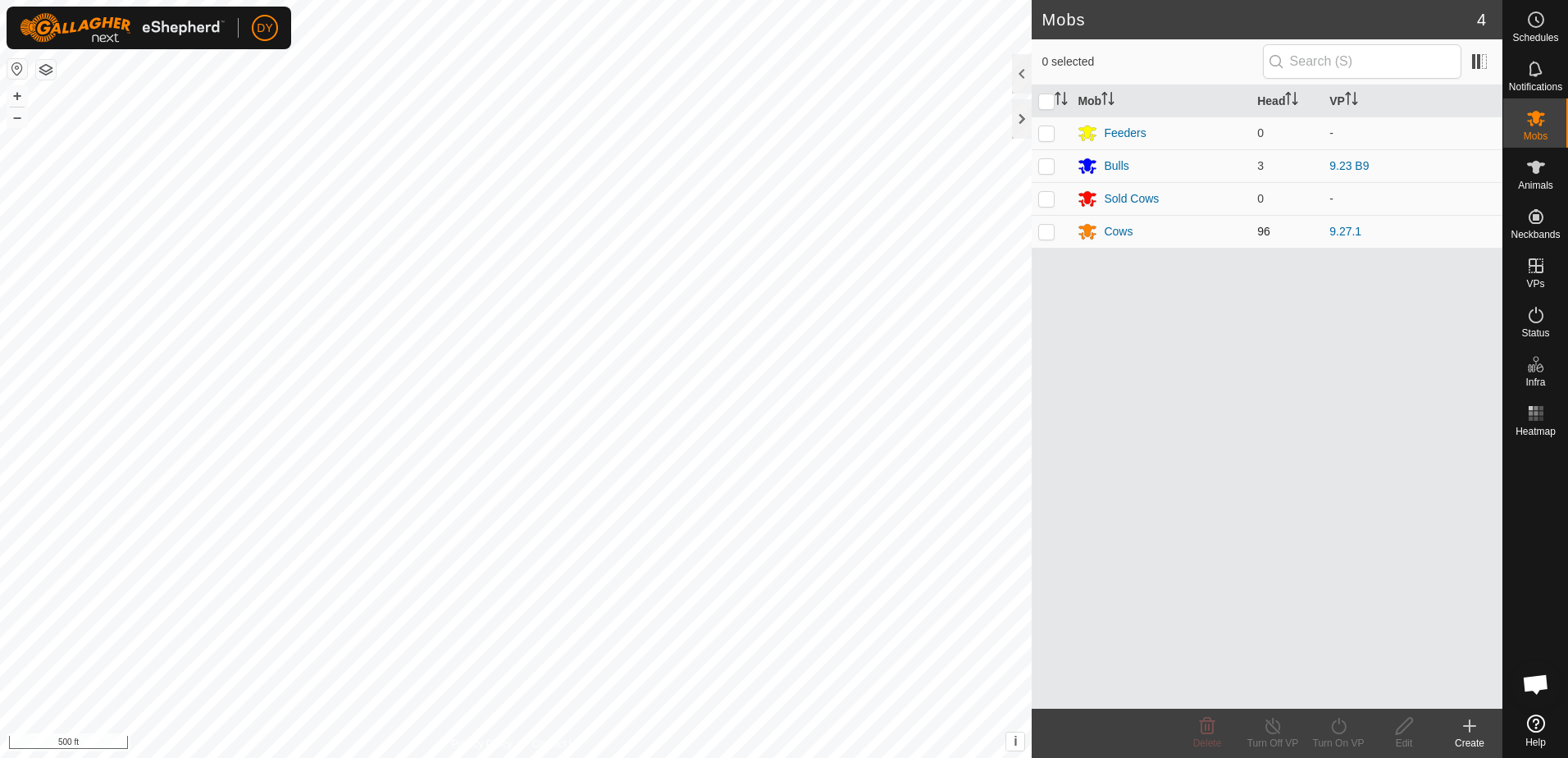
click at [1042, 231] on p-checkbox at bounding box center [1046, 231] width 17 height 13
checkbox input "true"
click at [1337, 730] on icon at bounding box center [1338, 726] width 20 height 20
click at [1336, 695] on link "Now" at bounding box center [1387, 690] width 162 height 33
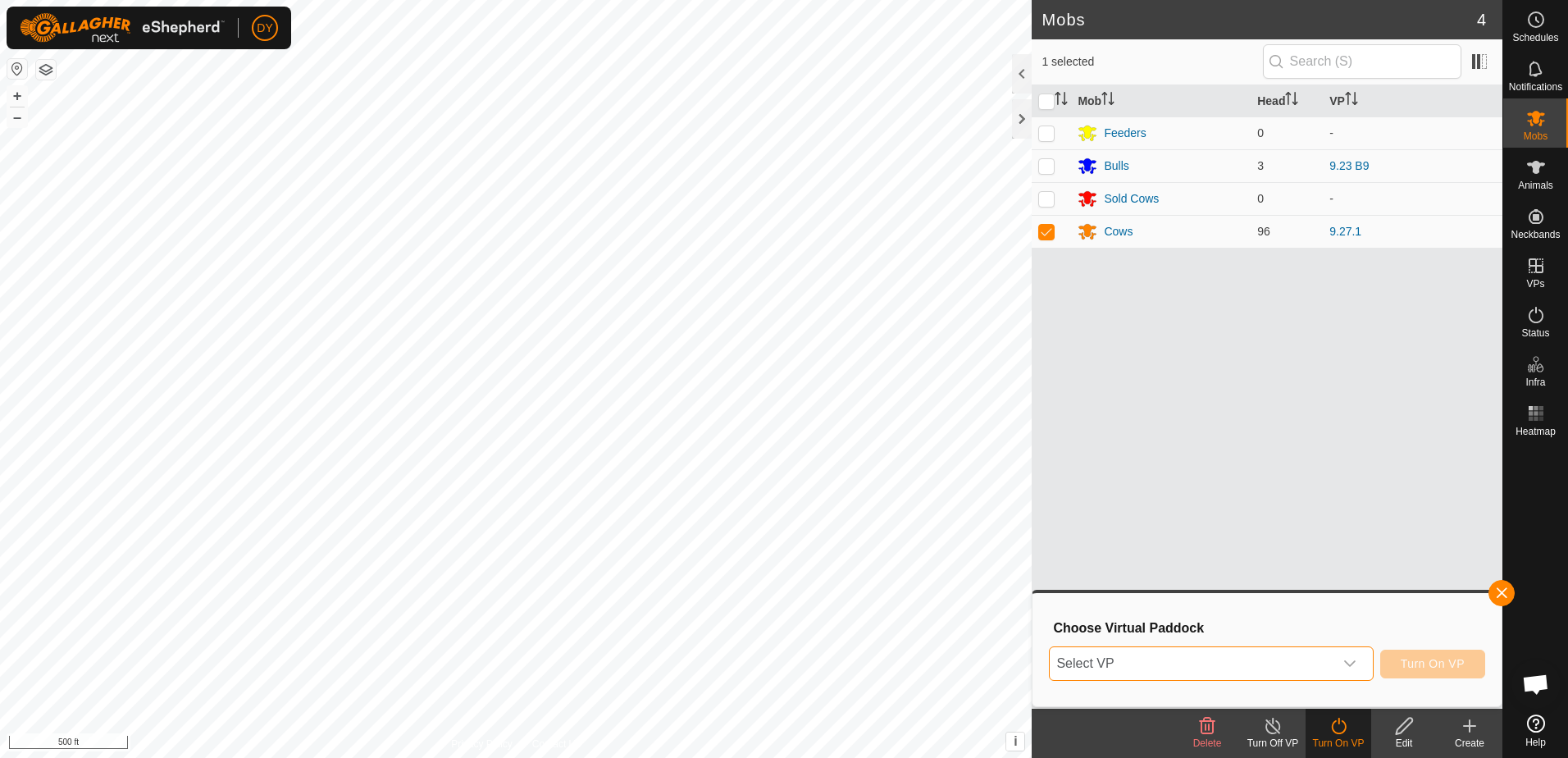
click at [1262, 665] on span "Select VP" at bounding box center [1191, 664] width 283 height 33
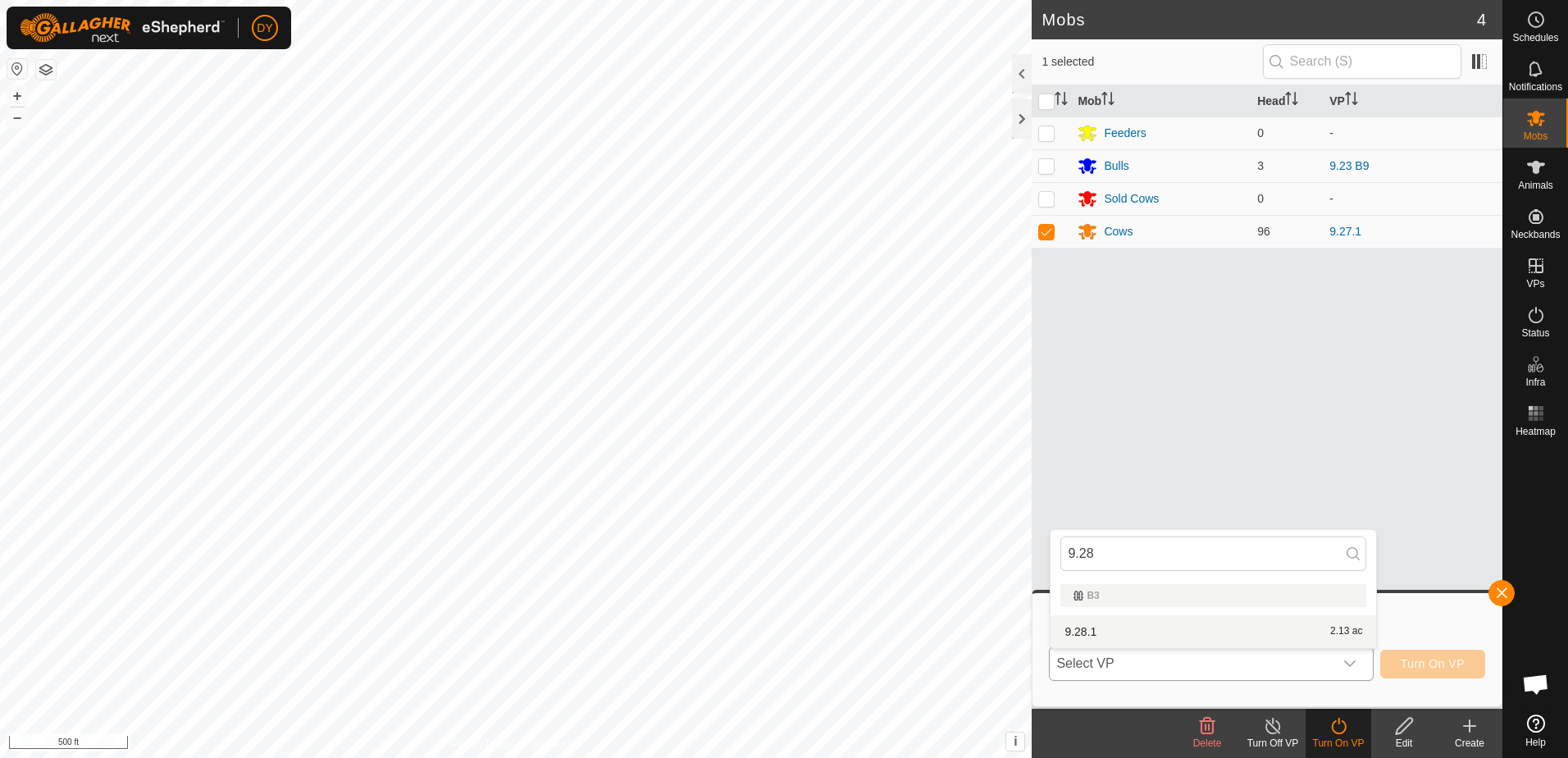
type input "9.28"
click at [1075, 624] on li "9.28.1 2.13 ac" at bounding box center [1213, 632] width 326 height 33
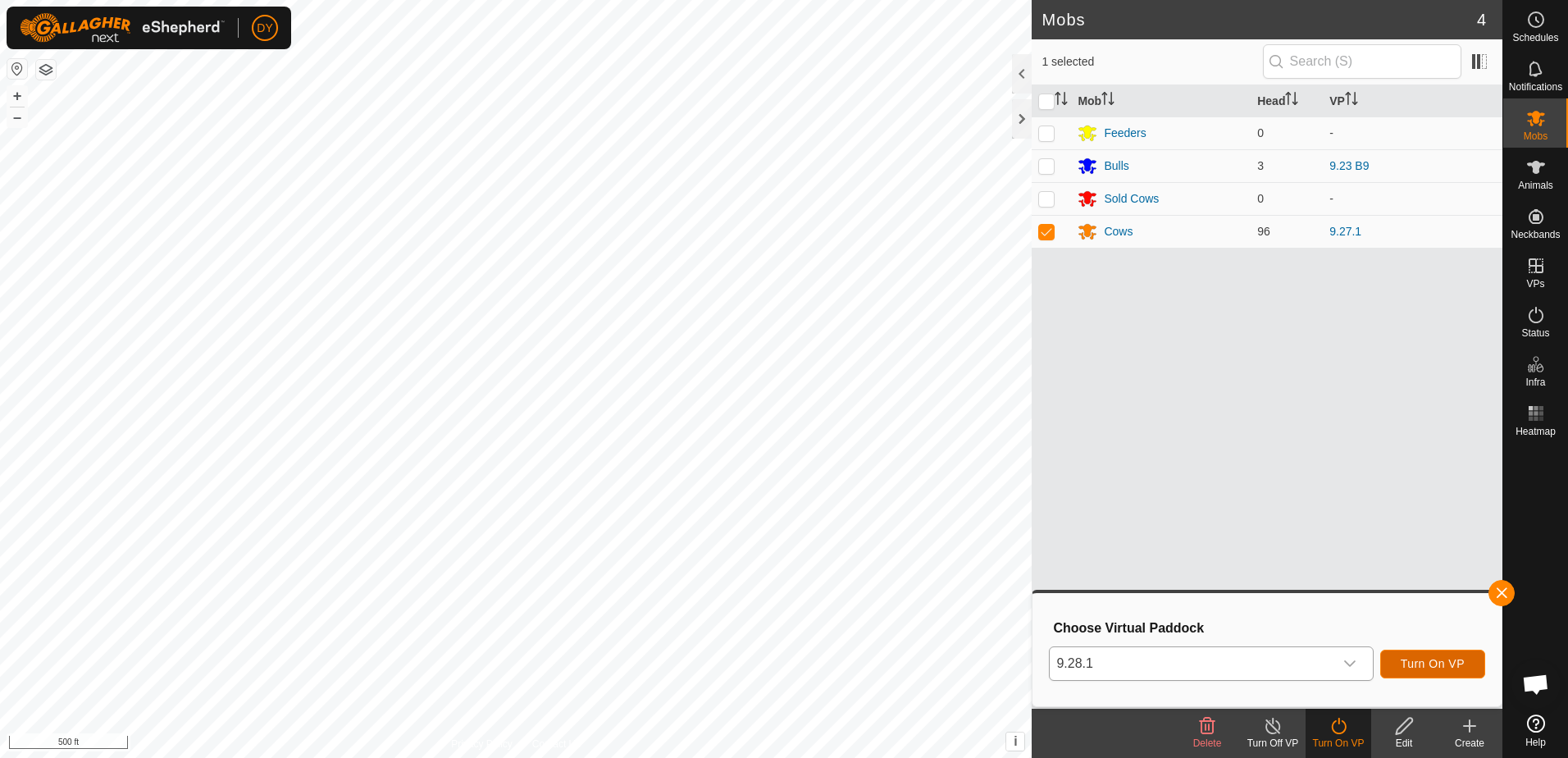
click at [1461, 661] on span "Turn On VP" at bounding box center [1432, 663] width 64 height 13
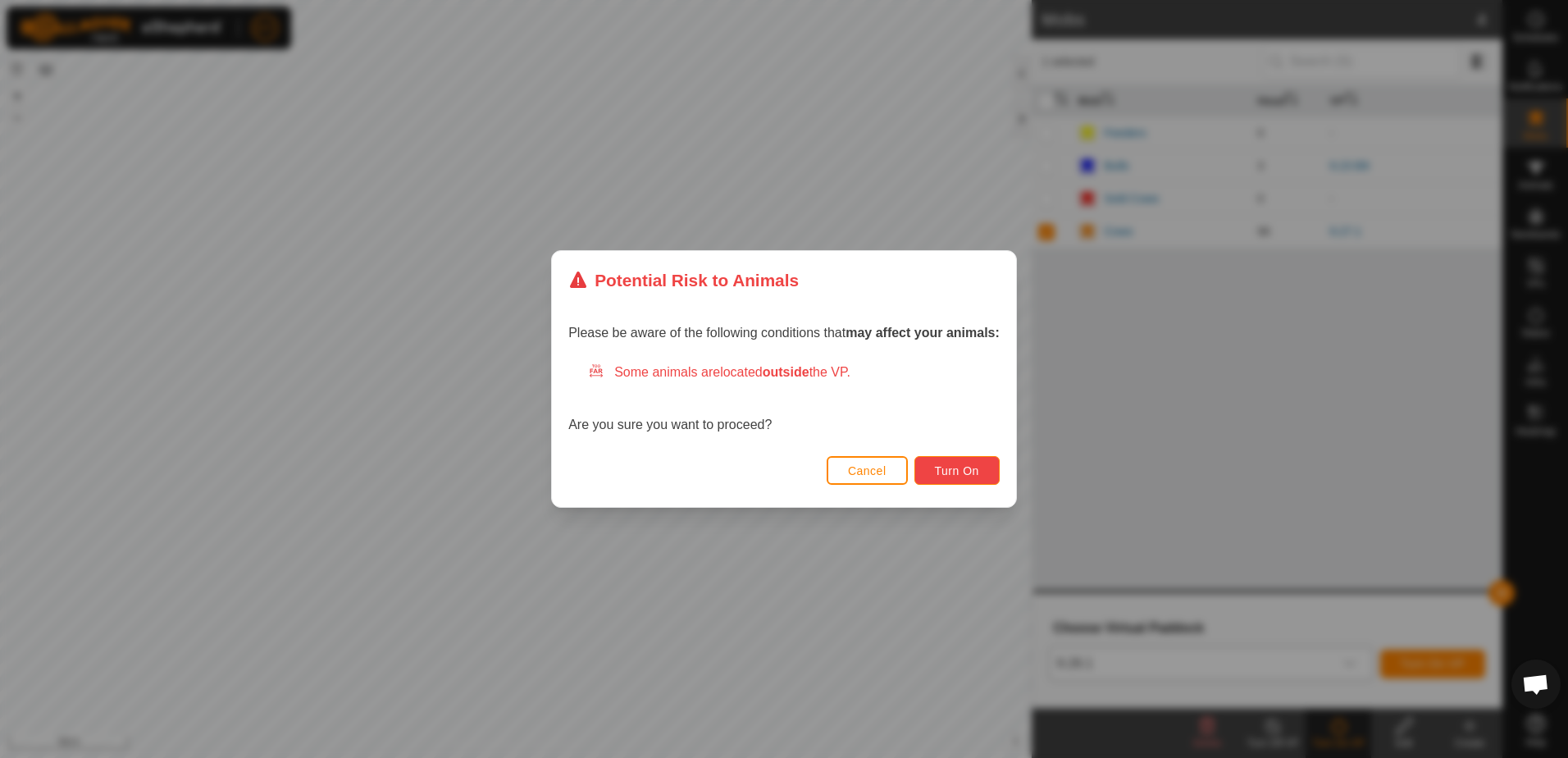
click at [958, 465] on span "Turn On" at bounding box center [957, 471] width 45 height 13
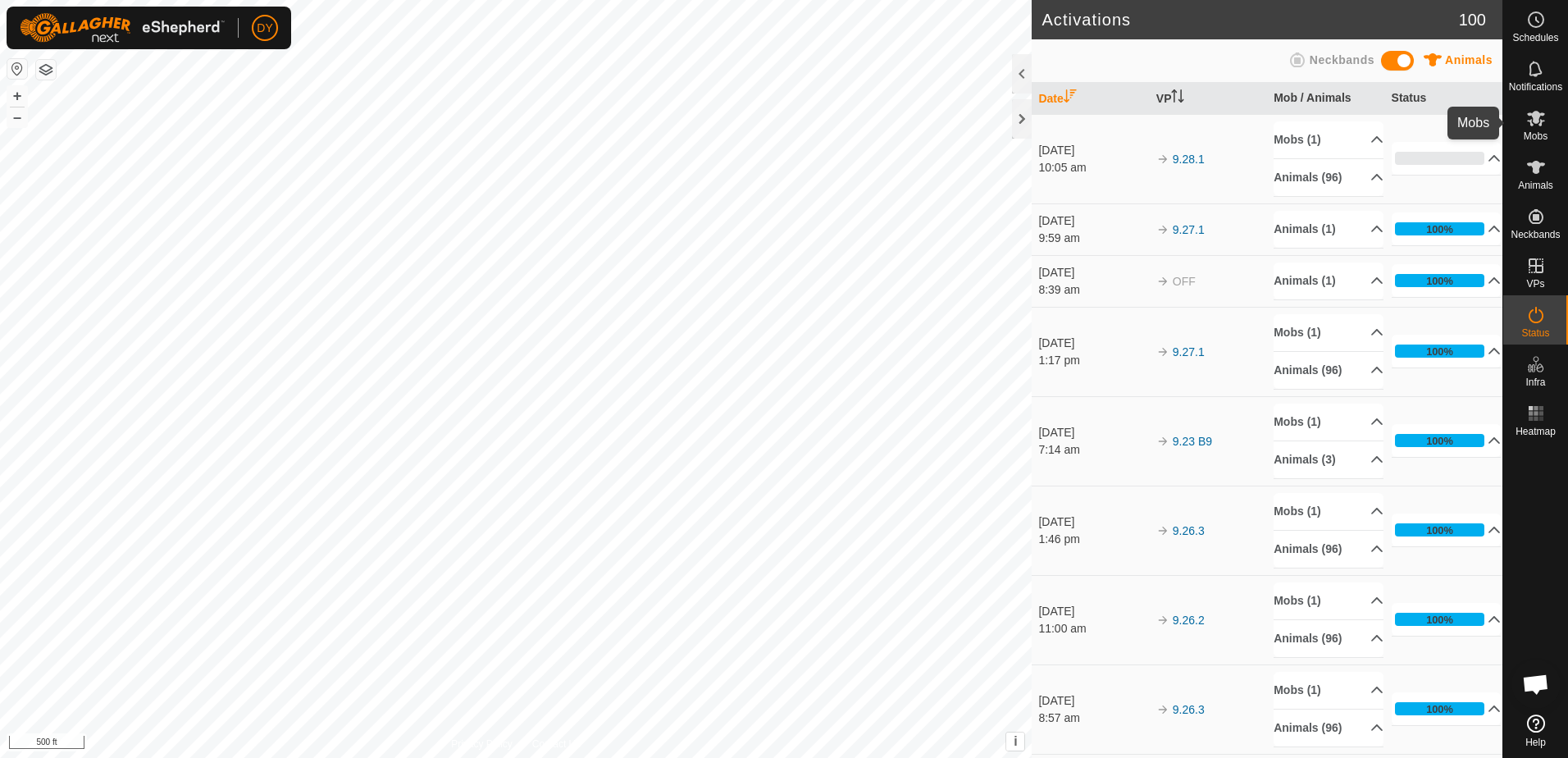
click at [1541, 127] on icon at bounding box center [1536, 118] width 20 height 20
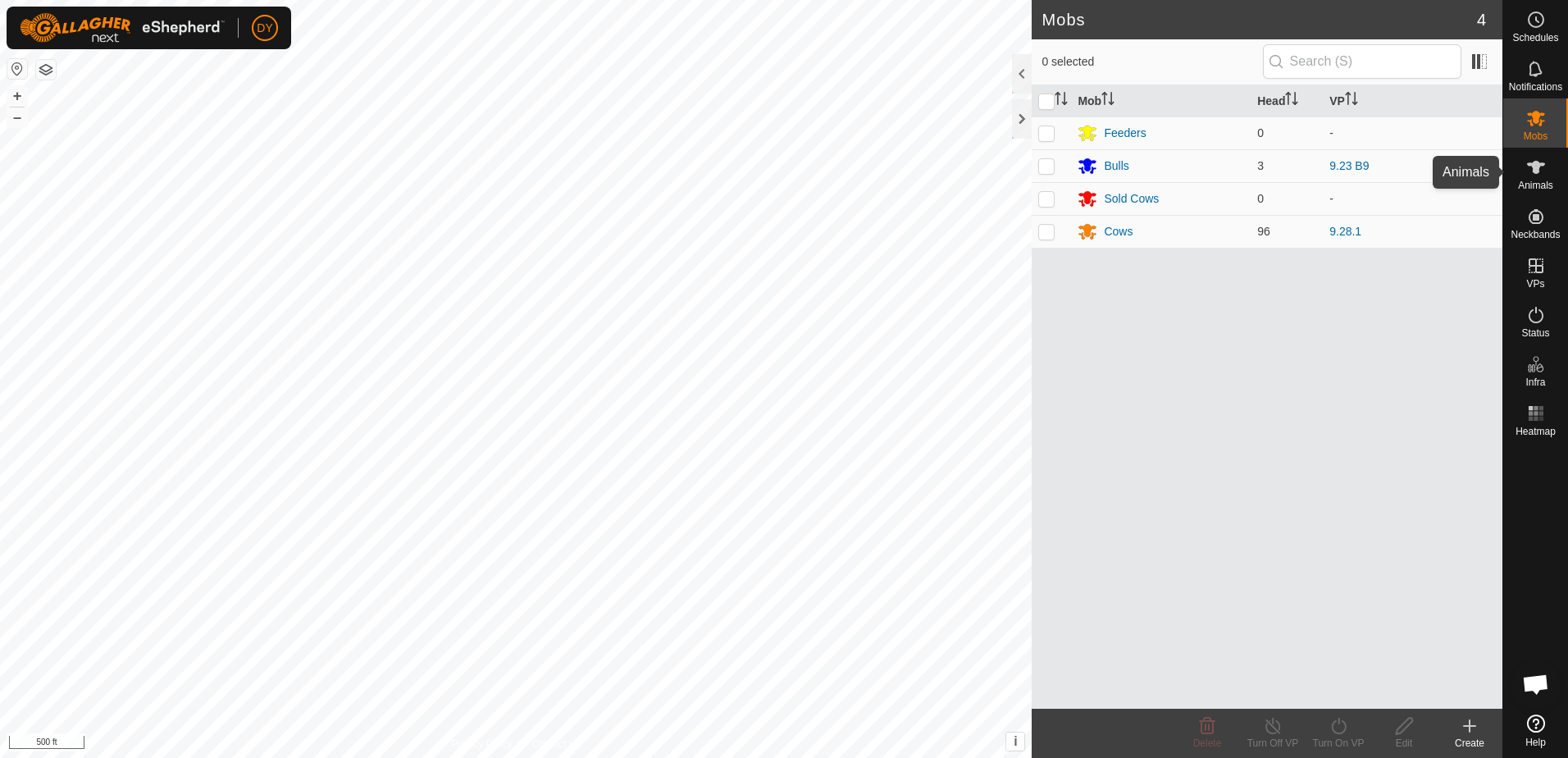
click at [1540, 169] on icon at bounding box center [1536, 167] width 20 height 20
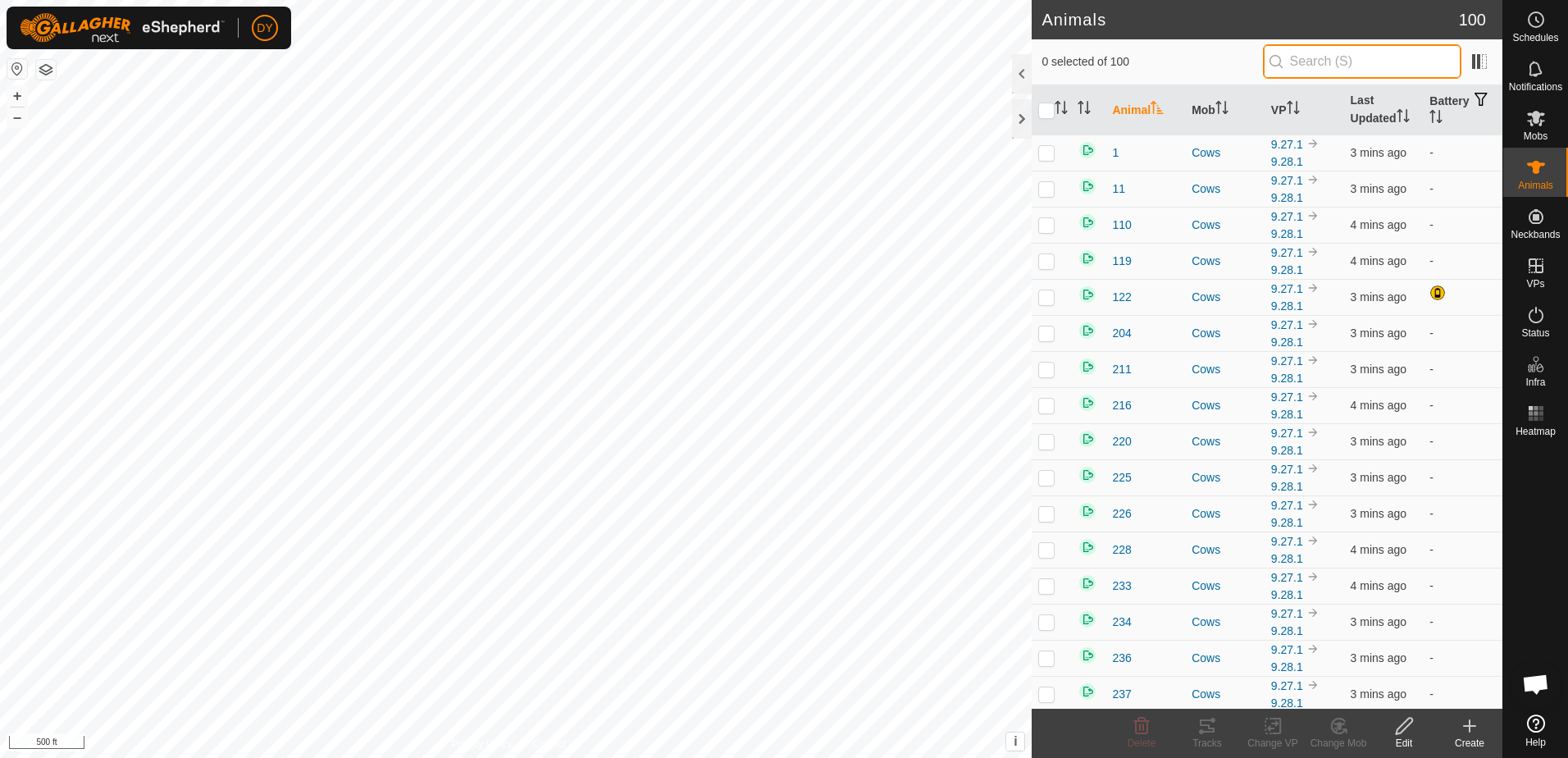
click at [1351, 57] on input "text" at bounding box center [1362, 61] width 198 height 34
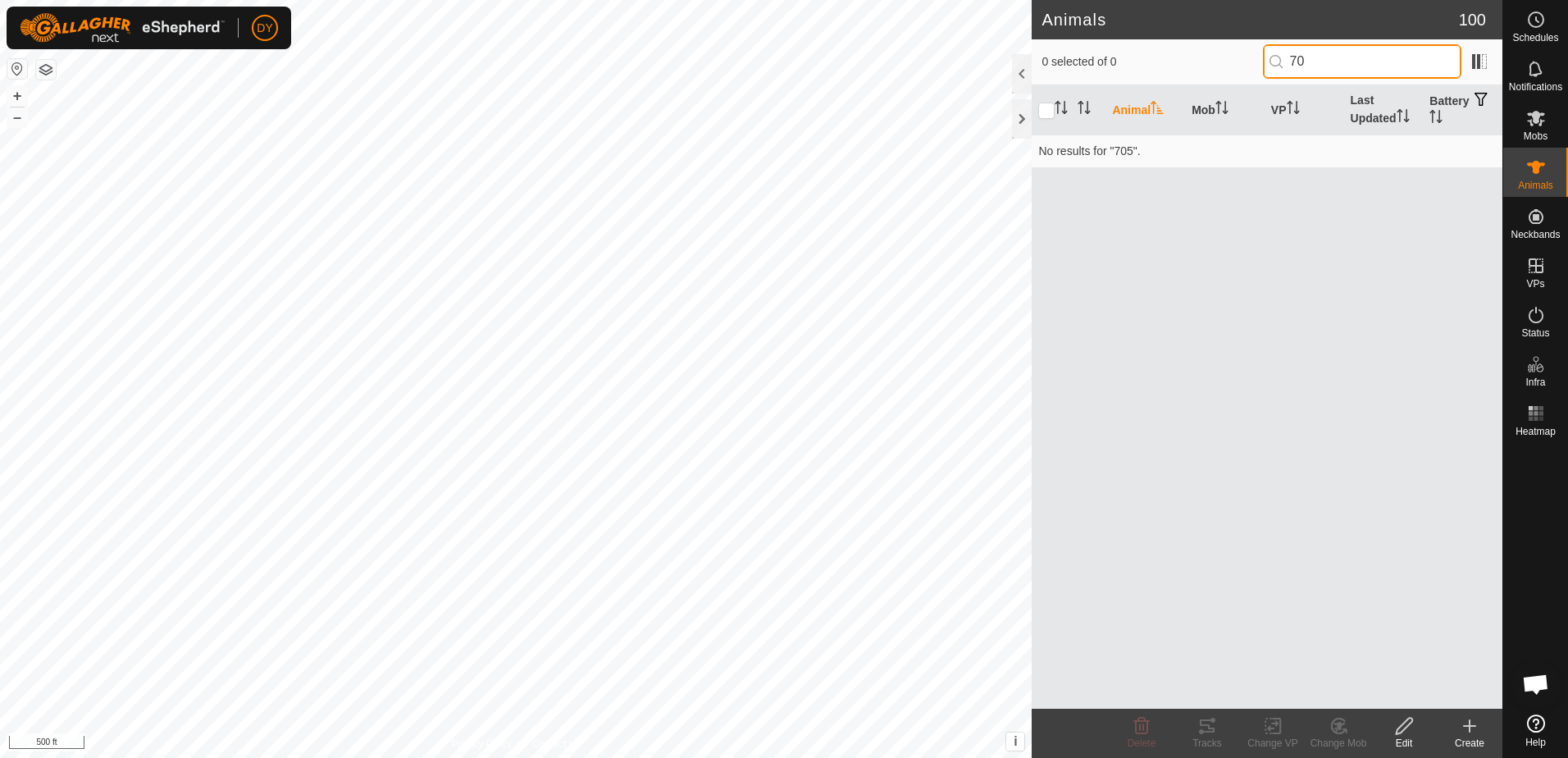
type input "7"
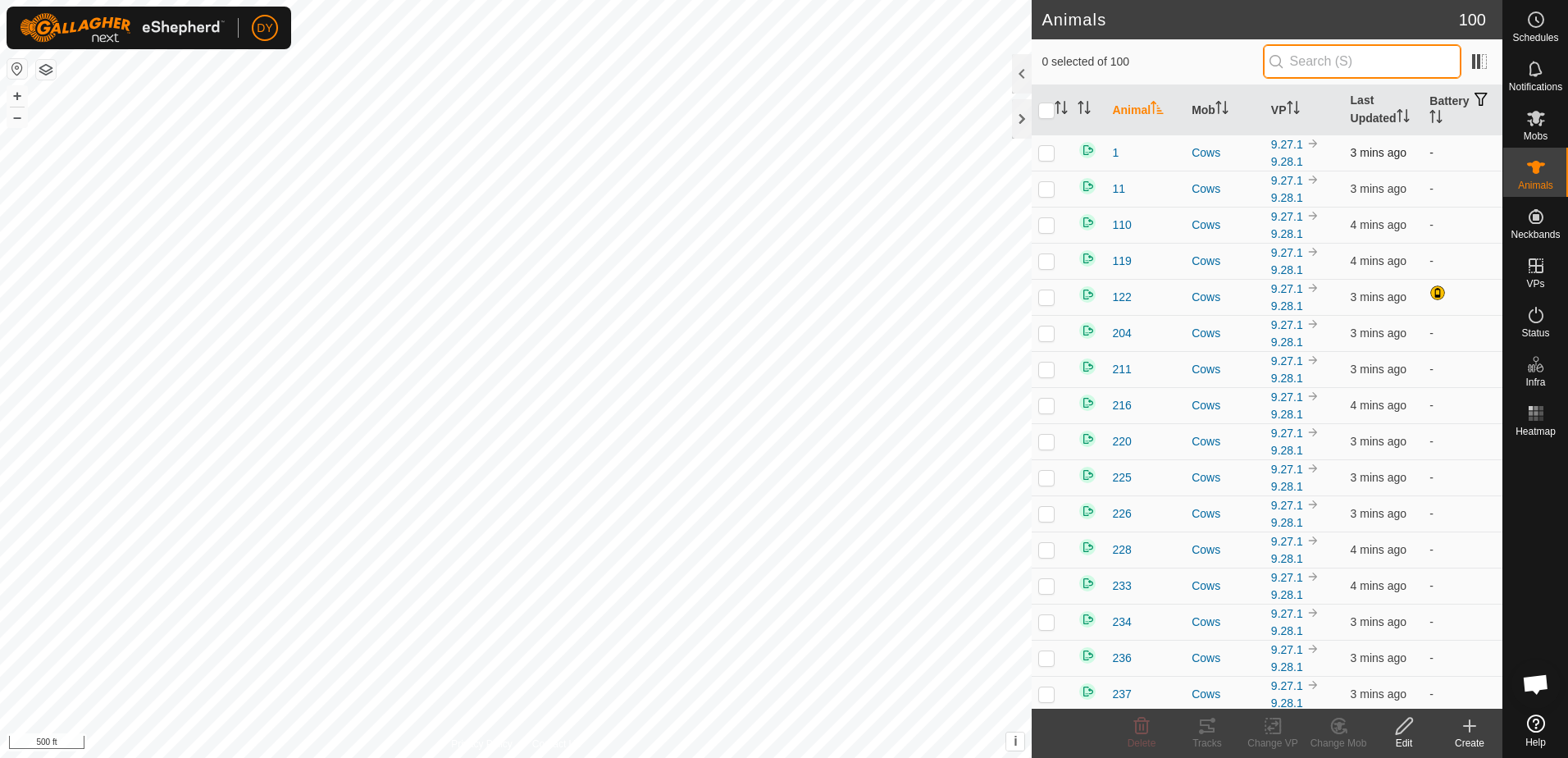
type input "q"
click at [1017, 122] on div at bounding box center [1021, 119] width 20 height 39
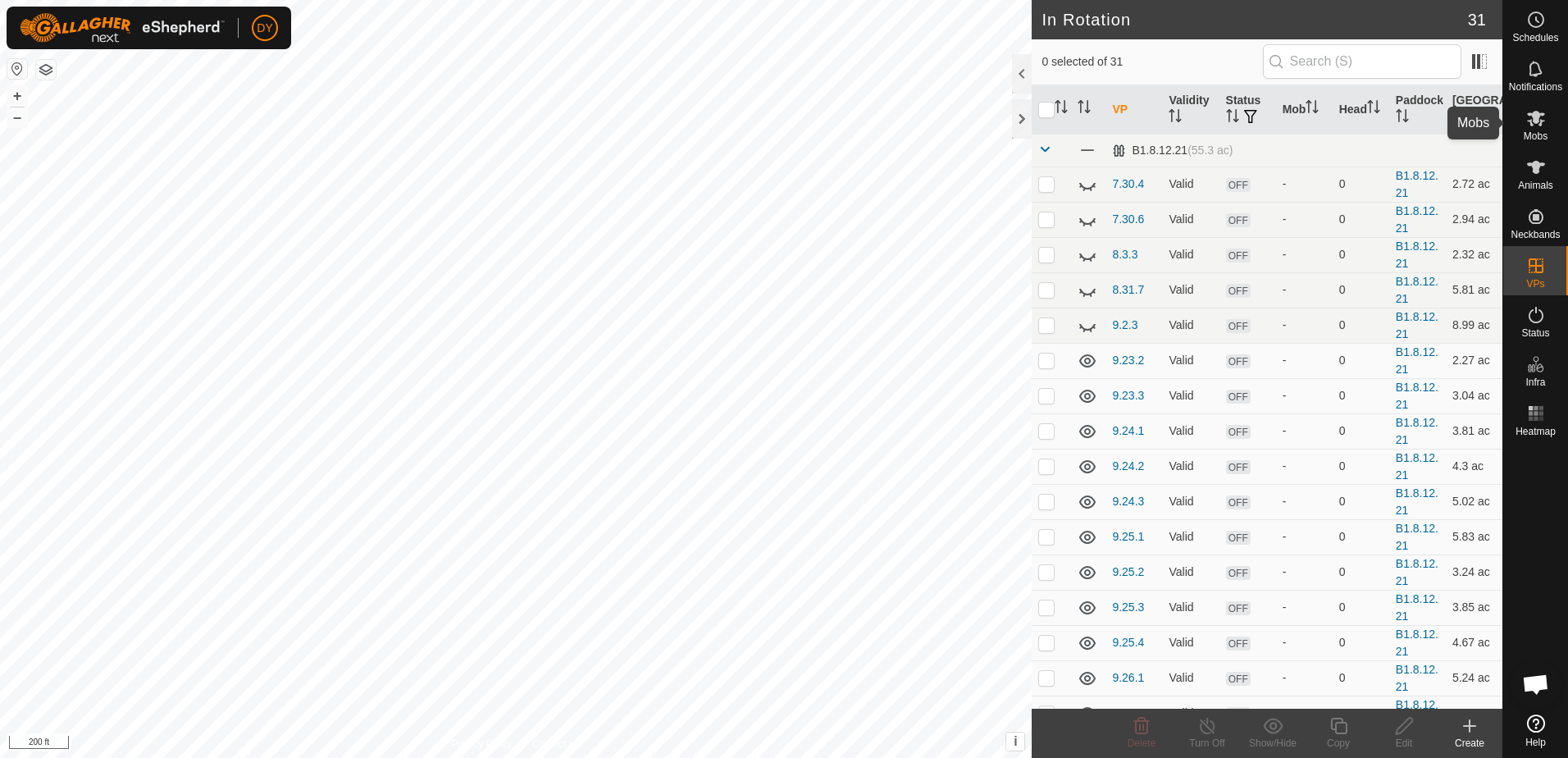
click at [1535, 128] on es-mob-svg-icon at bounding box center [1537, 118] width 30 height 26
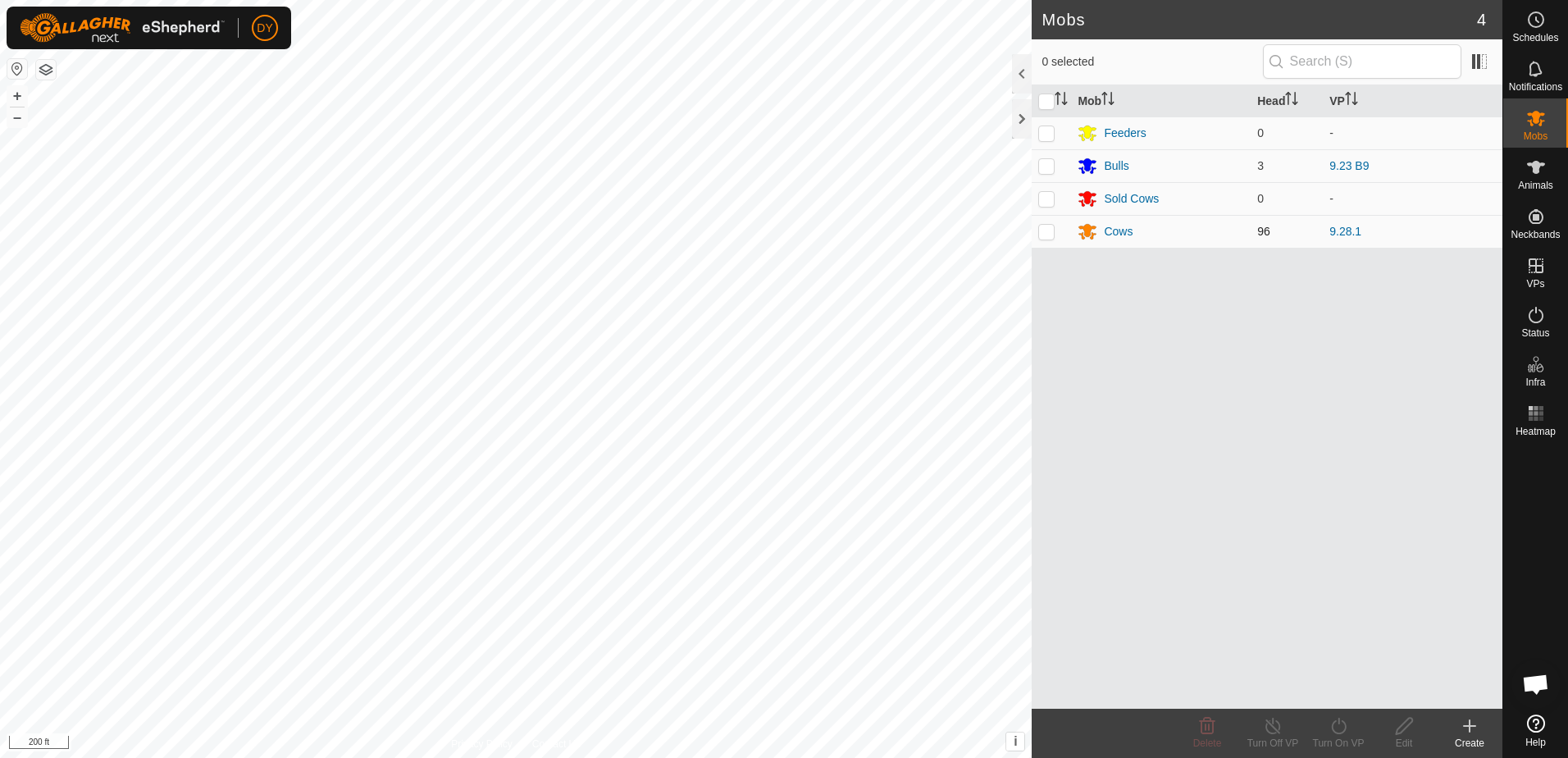
click at [1047, 230] on p-checkbox at bounding box center [1046, 231] width 17 height 13
checkbox input "true"
click at [1337, 732] on icon at bounding box center [1338, 726] width 20 height 20
click at [1331, 695] on link "Now" at bounding box center [1387, 690] width 162 height 33
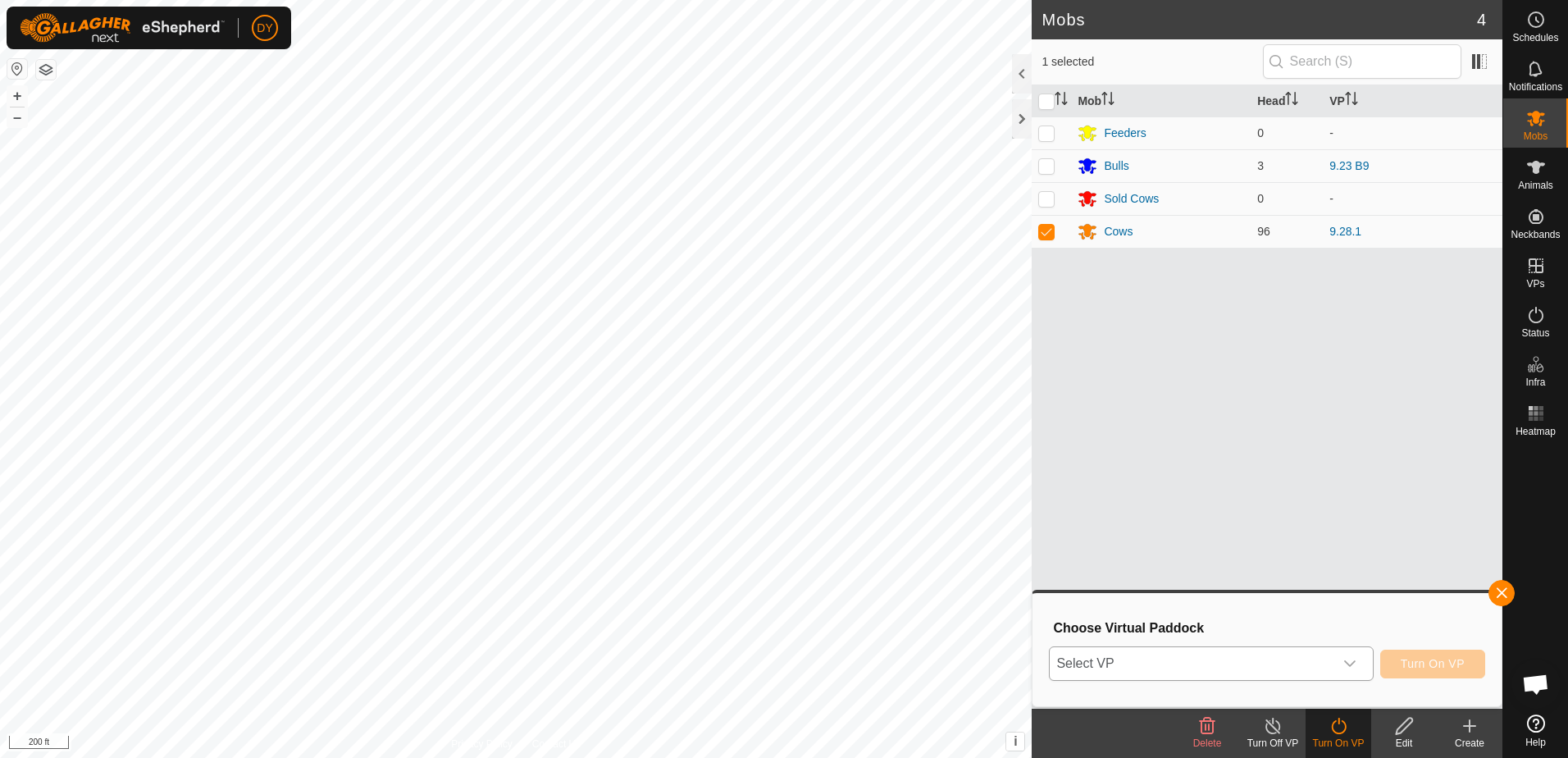
click at [1321, 667] on span "Select VP" at bounding box center [1191, 664] width 283 height 33
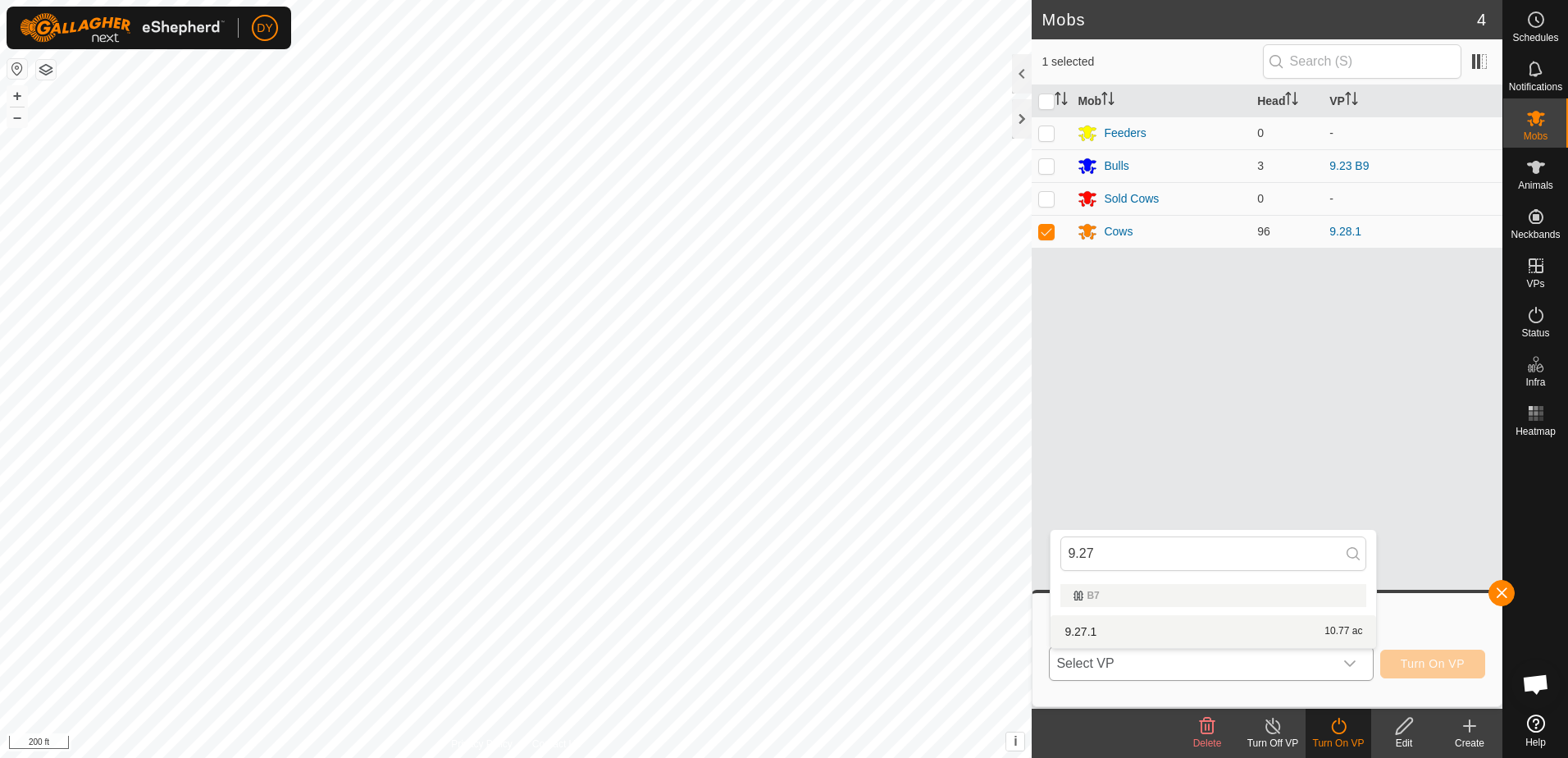
type input "9.27"
click at [1078, 629] on li "9.27.1 10.77 ac" at bounding box center [1213, 632] width 326 height 33
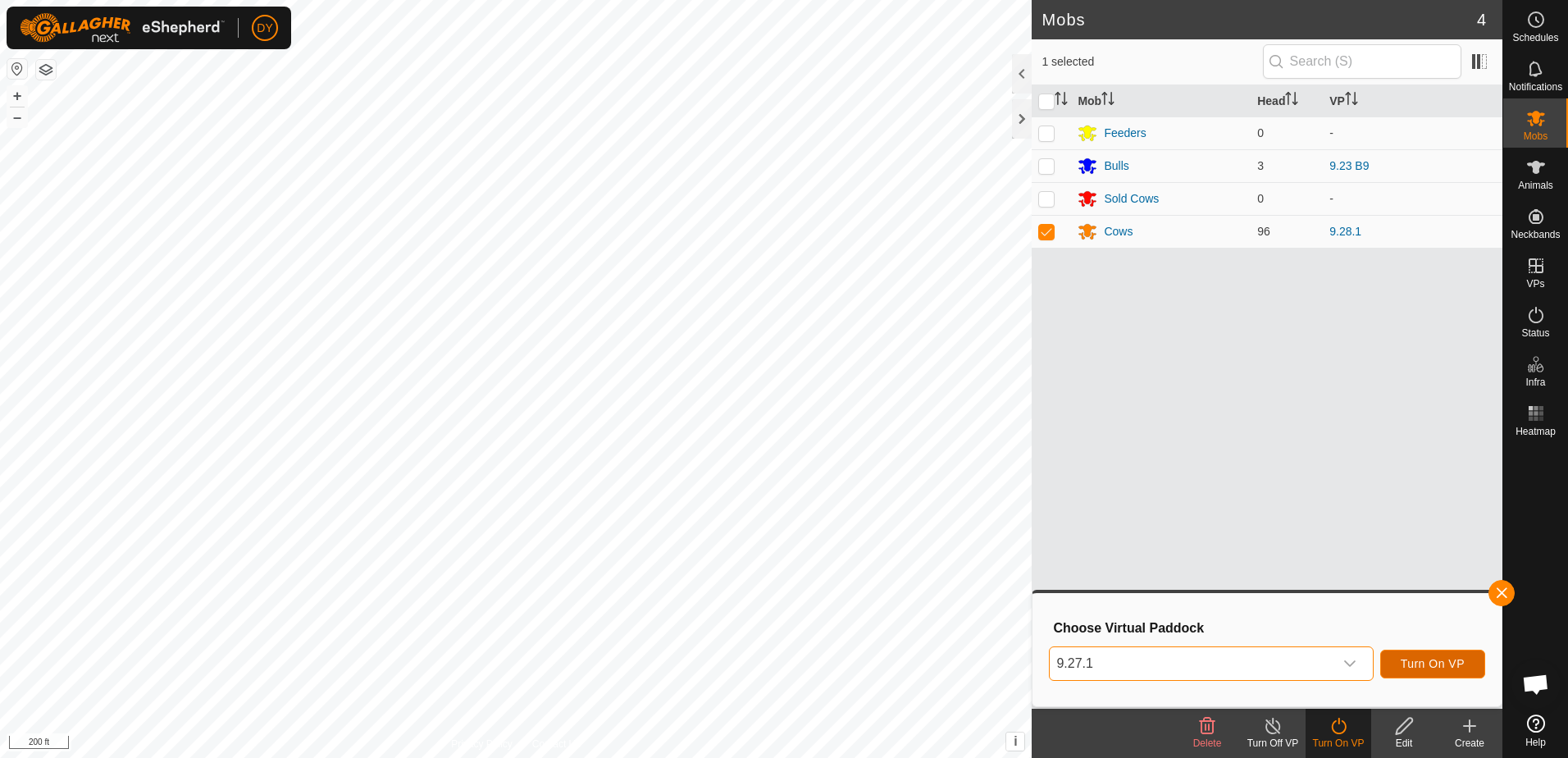
click at [1418, 659] on span "Turn On VP" at bounding box center [1432, 663] width 64 height 13
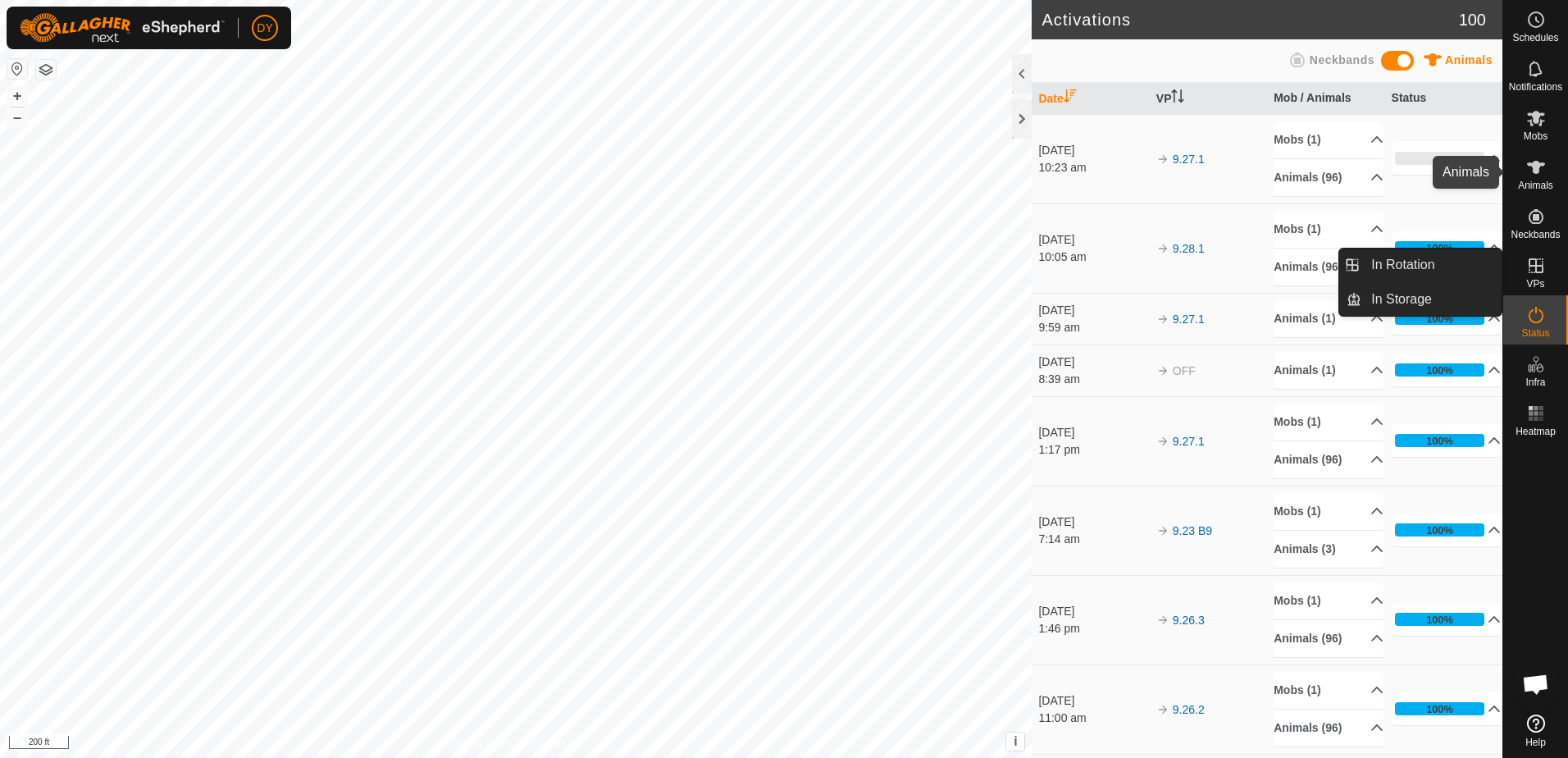
click at [1536, 173] on icon at bounding box center [1536, 167] width 18 height 13
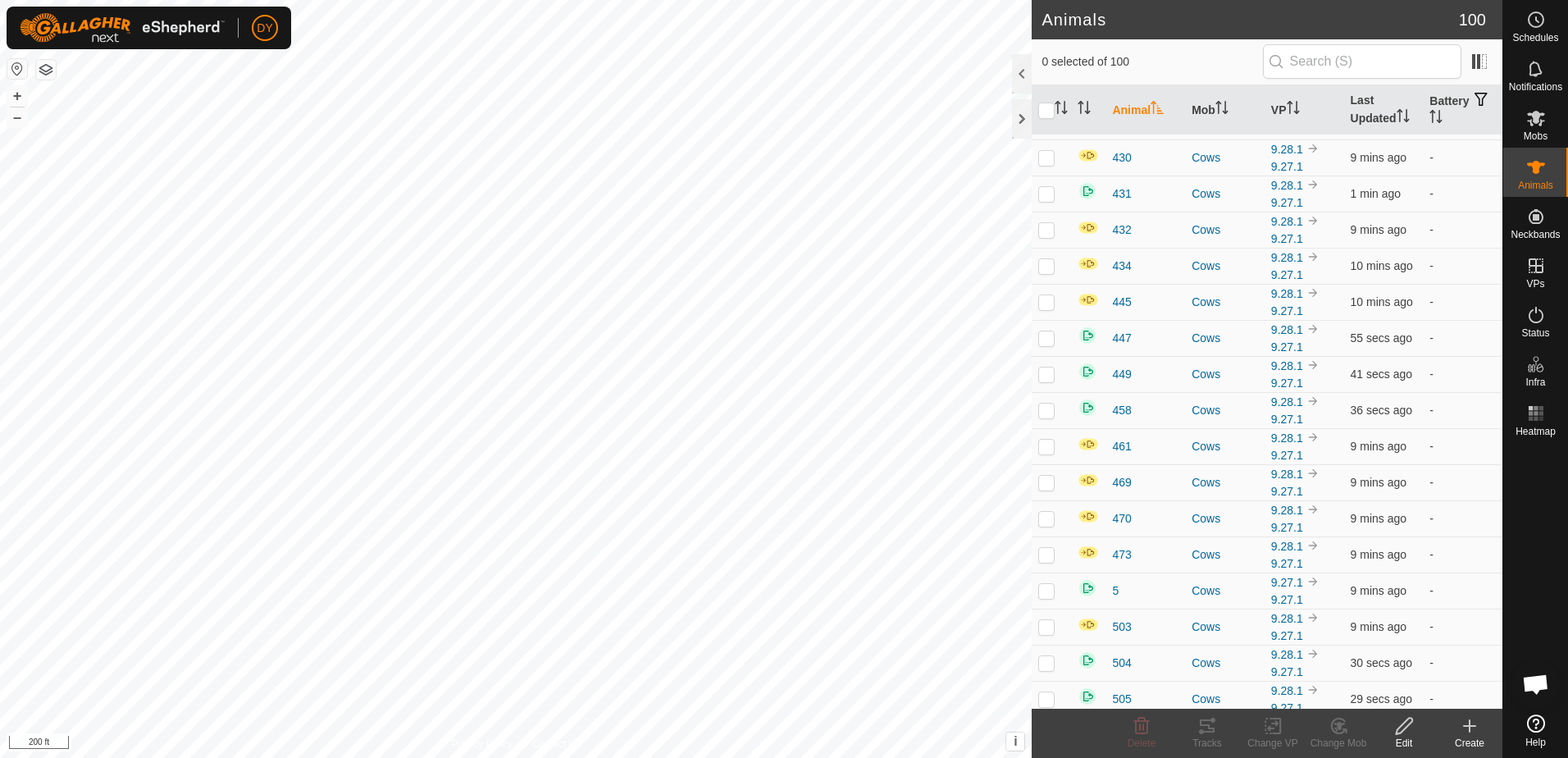
scroll to position [1805, 0]
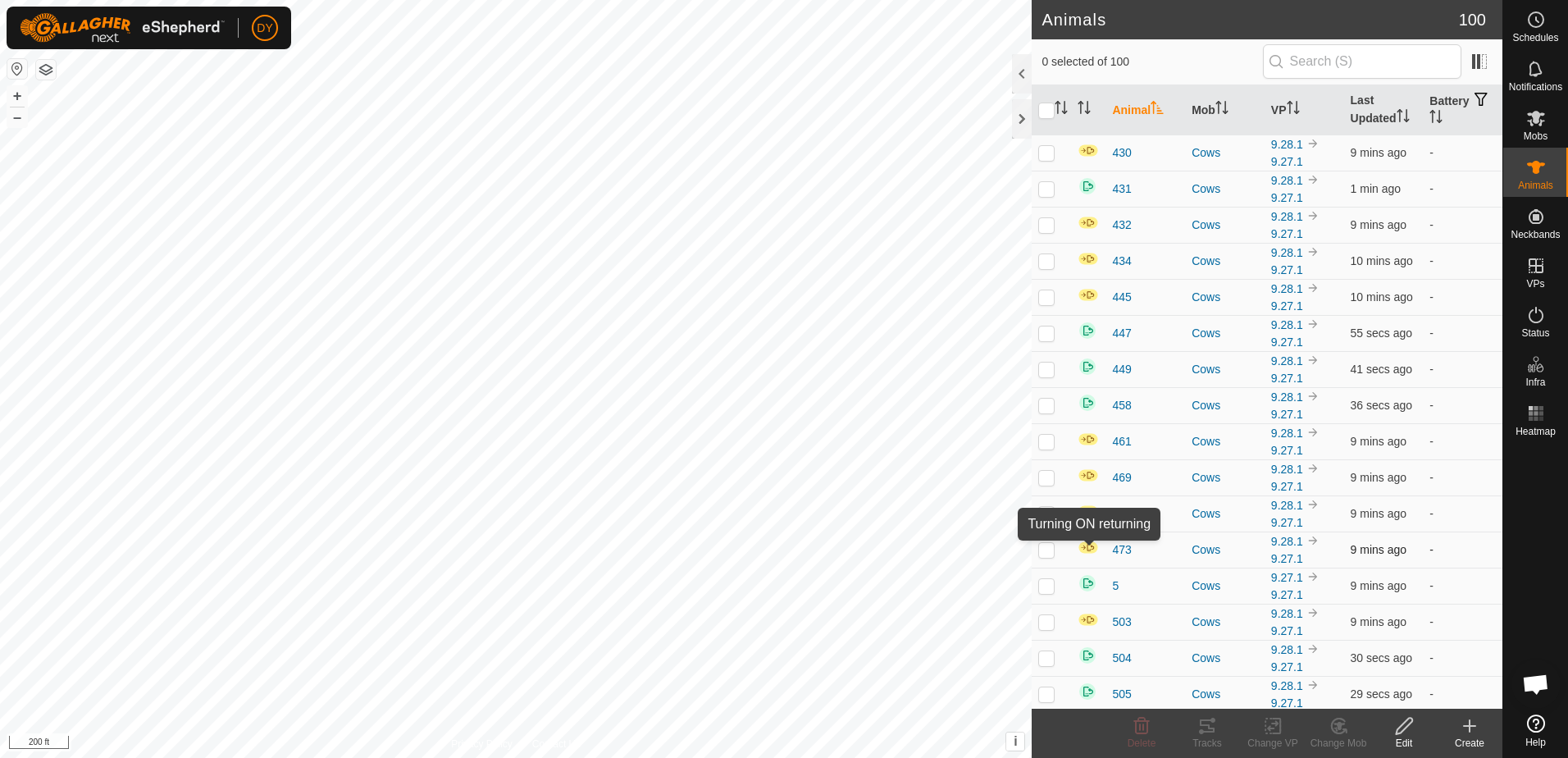
click at [1086, 545] on img at bounding box center [1088, 548] width 21 height 14
click at [1085, 103] on icon "Activate to sort" at bounding box center [1083, 107] width 13 height 13
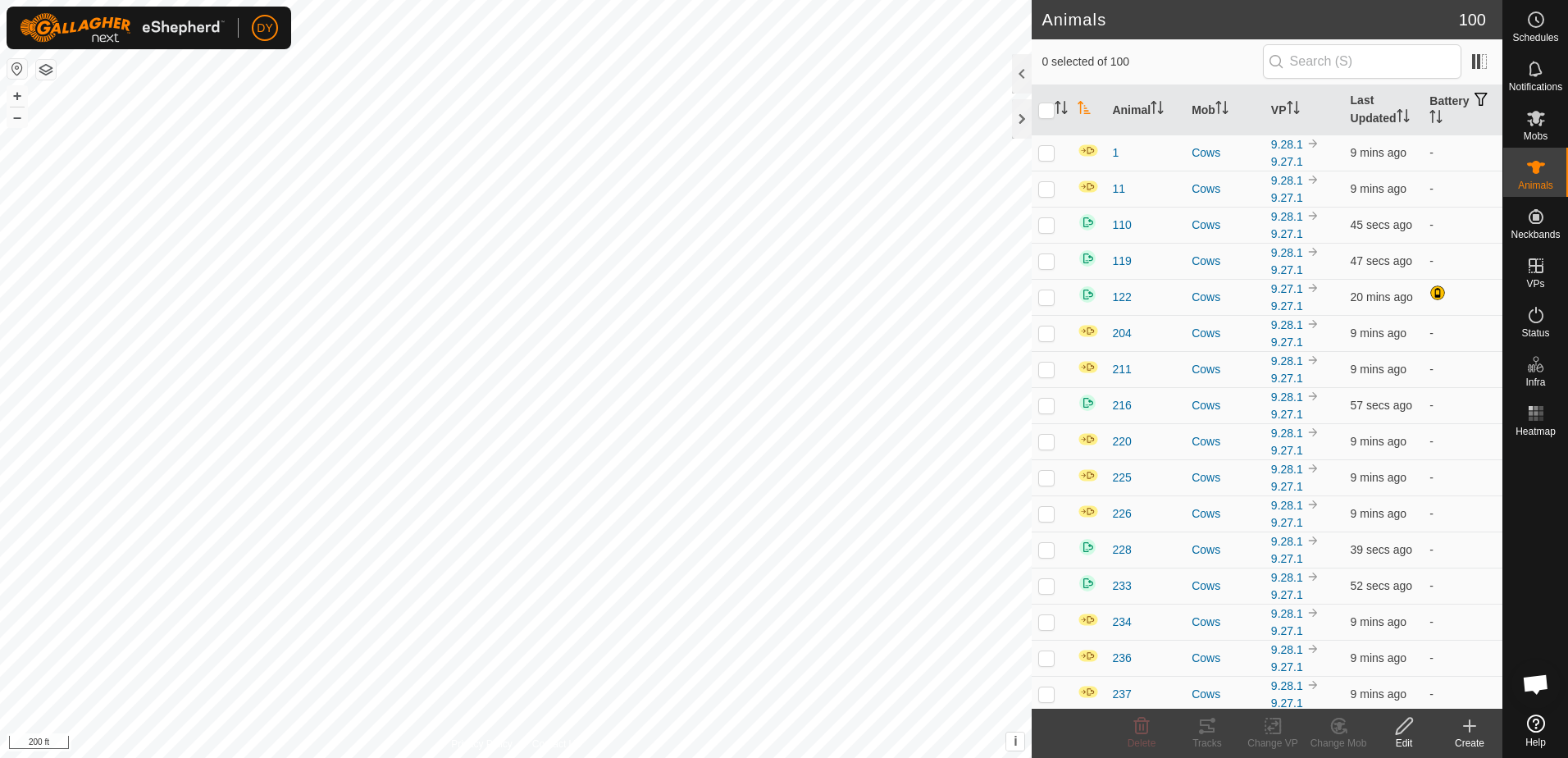
click at [1085, 103] on icon "Activate to sort" at bounding box center [1083, 107] width 13 height 13
click at [1020, 109] on div at bounding box center [1021, 119] width 20 height 39
